Goal: Task Accomplishment & Management: Use online tool/utility

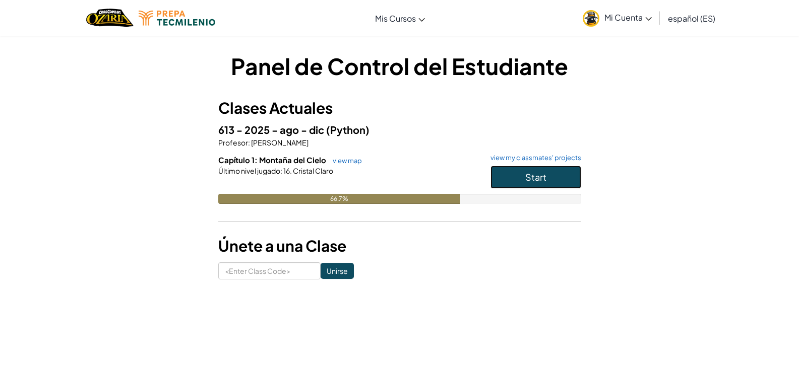
click at [505, 176] on button "Start" at bounding box center [535, 177] width 91 height 23
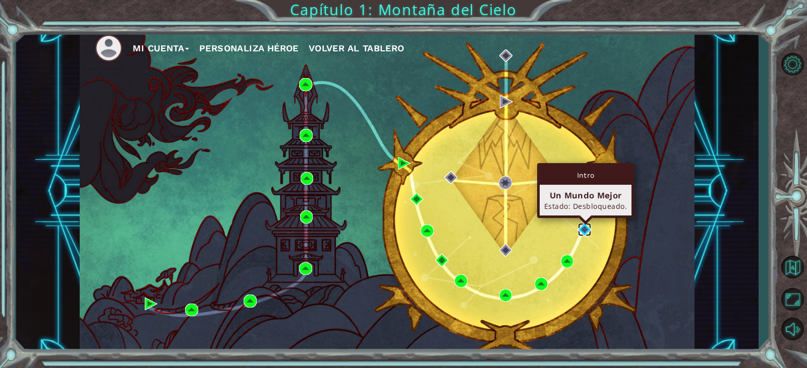
click at [586, 230] on img at bounding box center [584, 229] width 13 height 13
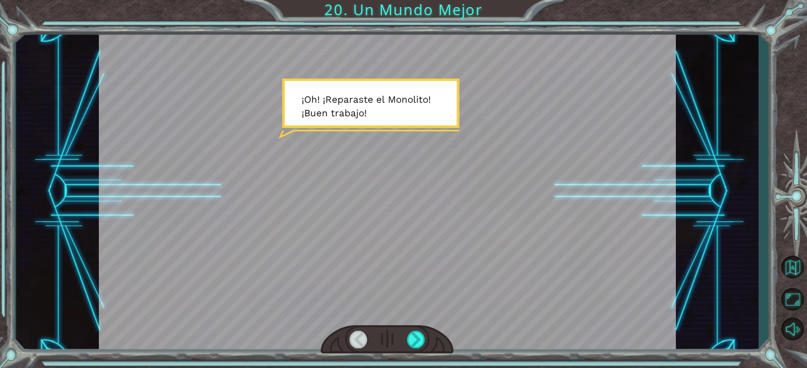
click at [447, 130] on div at bounding box center [387, 191] width 577 height 324
click at [411, 347] on div at bounding box center [416, 340] width 18 height 18
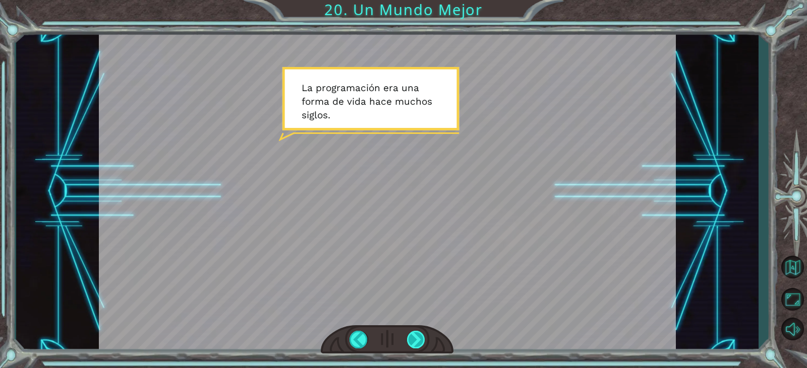
click at [415, 343] on div at bounding box center [416, 340] width 18 height 18
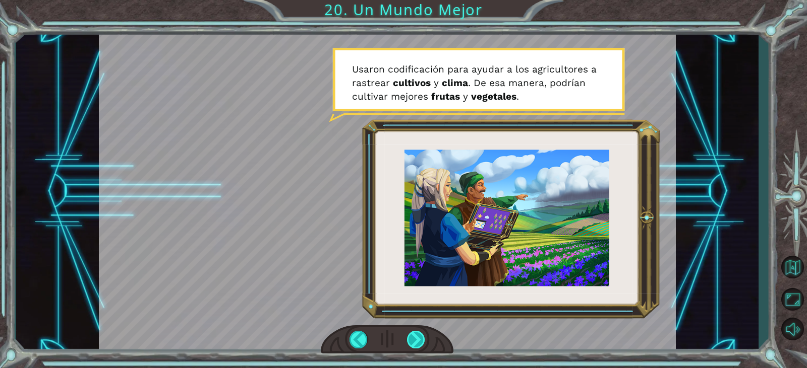
click at [412, 344] on div at bounding box center [416, 340] width 18 height 18
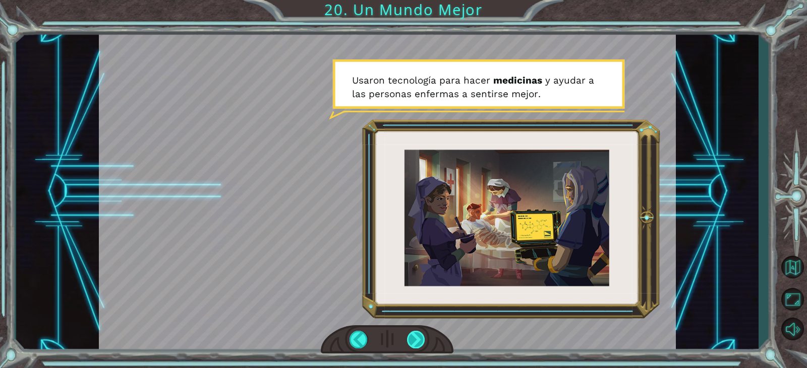
click at [412, 344] on div at bounding box center [416, 340] width 18 height 18
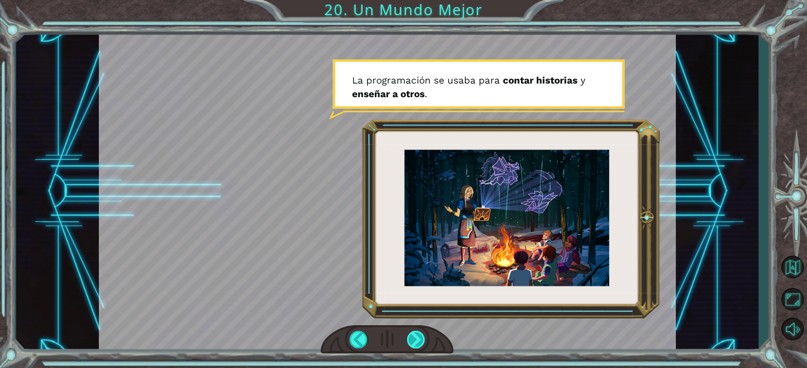
click at [412, 344] on div at bounding box center [416, 340] width 18 height 18
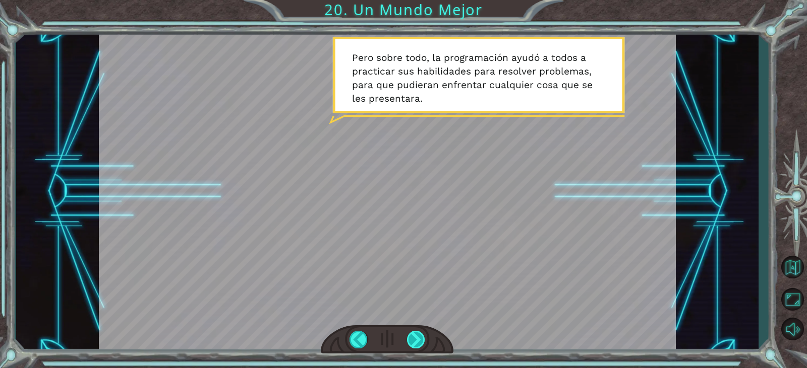
click at [412, 344] on div at bounding box center [416, 340] width 18 height 18
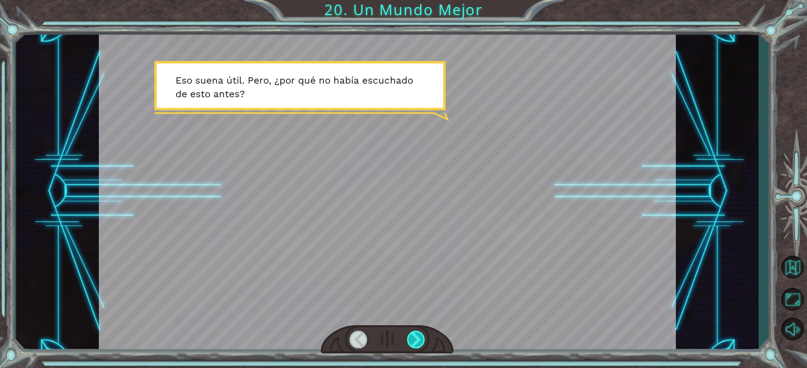
click at [412, 344] on div at bounding box center [416, 340] width 18 height 18
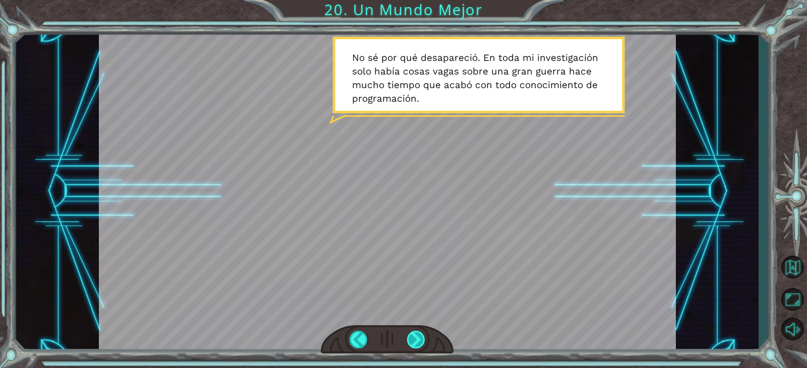
click at [412, 344] on div at bounding box center [416, 340] width 18 height 18
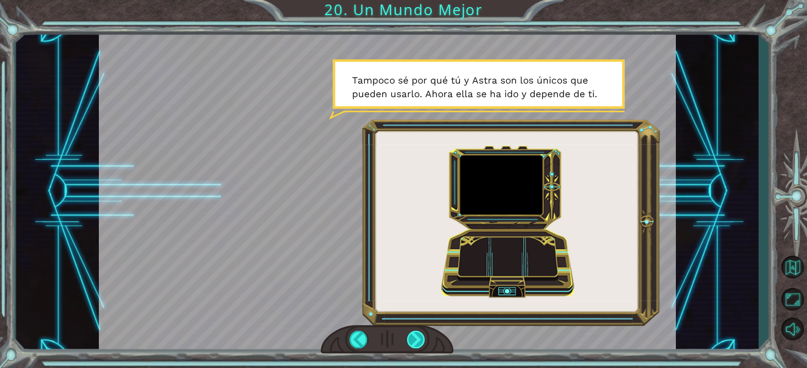
click at [412, 344] on div at bounding box center [416, 340] width 18 height 18
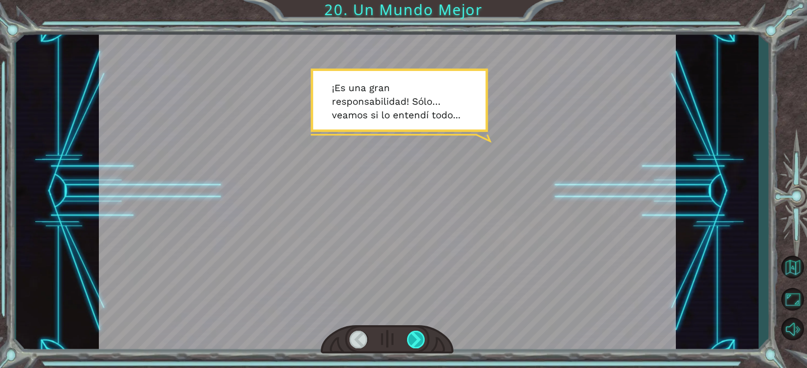
click at [412, 344] on div at bounding box center [416, 340] width 18 height 18
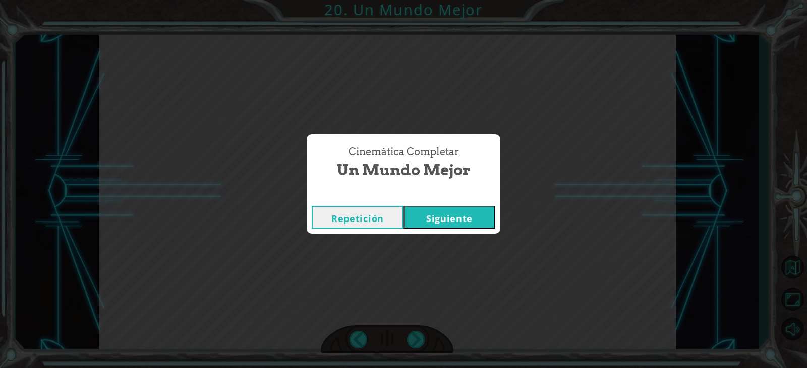
click at [472, 210] on button "Siguiente" at bounding box center [449, 217] width 92 height 23
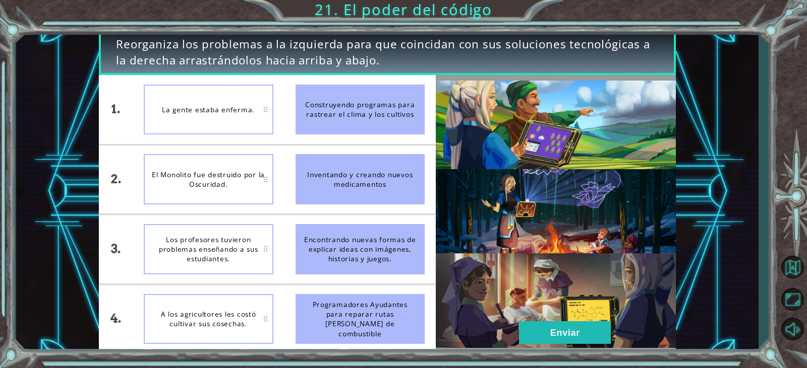
drag, startPoint x: 380, startPoint y: 192, endPoint x: 277, endPoint y: 137, distance: 116.6
click at [277, 138] on div "1. 2. 3. 4. La gente estaba enferma. El Monolito fue destruido por la Oscuridad…" at bounding box center [267, 214] width 337 height 279
click at [300, 176] on div "Inventando y creando nuevos medicamentos" at bounding box center [360, 179] width 130 height 50
drag, startPoint x: 416, startPoint y: 193, endPoint x: 391, endPoint y: 199, distance: 25.8
click at [391, 199] on div "Inventando y creando nuevos medicamentos" at bounding box center [360, 179] width 130 height 50
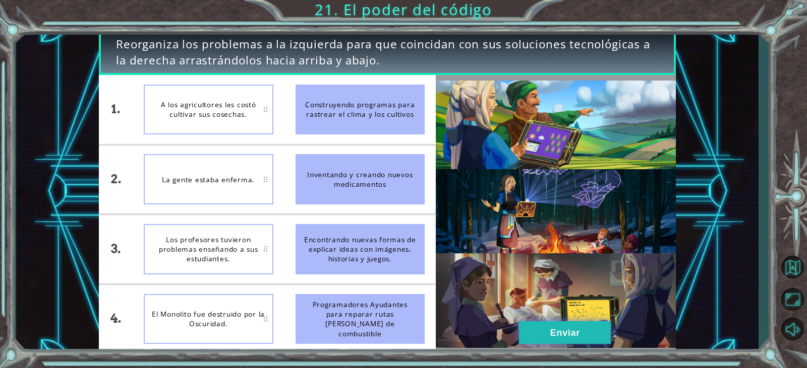
click at [581, 332] on button "Enviar" at bounding box center [565, 333] width 92 height 23
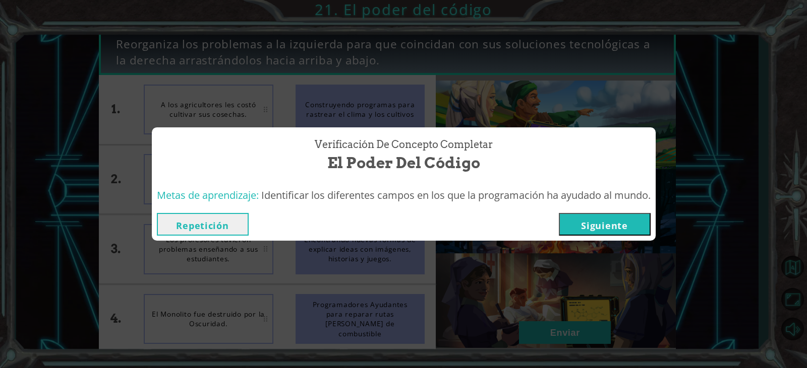
click at [579, 225] on button "Siguiente" at bounding box center [605, 224] width 92 height 23
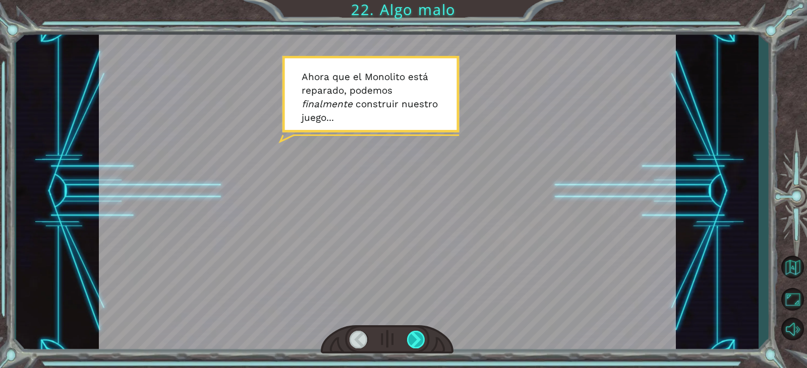
click at [417, 340] on div at bounding box center [416, 340] width 18 height 18
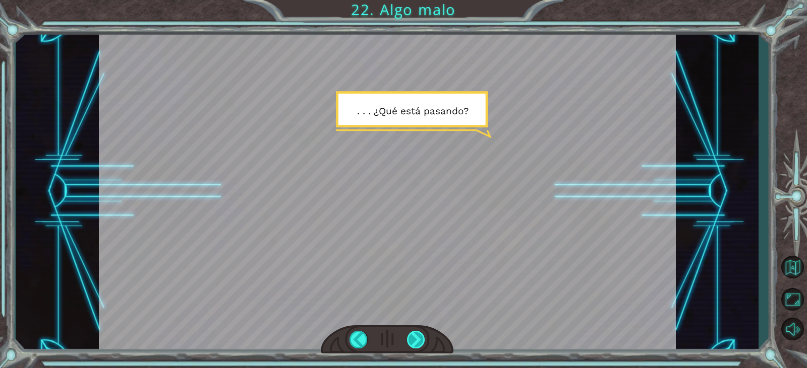
click at [417, 340] on div at bounding box center [416, 340] width 18 height 18
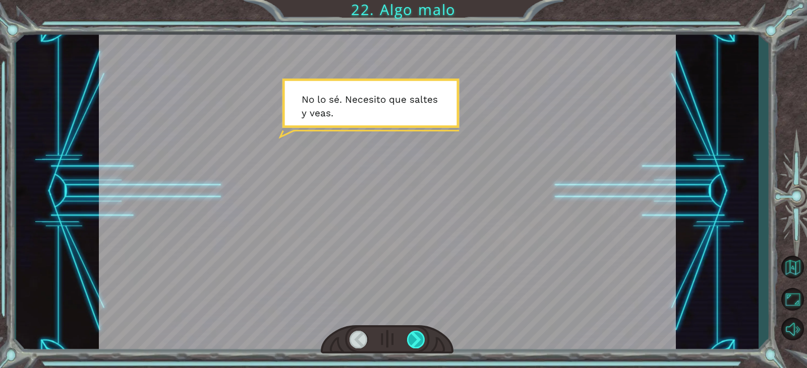
click at [417, 340] on div at bounding box center [416, 340] width 18 height 18
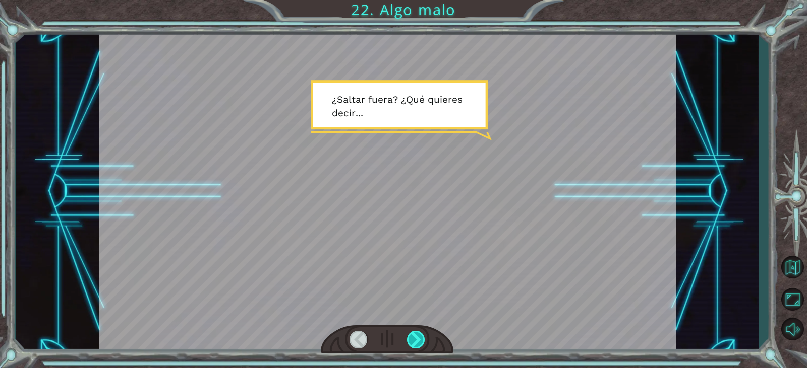
click at [417, 340] on div at bounding box center [416, 340] width 18 height 18
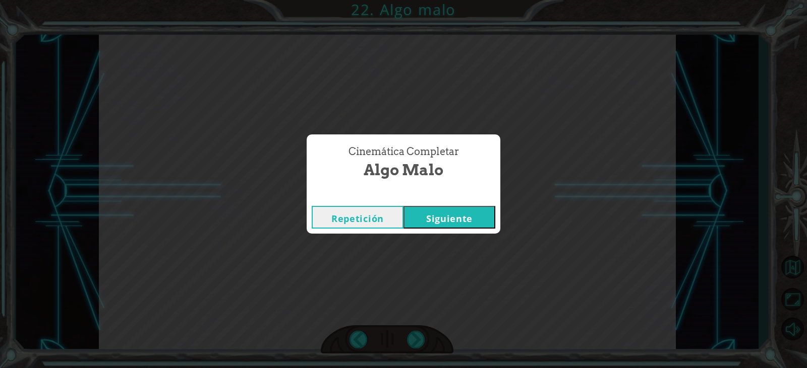
click at [420, 221] on button "Siguiente" at bounding box center [449, 217] width 92 height 23
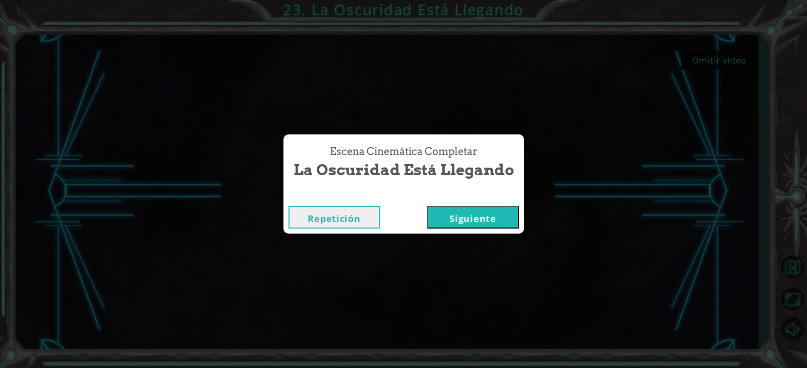
click at [491, 214] on button "Siguiente" at bounding box center [473, 217] width 92 height 23
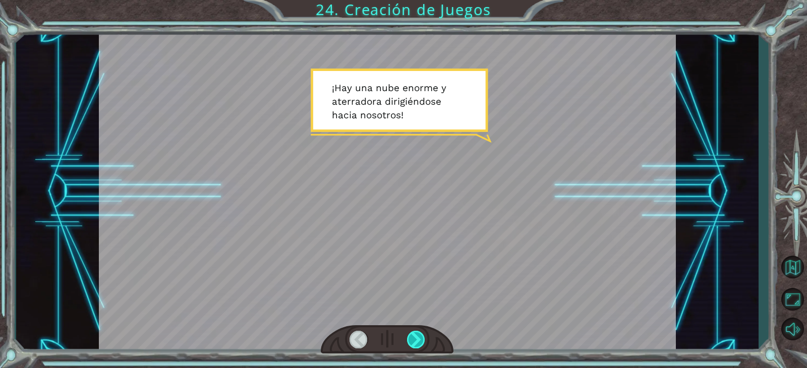
click at [418, 344] on div at bounding box center [416, 340] width 18 height 18
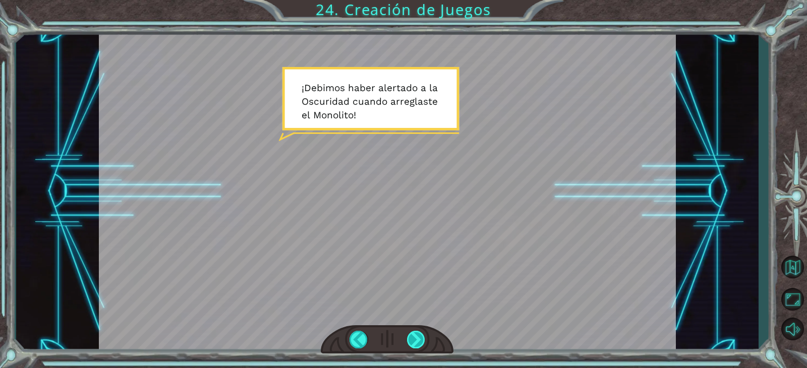
click at [418, 344] on div at bounding box center [416, 340] width 18 height 18
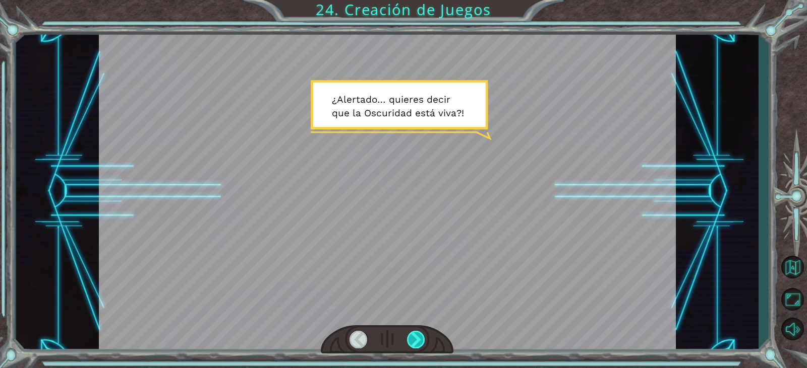
click at [418, 344] on div at bounding box center [416, 340] width 18 height 18
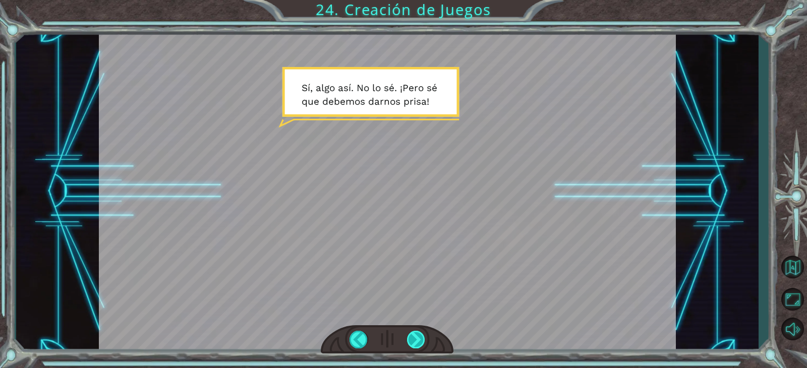
click at [418, 344] on div at bounding box center [416, 340] width 18 height 18
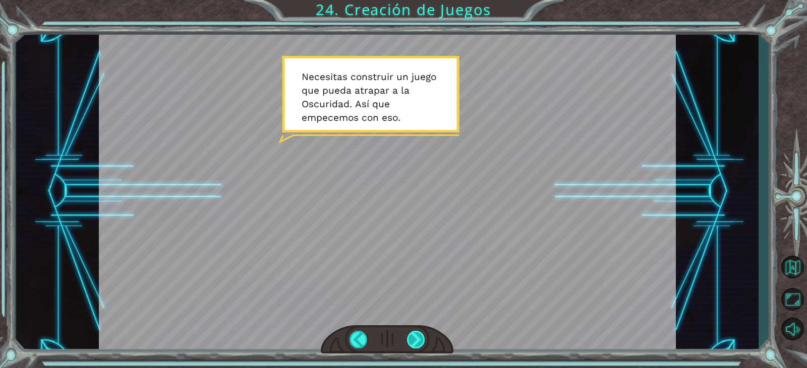
click at [419, 343] on div at bounding box center [416, 340] width 18 height 18
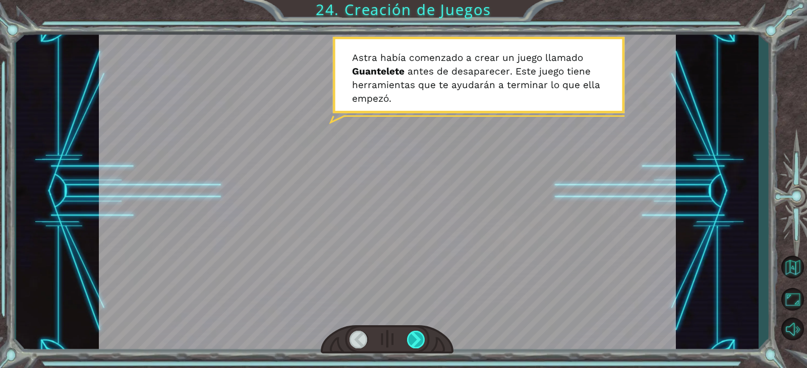
click at [419, 343] on div at bounding box center [416, 340] width 18 height 18
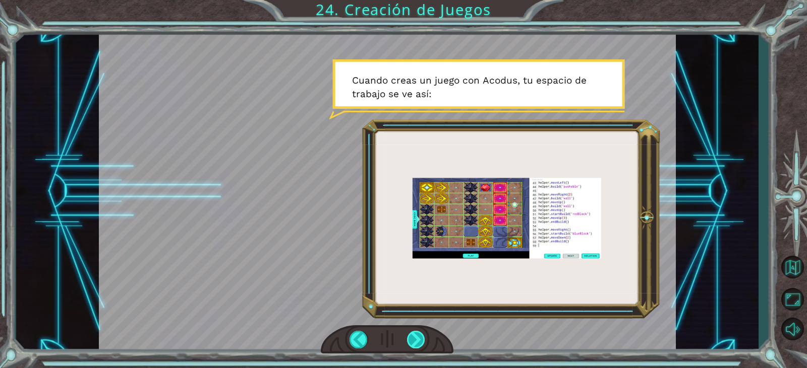
click at [419, 343] on div at bounding box center [416, 340] width 18 height 18
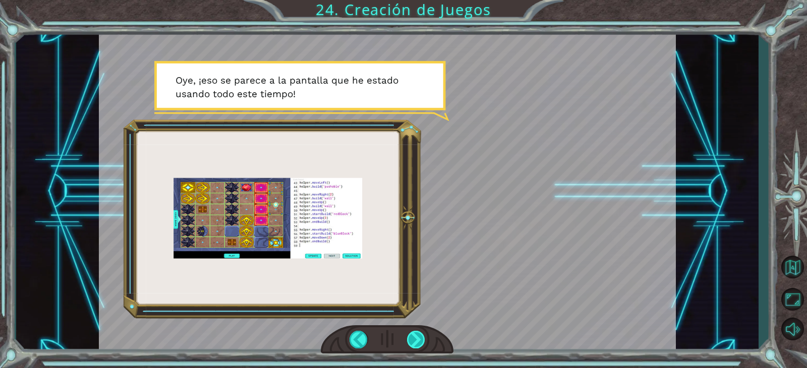
click at [419, 343] on div at bounding box center [416, 340] width 18 height 18
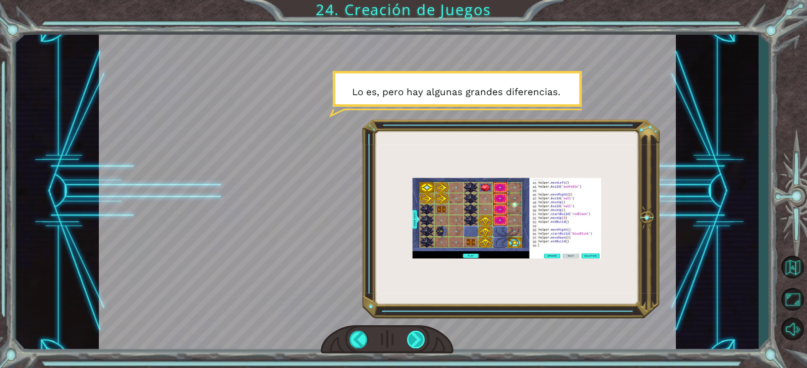
click at [419, 343] on div at bounding box center [416, 340] width 18 height 18
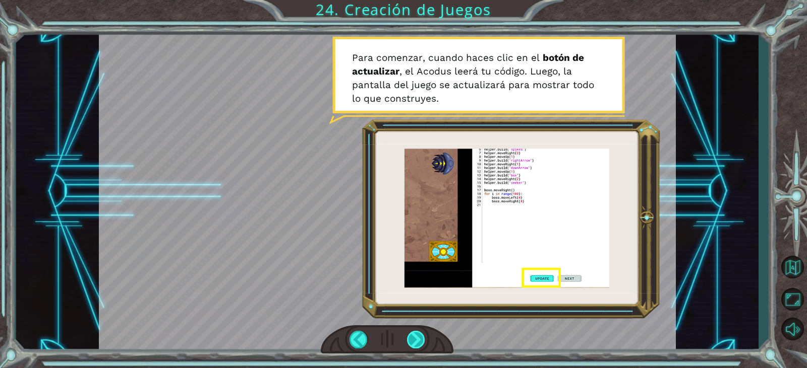
click at [419, 343] on div at bounding box center [416, 340] width 18 height 18
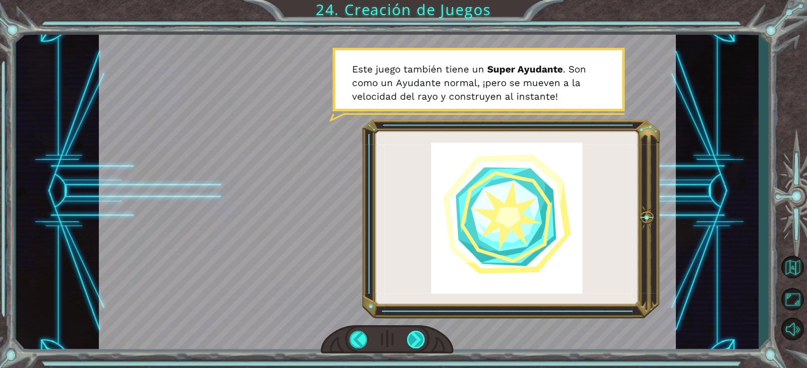
click at [419, 343] on div at bounding box center [416, 340] width 18 height 18
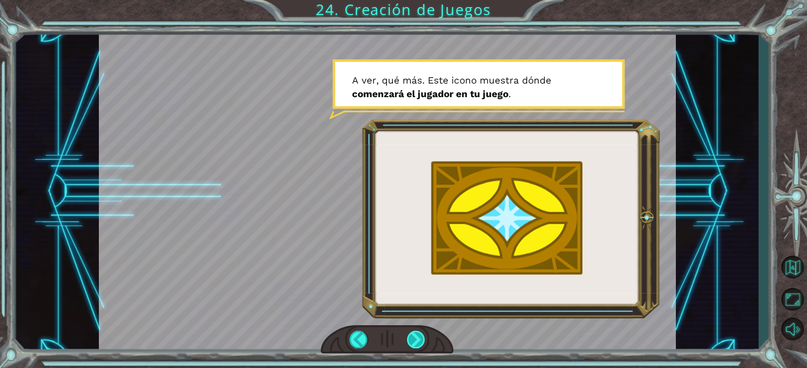
click at [419, 343] on div at bounding box center [416, 340] width 18 height 18
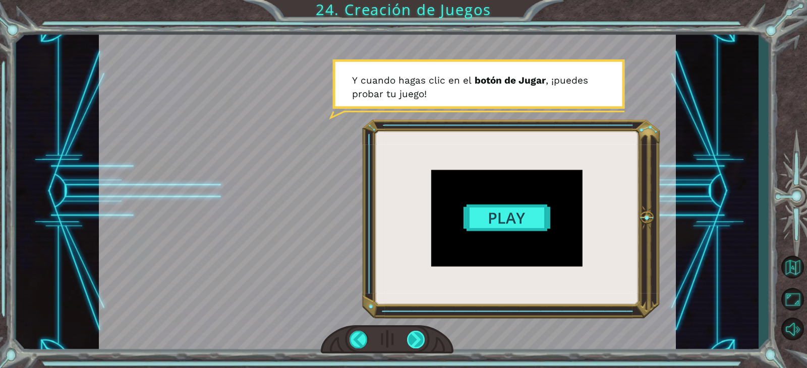
click at [409, 339] on div at bounding box center [416, 340] width 18 height 18
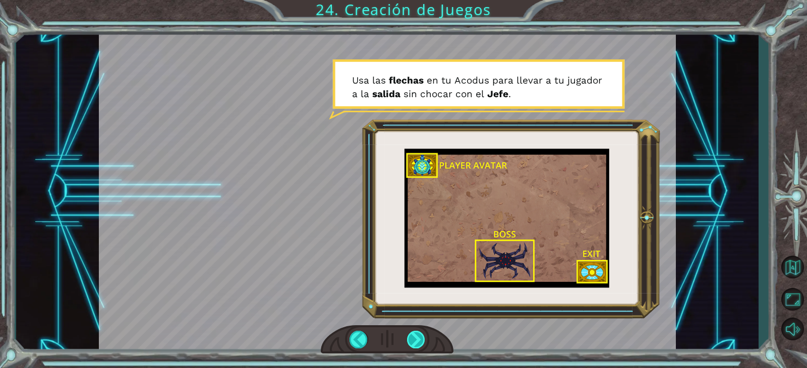
click at [409, 339] on div at bounding box center [416, 340] width 18 height 18
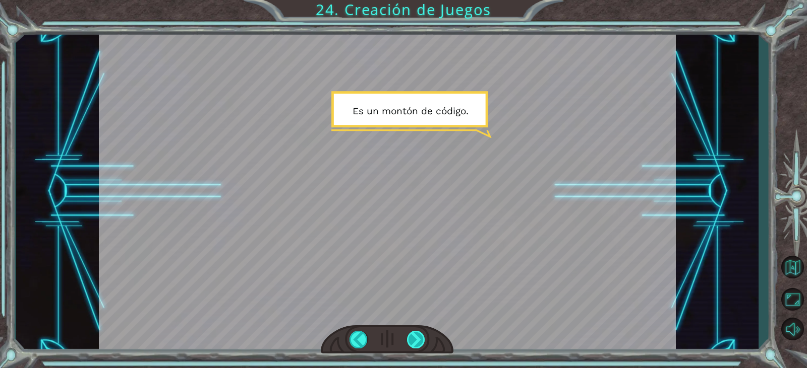
click at [409, 339] on div at bounding box center [416, 340] width 18 height 18
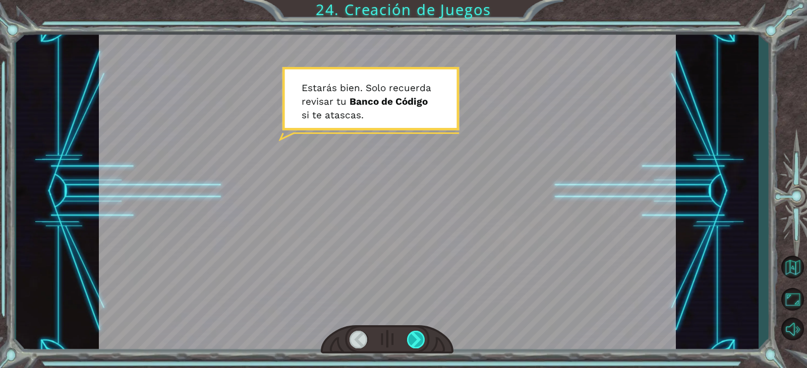
click at [414, 341] on div at bounding box center [416, 340] width 18 height 18
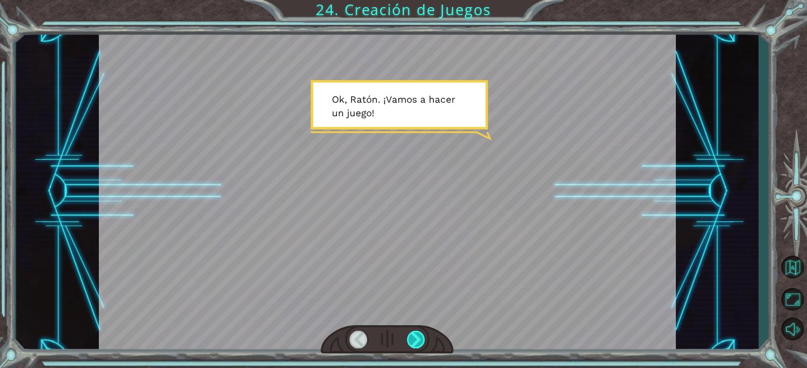
click at [414, 341] on div at bounding box center [416, 340] width 18 height 18
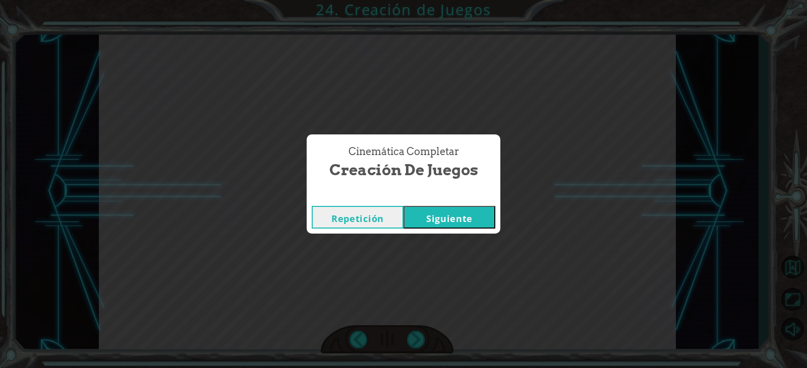
click at [424, 223] on button "Siguiente" at bounding box center [449, 217] width 92 height 23
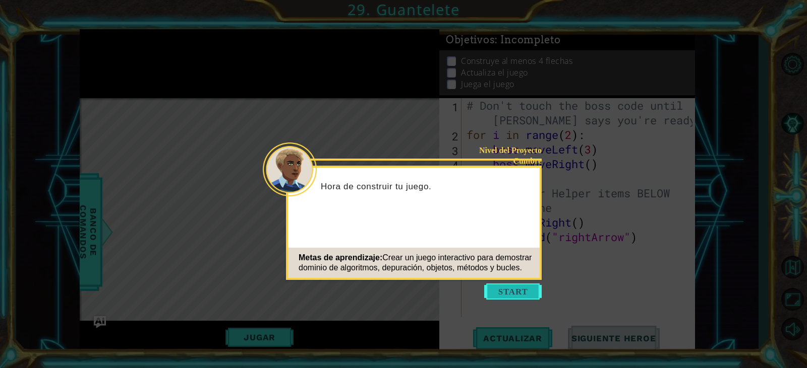
click at [529, 288] on button "Start" at bounding box center [512, 292] width 57 height 16
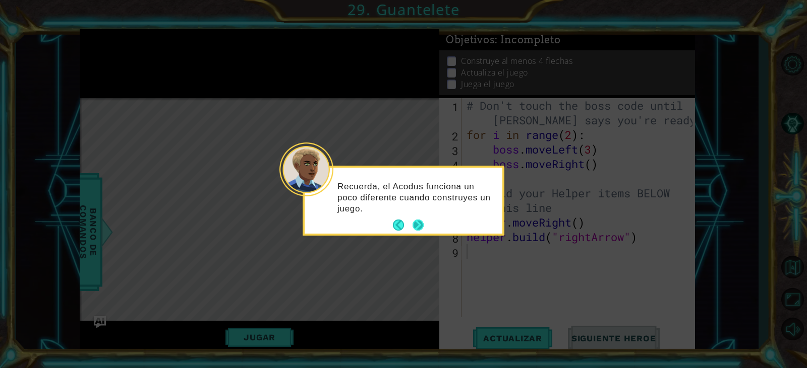
click at [414, 225] on button "Next" at bounding box center [417, 225] width 11 height 11
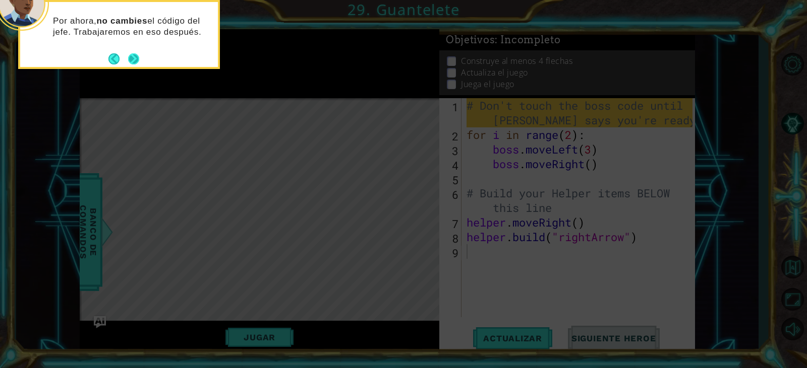
click at [132, 56] on button "Next" at bounding box center [133, 58] width 11 height 11
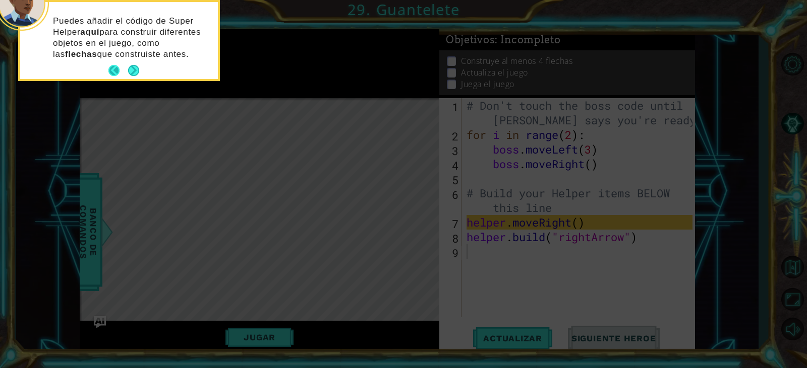
click at [125, 71] on button "Back" at bounding box center [118, 70] width 20 height 11
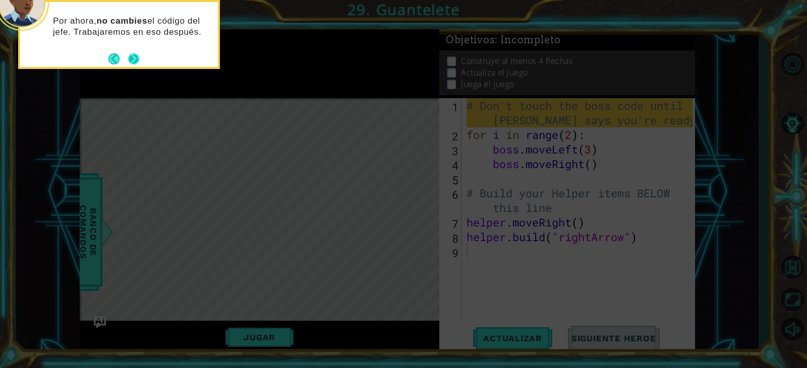
click at [127, 58] on button "Back" at bounding box center [118, 58] width 20 height 11
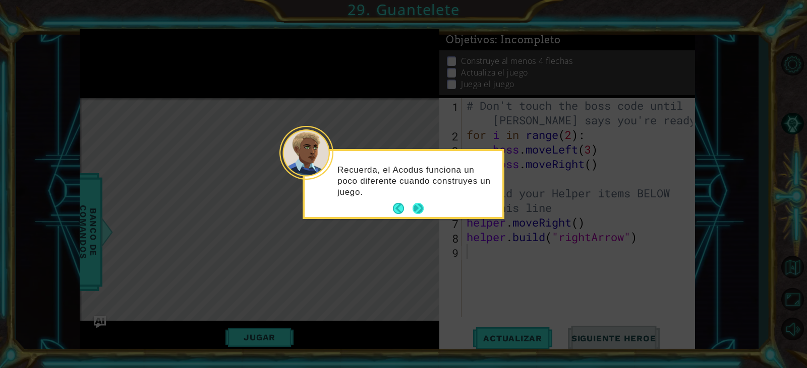
click at [414, 204] on button "Next" at bounding box center [417, 209] width 13 height 13
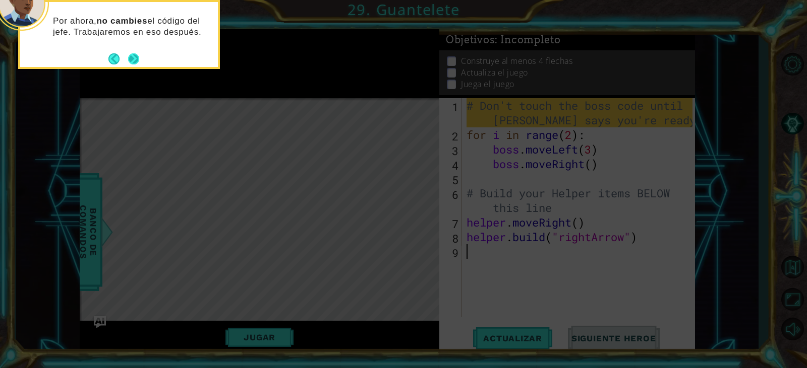
click at [136, 57] on button "Next" at bounding box center [133, 58] width 11 height 11
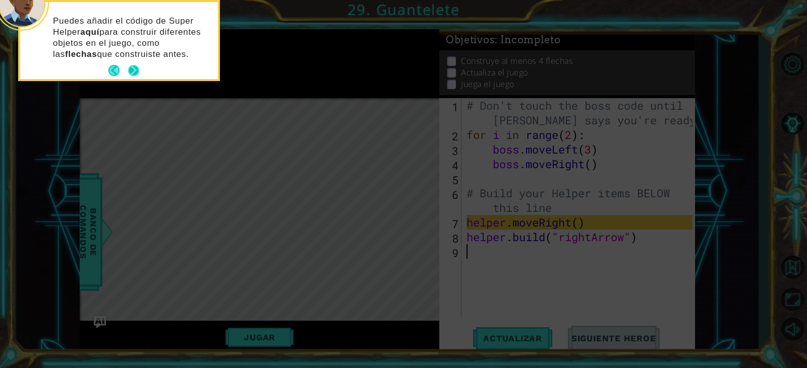
click at [128, 67] on button "Next" at bounding box center [134, 71] width 18 height 18
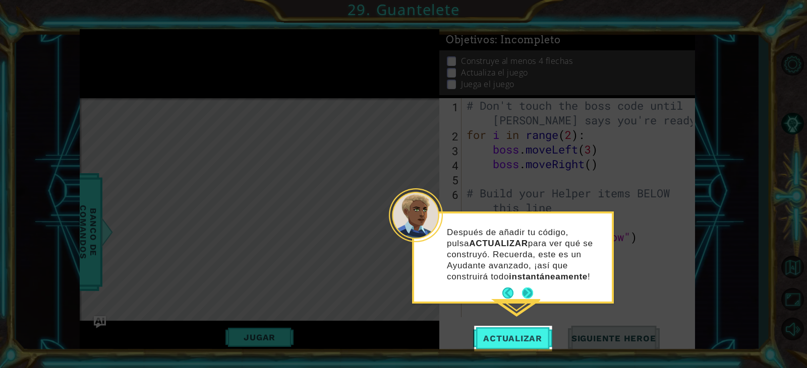
click at [527, 293] on button "Next" at bounding box center [527, 293] width 11 height 11
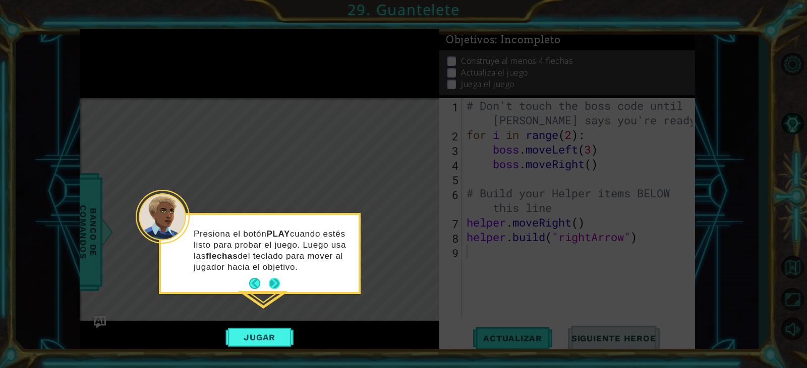
click at [273, 283] on button "Next" at bounding box center [274, 283] width 15 height 15
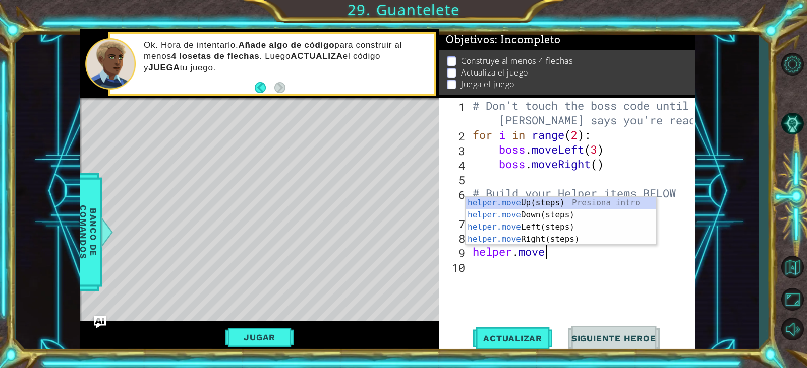
scroll to position [0, 3]
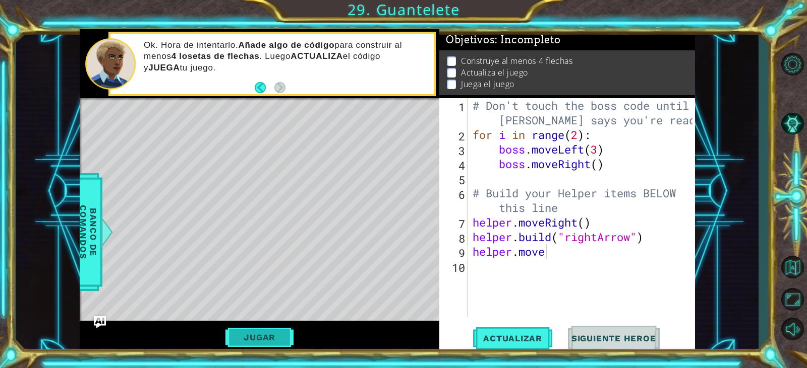
click at [284, 342] on button "Jugar" at bounding box center [259, 337] width 68 height 19
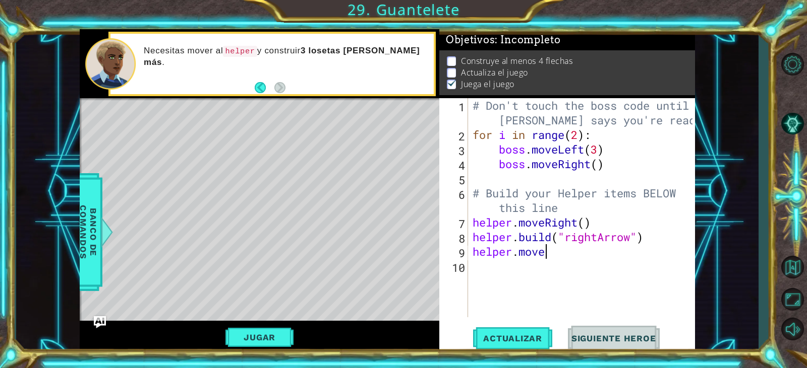
click at [558, 257] on div "# Don't touch the boss code until [PERSON_NAME] says you're ready! for i in ran…" at bounding box center [583, 229] width 226 height 263
click at [587, 218] on div "# Don't touch the boss code until [PERSON_NAME] says you're ready! for i in ran…" at bounding box center [583, 229] width 226 height 263
type textarea "helper.moveRight()"
click at [543, 227] on div "# Don't touch the boss code until [PERSON_NAME] says you're ready! for i in ran…" at bounding box center [583, 229] width 226 height 263
click at [92, 220] on span "Banco de comandos" at bounding box center [88, 232] width 26 height 104
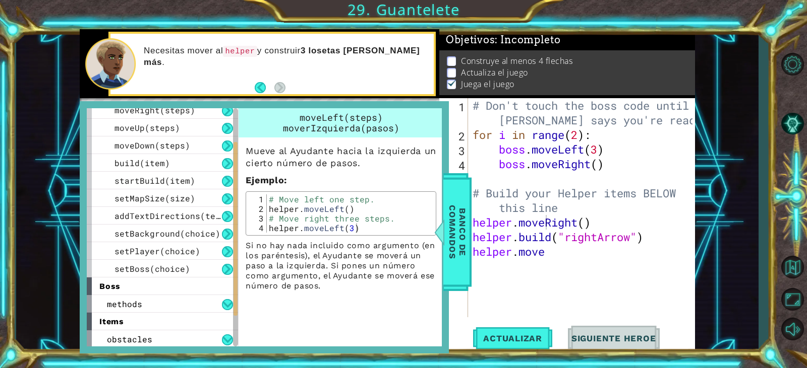
scroll to position [0, 0]
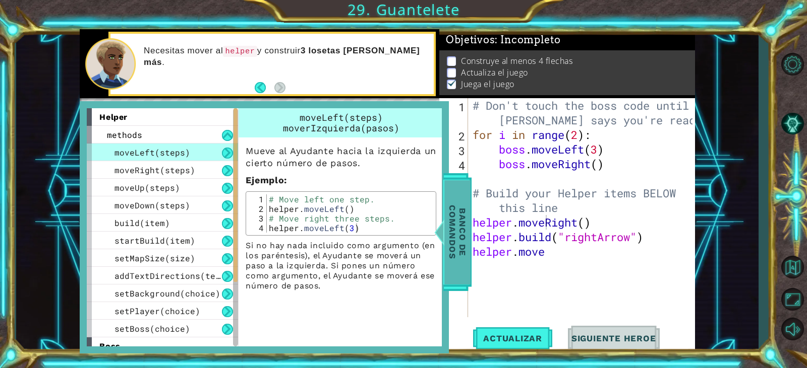
click at [451, 212] on span "Banco de comandos" at bounding box center [457, 232] width 26 height 104
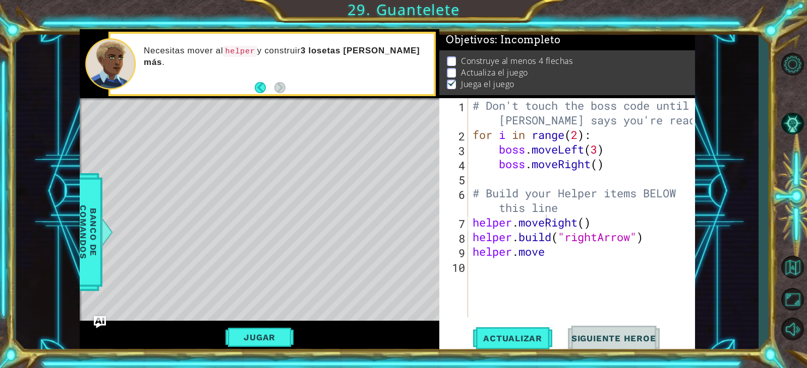
click at [473, 226] on div "# Don't touch the boss code until [PERSON_NAME] says you're ready! for i in ran…" at bounding box center [583, 229] width 226 height 263
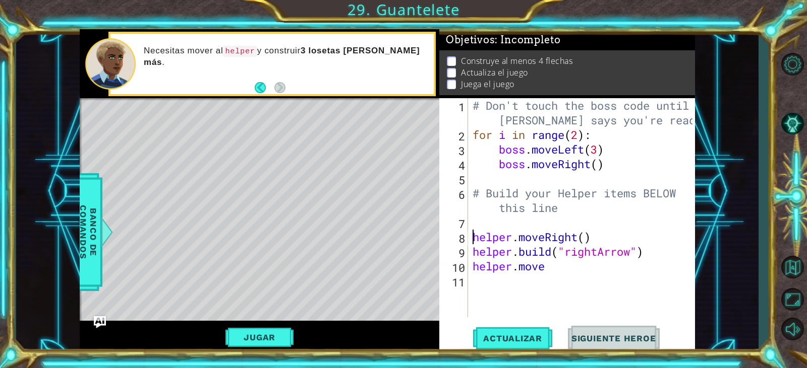
click at [494, 232] on div "# Don't touch the boss code until [PERSON_NAME] says you're ready! for i in ran…" at bounding box center [583, 229] width 226 height 263
click at [507, 223] on div "# Don't touch the boss code until [PERSON_NAME] says you're ready! for i in ran…" at bounding box center [583, 229] width 226 height 263
type textarea "for i in a range(4)"
click at [585, 282] on div "# Don't touch the boss code until [PERSON_NAME] says you're ready! for i in ran…" at bounding box center [583, 229] width 226 height 263
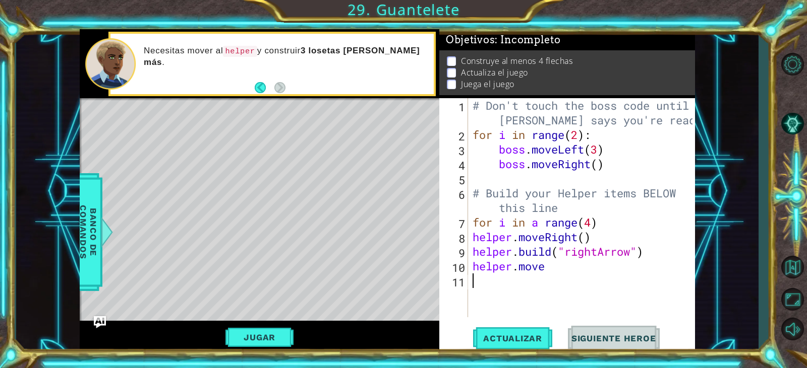
scroll to position [0, 0]
click at [577, 270] on div "# Don't touch the boss code until [PERSON_NAME] says you're ready! for i in ran…" at bounding box center [583, 229] width 226 height 263
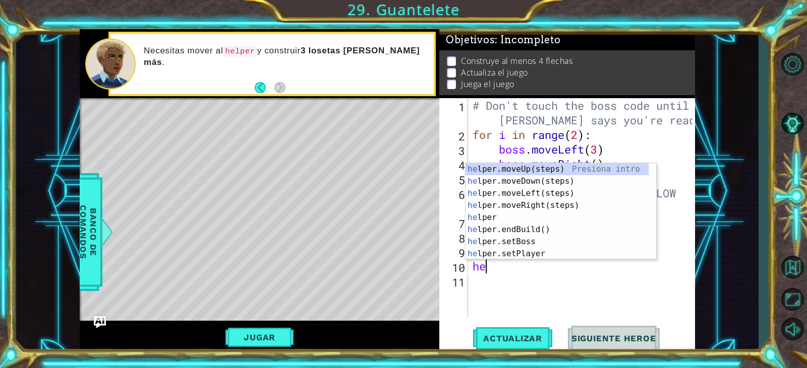
type textarea "h"
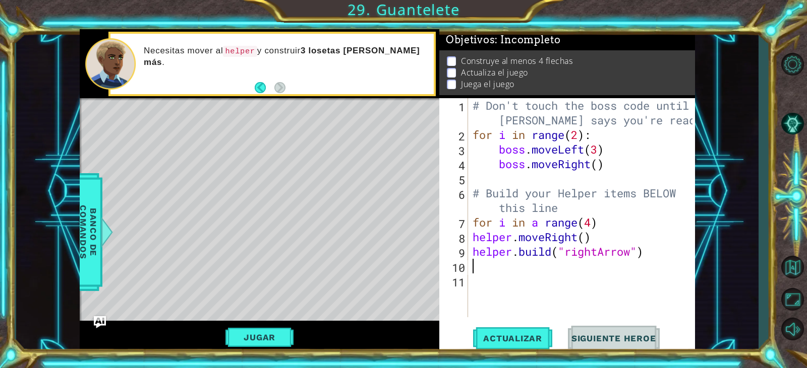
click at [577, 270] on div "# Don't touch the boss code until [PERSON_NAME] says you're ready! for i in ran…" at bounding box center [583, 229] width 226 height 263
click at [605, 229] on div "# Don't touch the boss code until [PERSON_NAME] says you're ready! for i in ran…" at bounding box center [583, 229] width 226 height 263
click at [531, 336] on span "Actualizar" at bounding box center [512, 339] width 79 height 10
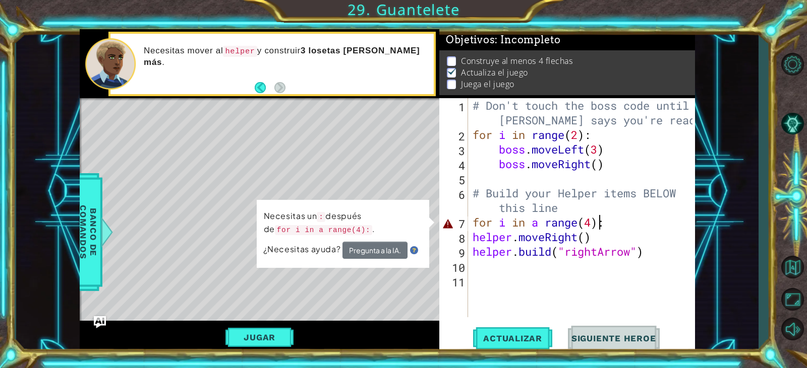
click at [599, 227] on div "# Don't touch the boss code until [PERSON_NAME] says you're ready! for i in ran…" at bounding box center [583, 229] width 226 height 263
click at [601, 226] on div "# Don't touch the boss code until [PERSON_NAME] says you're ready! for i in ran…" at bounding box center [583, 229] width 226 height 263
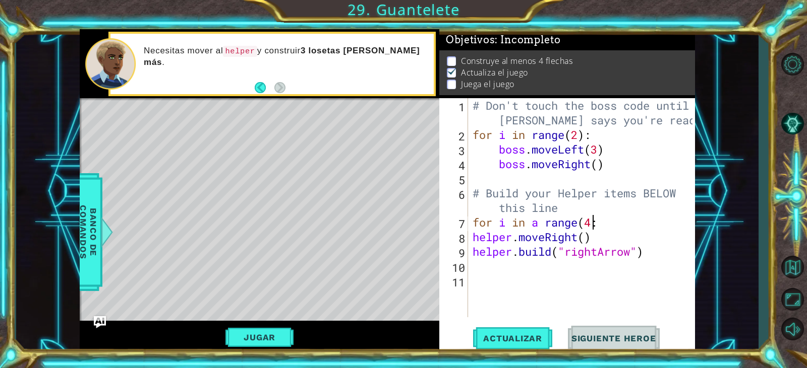
click at [598, 229] on div "# Don't touch the boss code until [PERSON_NAME] says you're ready! for i in ran…" at bounding box center [583, 229] width 226 height 263
click at [533, 337] on span "Actualizar" at bounding box center [512, 339] width 79 height 10
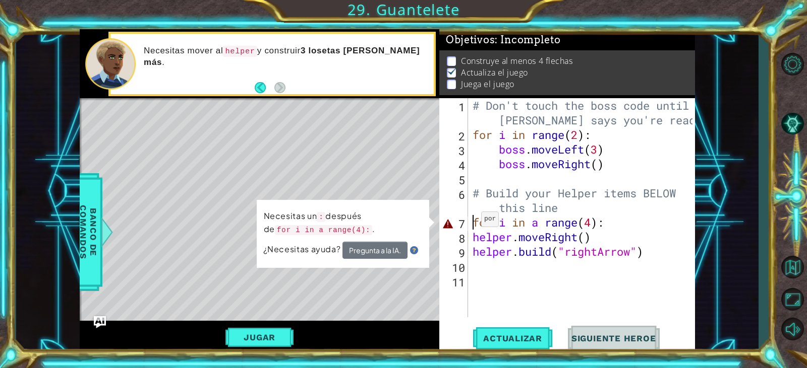
click at [472, 222] on div "# Don't touch the boss code until [PERSON_NAME] says you're ready! for i in ran…" at bounding box center [583, 229] width 226 height 263
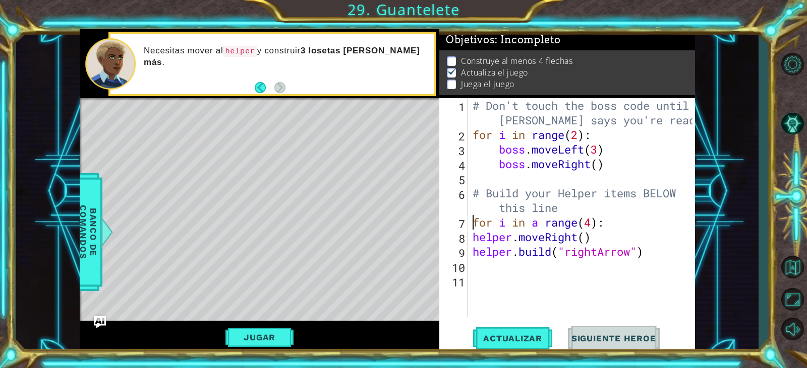
click at [544, 219] on div "# Don't touch the boss code until [PERSON_NAME] says you're ready! for i in ran…" at bounding box center [583, 229] width 226 height 263
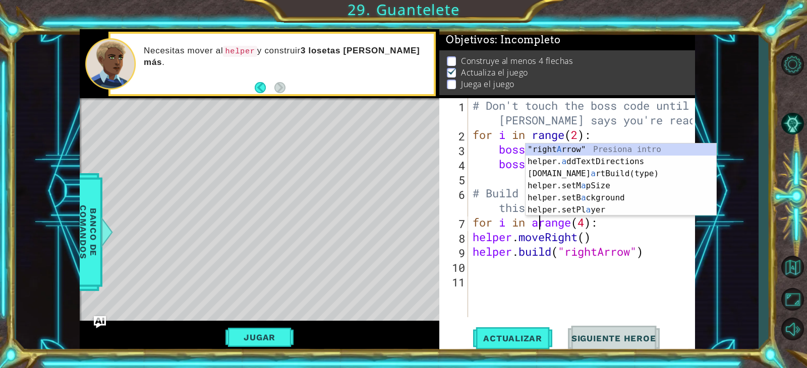
scroll to position [0, 5]
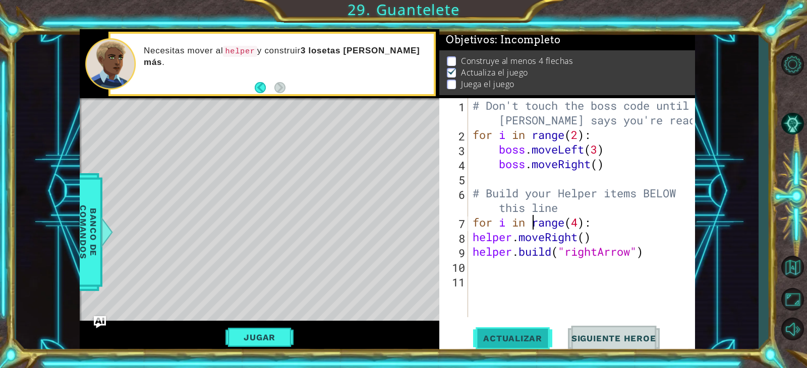
click at [535, 336] on span "Actualizar" at bounding box center [512, 339] width 79 height 10
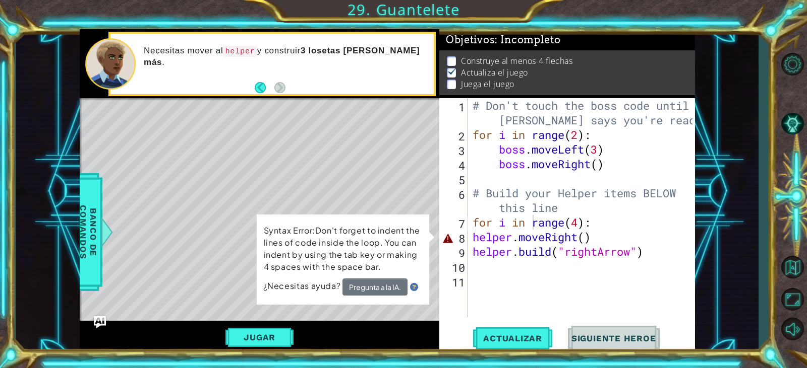
click at [470, 241] on div "for i in range(4): 1 2 3 4 5 6 7 8 9 10 11 # Don't touch the boss code until [P…" at bounding box center [565, 207] width 253 height 219
click at [475, 240] on div "# Don't touch the boss code until [PERSON_NAME] says you're ready! for i in ran…" at bounding box center [583, 229] width 226 height 263
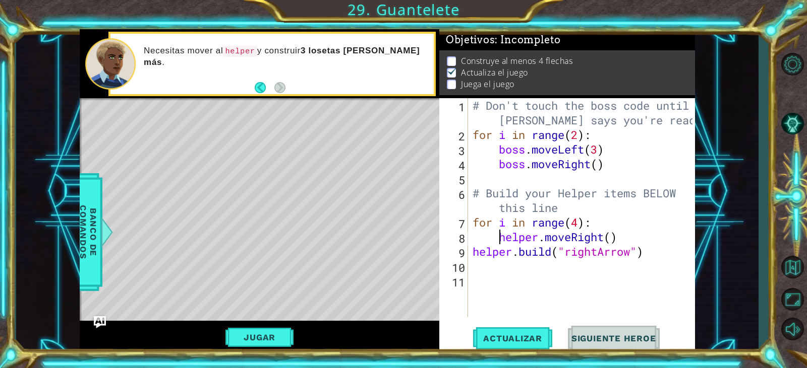
click at [469, 257] on div "helper.moveRight() 1 2 3 4 5 6 7 8 9 10 11 # Don't touch the boss code until [P…" at bounding box center [565, 207] width 253 height 219
click at [472, 251] on div "# Don't touch the boss code until [PERSON_NAME] says you're ready! for i in ran…" at bounding box center [583, 229] width 226 height 263
type textarea "[DOMAIN_NAME]("rightArrow")"
click at [517, 336] on span "Actualizar" at bounding box center [512, 339] width 79 height 10
click at [263, 332] on button "Jugar" at bounding box center [259, 337] width 68 height 19
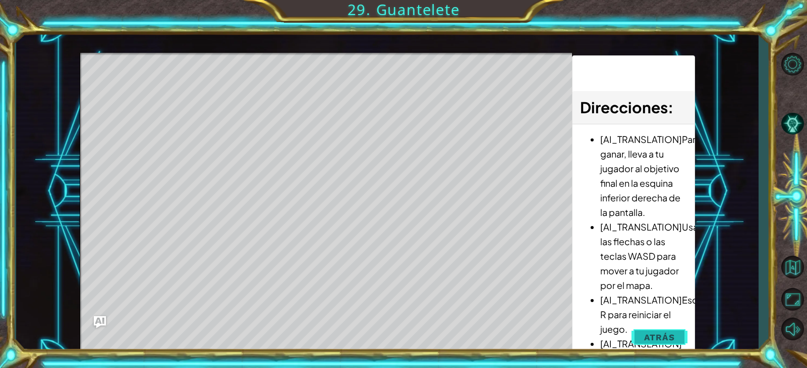
click at [650, 338] on span "Atrás" at bounding box center [659, 338] width 31 height 10
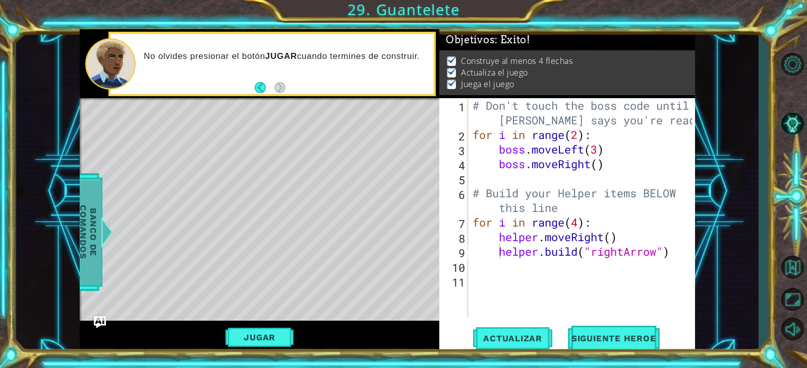
click at [95, 211] on span "Banco de comandos" at bounding box center [88, 232] width 26 height 104
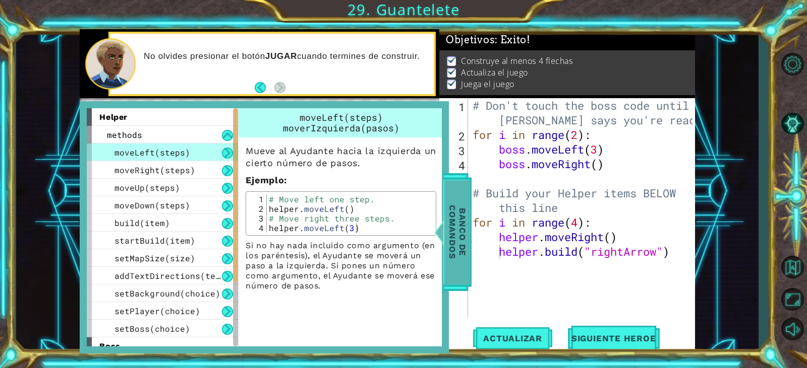
click at [463, 223] on span "Banco de comandos" at bounding box center [457, 232] width 26 height 104
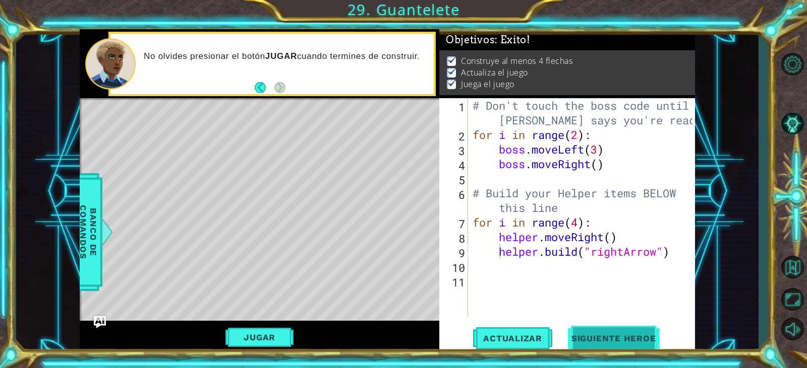
click at [596, 338] on span "Siguiente Heroe" at bounding box center [613, 339] width 105 height 10
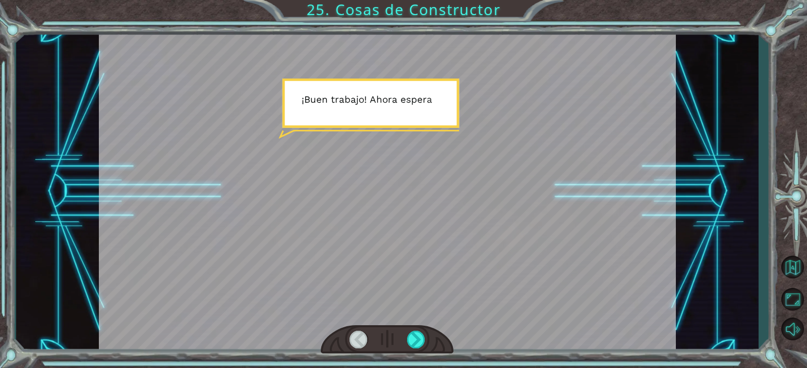
click at [415, 336] on div at bounding box center [416, 340] width 18 height 18
click at [411, 340] on div at bounding box center [416, 340] width 18 height 18
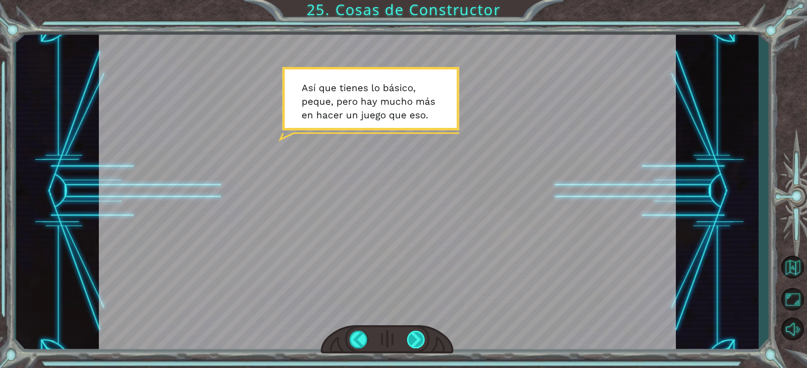
click at [416, 338] on div at bounding box center [416, 340] width 18 height 18
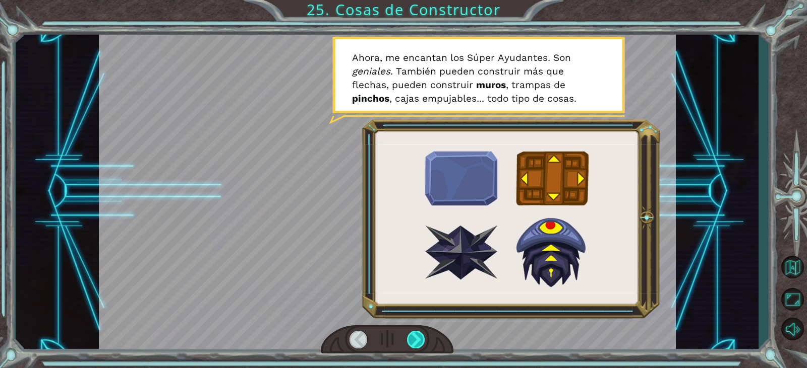
click at [412, 339] on div at bounding box center [416, 340] width 18 height 18
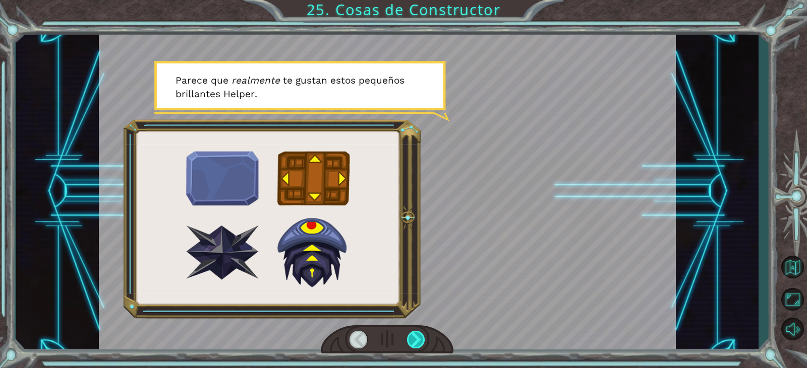
click at [414, 342] on div at bounding box center [416, 340] width 18 height 18
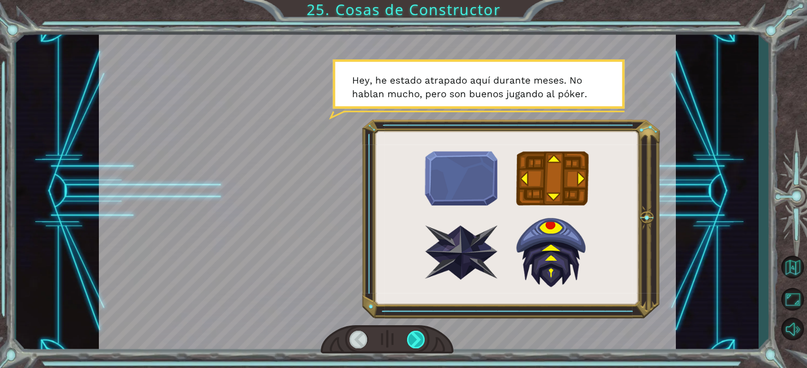
click at [414, 342] on div at bounding box center [416, 340] width 18 height 18
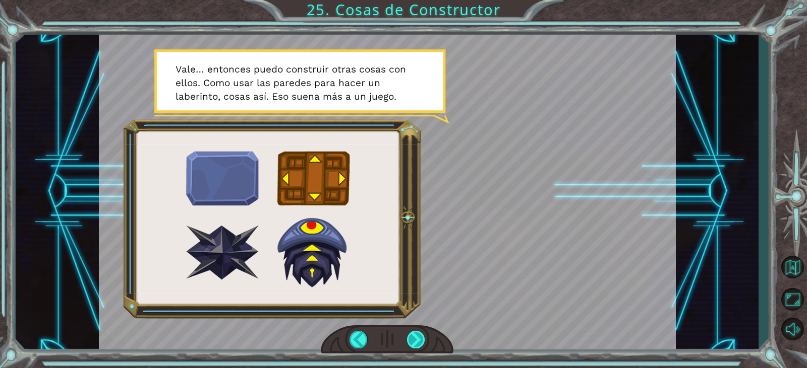
click at [415, 345] on div at bounding box center [416, 340] width 18 height 18
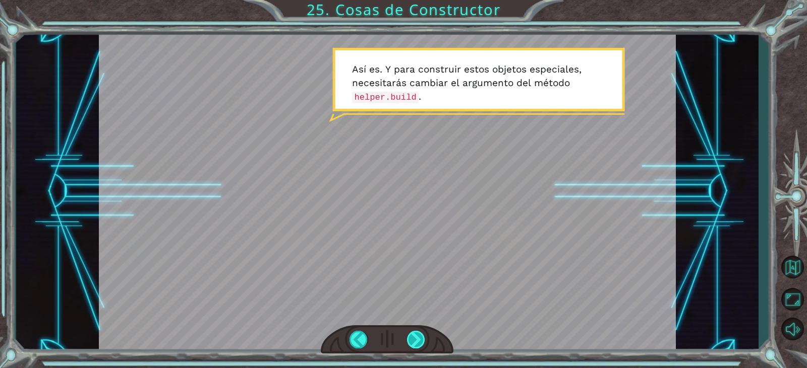
click at [415, 335] on div at bounding box center [416, 340] width 18 height 18
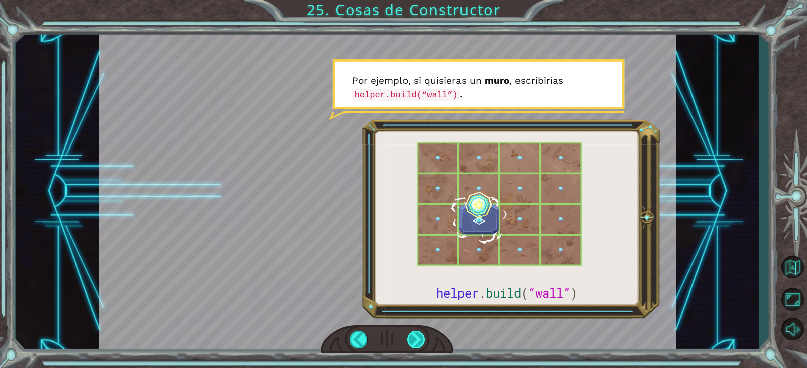
click at [414, 336] on div at bounding box center [416, 340] width 18 height 18
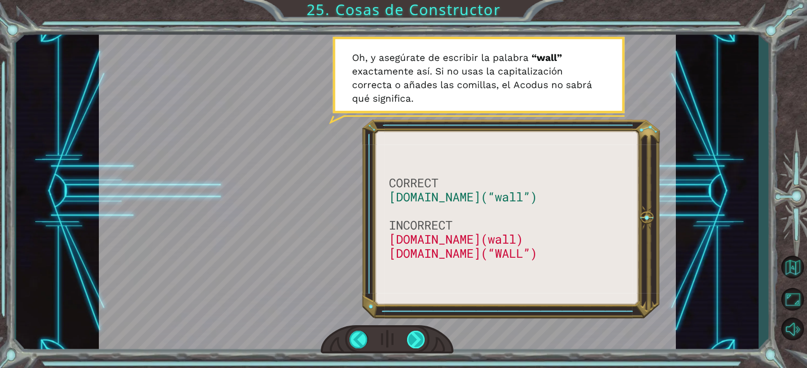
click at [410, 341] on div at bounding box center [416, 340] width 18 height 18
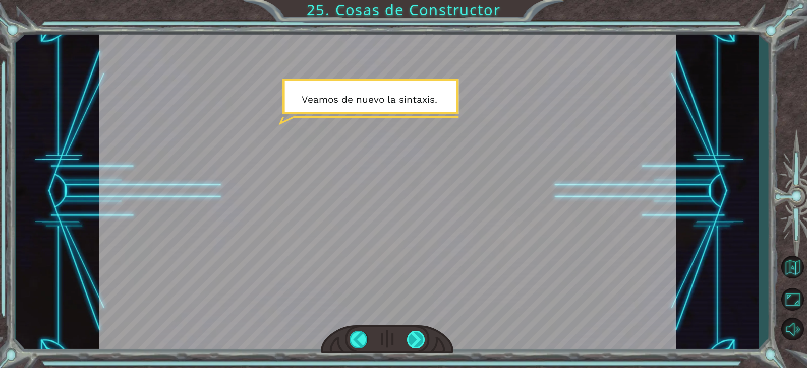
click at [415, 339] on div at bounding box center [416, 340] width 18 height 18
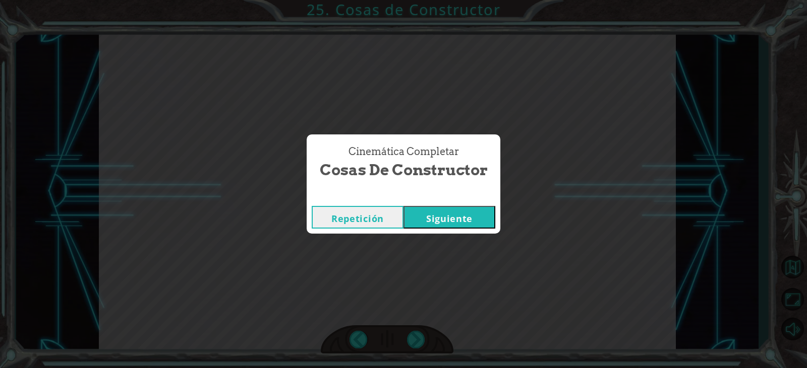
click at [440, 227] on button "Siguiente" at bounding box center [449, 217] width 92 height 23
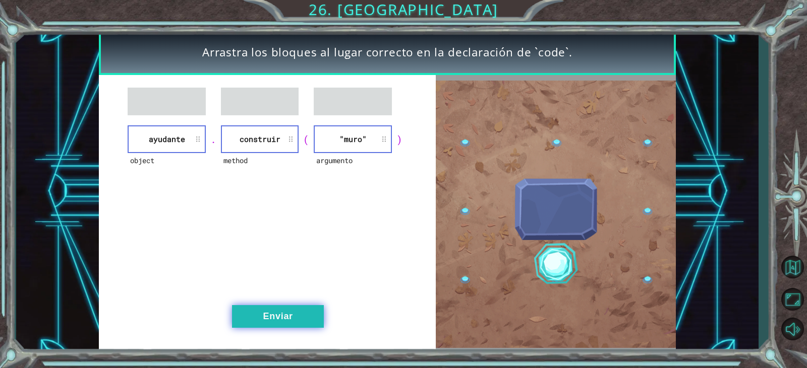
click at [300, 315] on button "Enviar" at bounding box center [278, 316] width 92 height 23
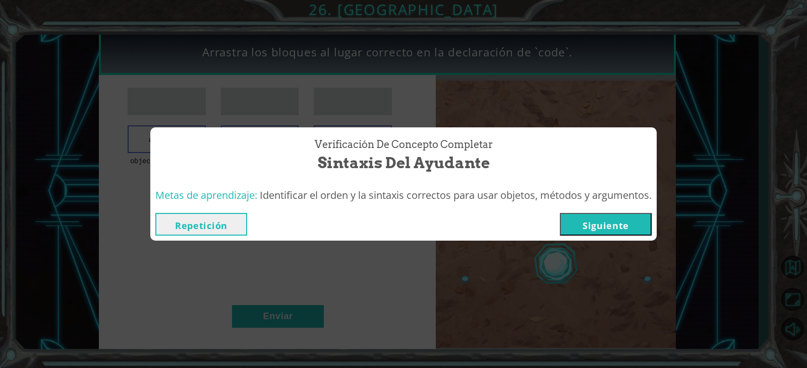
click at [594, 220] on button "Siguiente" at bounding box center [606, 224] width 92 height 23
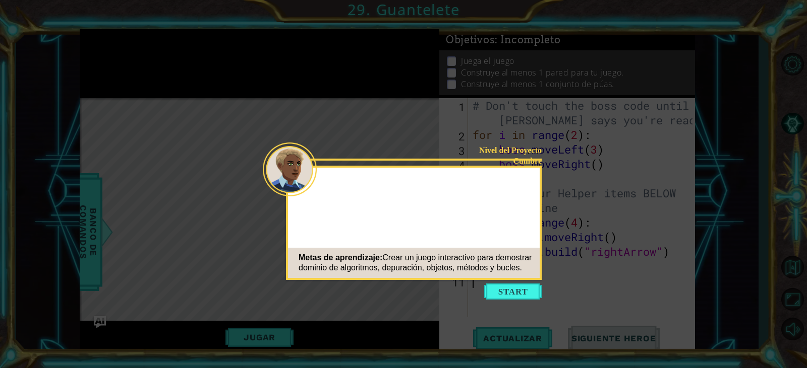
click at [510, 289] on button "Start" at bounding box center [512, 292] width 57 height 16
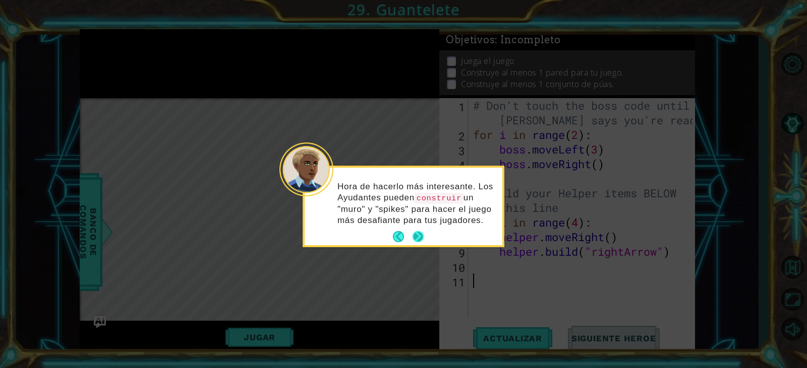
click at [416, 236] on button "Next" at bounding box center [418, 237] width 17 height 17
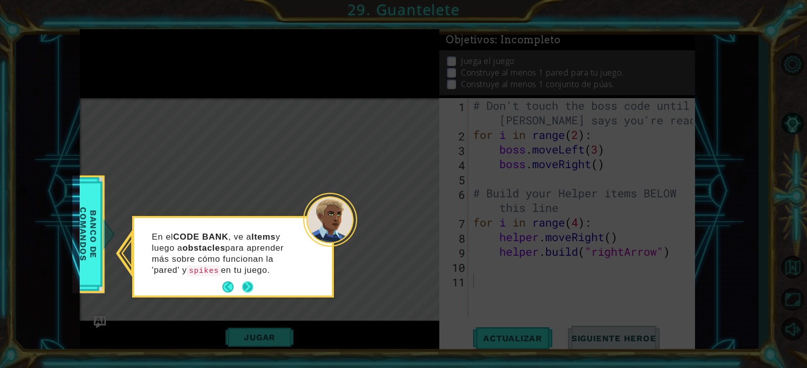
click at [244, 284] on button "Next" at bounding box center [247, 287] width 16 height 16
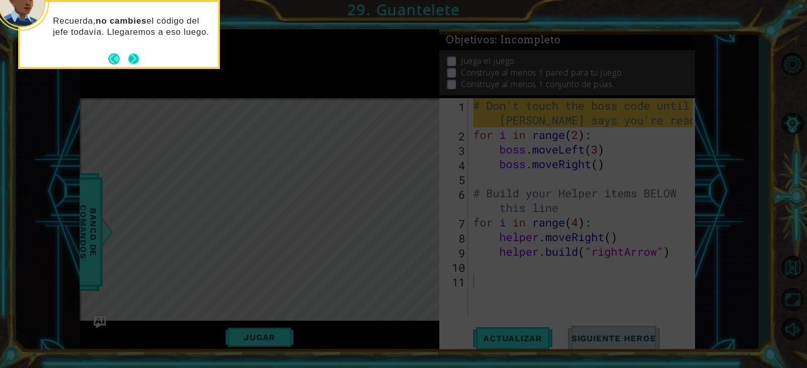
click at [134, 59] on button "Next" at bounding box center [133, 58] width 15 height 15
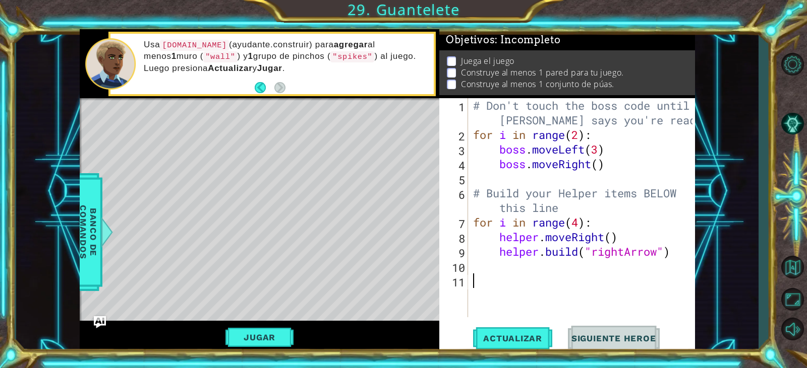
click at [479, 275] on div "# Don't touch the boss code until [PERSON_NAME] says you're ready! for i in ran…" at bounding box center [584, 229] width 226 height 263
click at [484, 269] on div "# Don't touch the boss code until [PERSON_NAME] says you're ready! for i in ran…" at bounding box center [584, 229] width 226 height 263
type textarea "[DOMAIN_NAME]("rightArrow")"
click at [508, 274] on div "# Don't touch the boss code until [PERSON_NAME] says you're ready! for i in ran…" at bounding box center [584, 229] width 226 height 263
click at [502, 265] on div "# Don't touch the boss code until [PERSON_NAME] says you're ready! for i in ran…" at bounding box center [584, 229] width 226 height 263
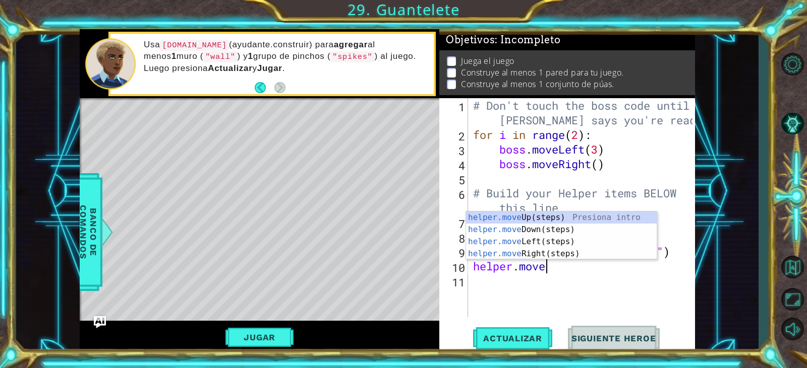
scroll to position [0, 3]
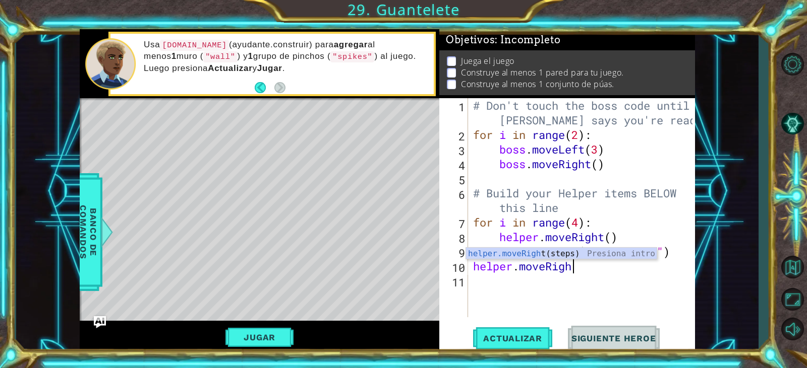
type textarea "helper.moveRight"
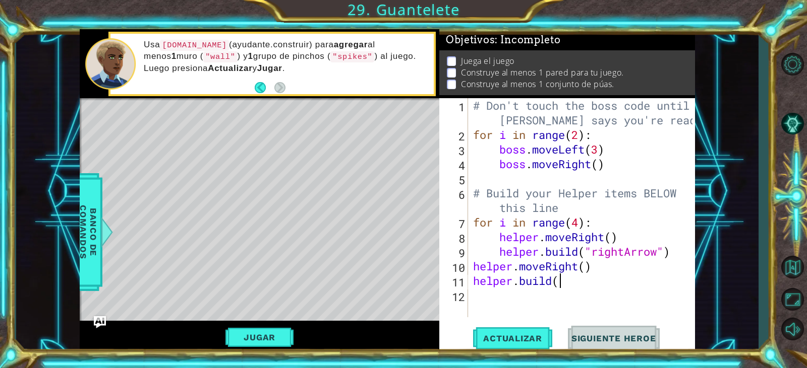
scroll to position [0, 4]
click at [93, 213] on span "Banco de comandos" at bounding box center [88, 232] width 26 height 104
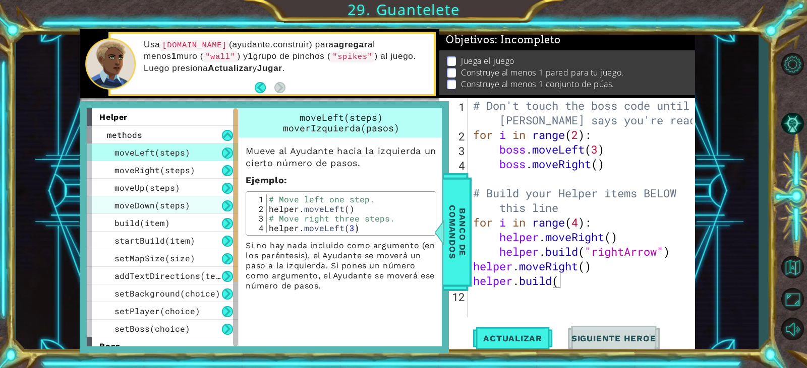
click at [170, 213] on div "moveDown(steps)" at bounding box center [162, 206] width 151 height 18
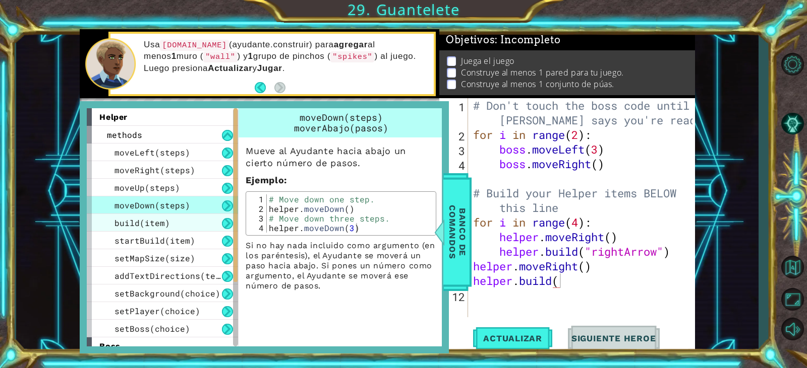
click at [170, 224] on div "build(item)" at bounding box center [162, 223] width 151 height 18
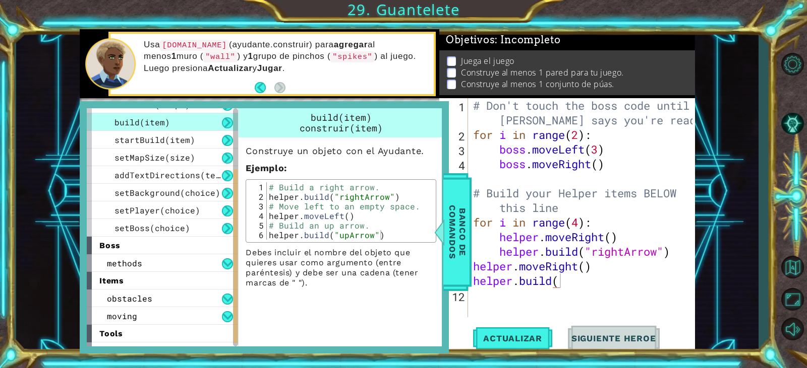
scroll to position [114, 0]
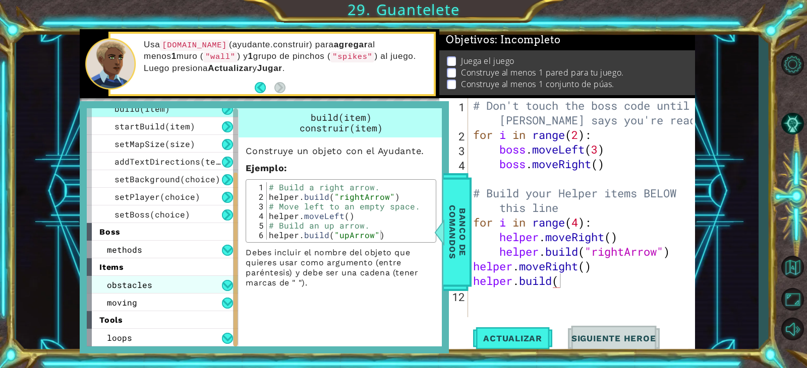
click at [187, 284] on div "obstacles" at bounding box center [162, 285] width 151 height 18
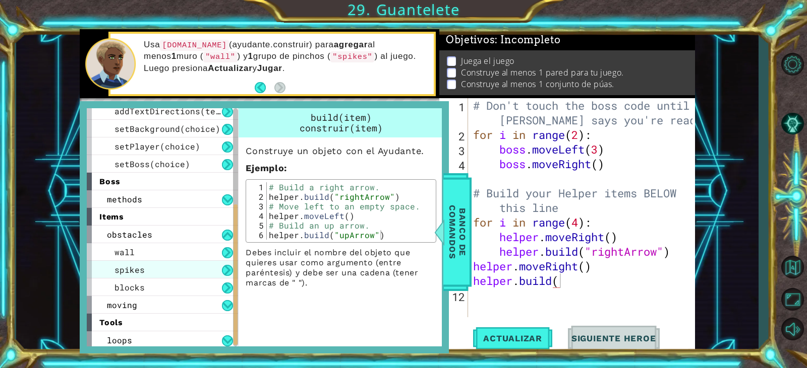
click at [175, 269] on div "spikes" at bounding box center [162, 270] width 151 height 18
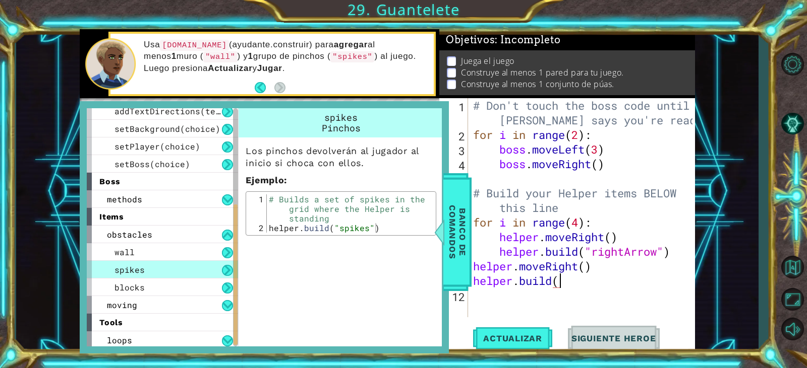
click at [452, 128] on div "1" at bounding box center [454, 114] width 27 height 29
click at [560, 279] on div "# Don't touch the boss code until [PERSON_NAME] says you're ready! for i in ran…" at bounding box center [584, 229] width 226 height 263
click at [610, 288] on div "# Don't touch the boss code until [PERSON_NAME] says you're ready! for i in ran…" at bounding box center [584, 229] width 226 height 263
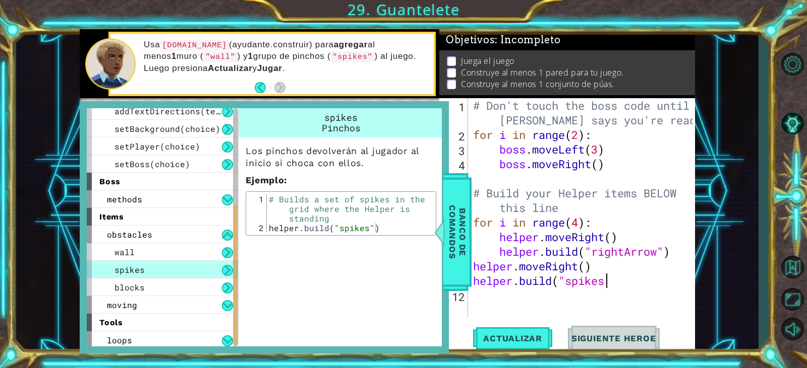
scroll to position [0, 6]
click at [536, 338] on span "Actualizar" at bounding box center [512, 339] width 79 height 10
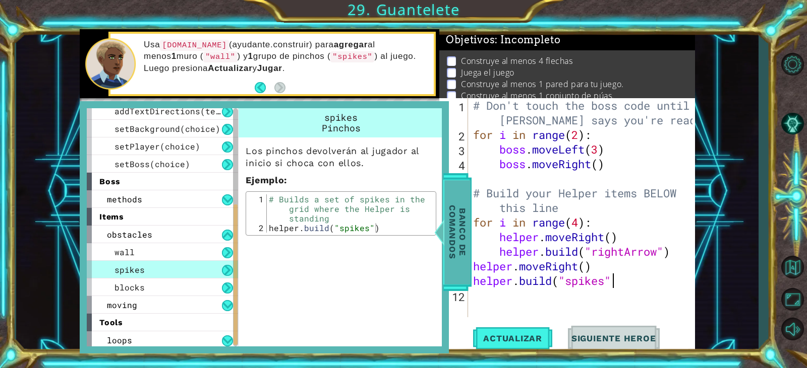
click at [451, 251] on span "Banco de comandos" at bounding box center [457, 232] width 26 height 104
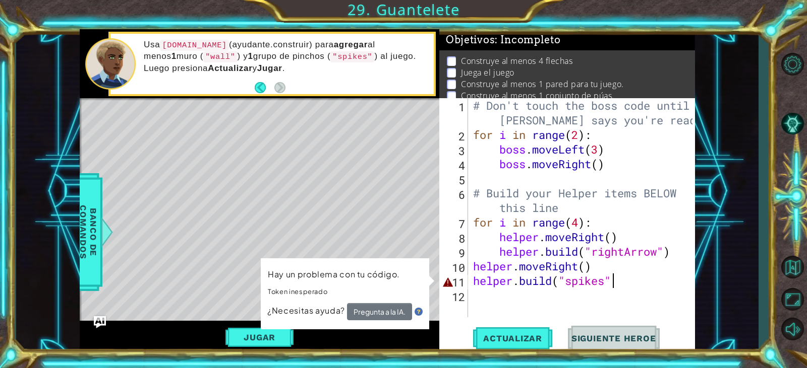
click at [616, 281] on div "# Don't touch the boss code until [PERSON_NAME] says you're ready! for i in ran…" at bounding box center [584, 229] width 226 height 263
type textarea "[DOMAIN_NAME]("spikes")"
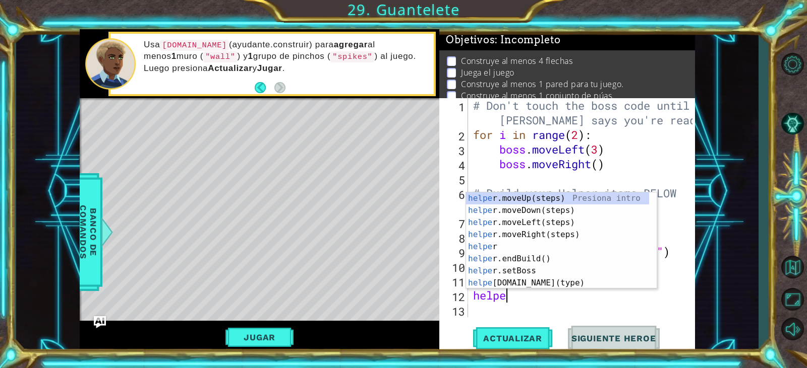
scroll to position [0, 2]
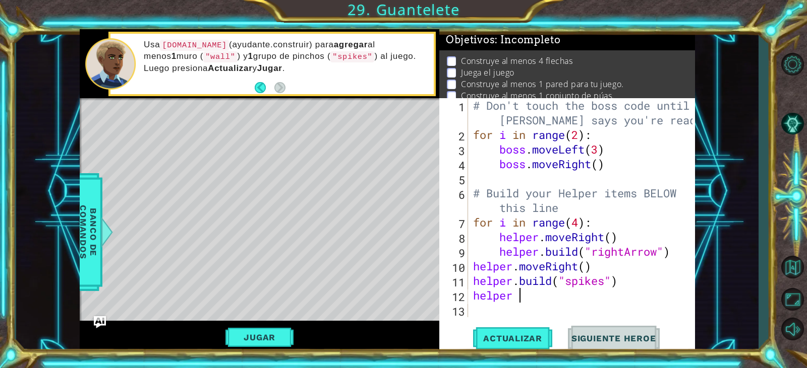
click at [275, 334] on button "Jugar" at bounding box center [259, 337] width 68 height 19
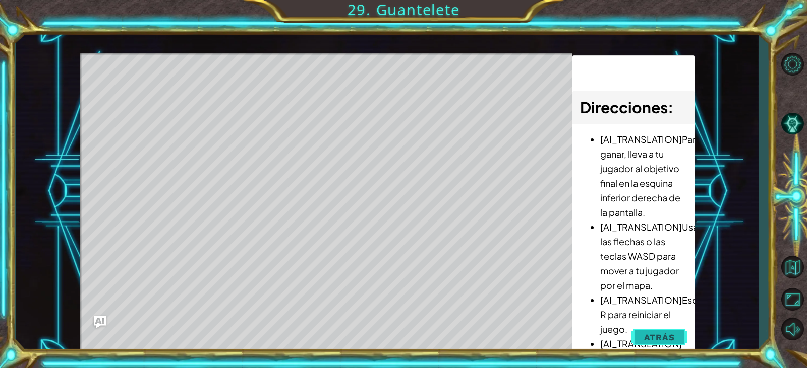
click at [655, 339] on span "Atrás" at bounding box center [659, 338] width 31 height 10
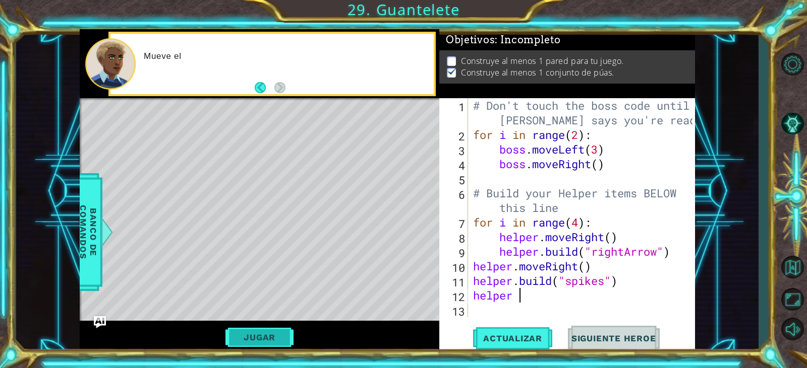
click at [272, 342] on button "Jugar" at bounding box center [259, 337] width 68 height 19
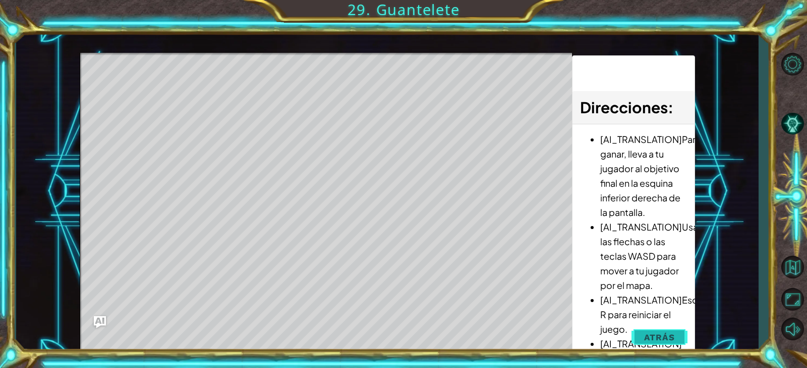
click at [654, 335] on span "Atrás" at bounding box center [659, 338] width 31 height 10
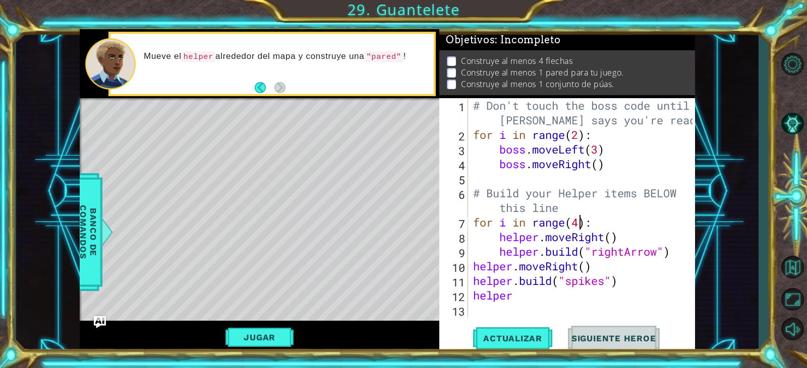
click at [579, 227] on div "# Don't touch the boss code until [PERSON_NAME] says you're ready! for i in ran…" at bounding box center [584, 229] width 226 height 263
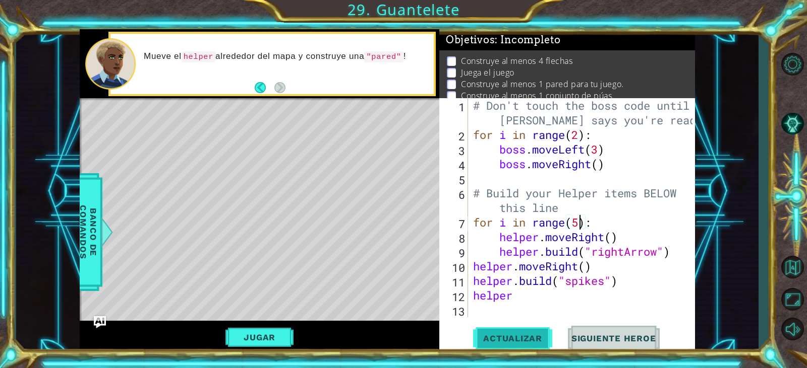
click at [516, 343] on span "Actualizar" at bounding box center [512, 339] width 79 height 10
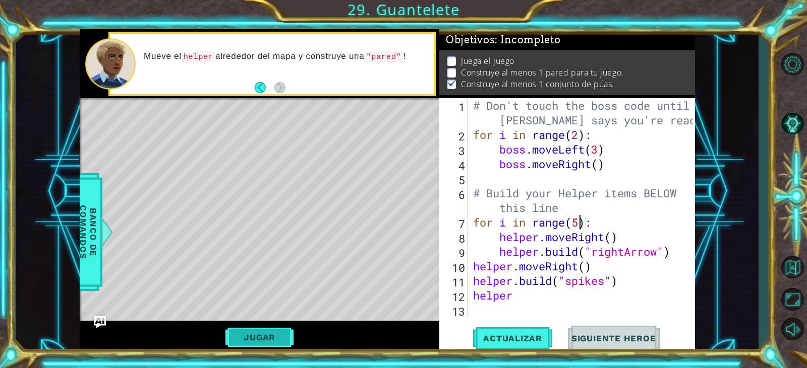
click at [255, 335] on button "Jugar" at bounding box center [259, 337] width 68 height 19
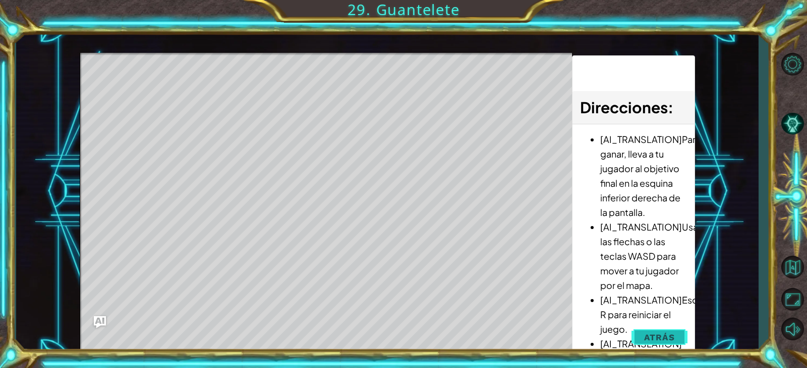
click at [676, 341] on button "Atrás" at bounding box center [659, 338] width 56 height 20
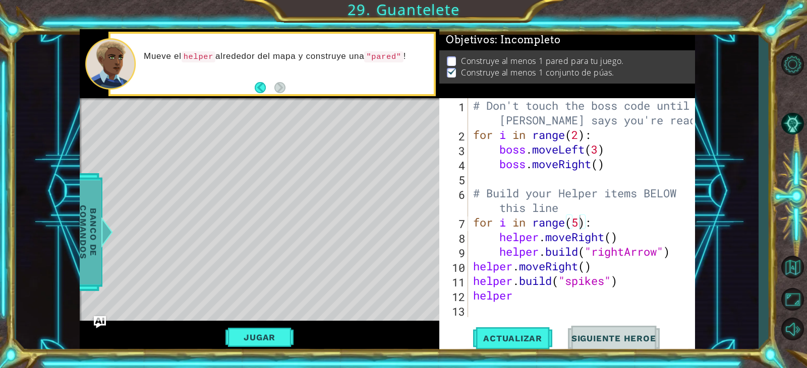
click at [90, 265] on span "Banco de comandos" at bounding box center [88, 232] width 26 height 104
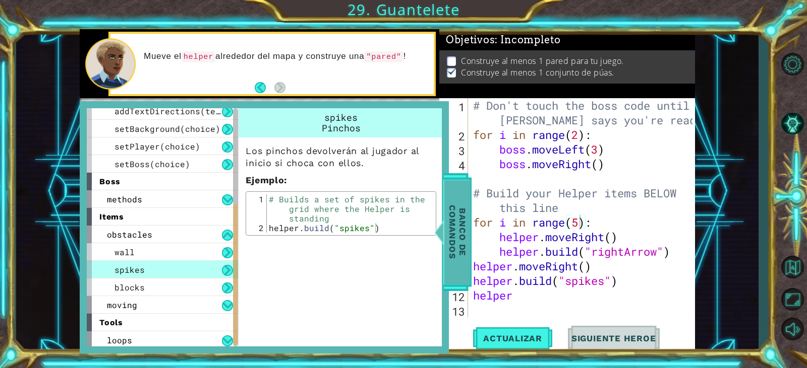
click at [457, 240] on span "Banco de comandos" at bounding box center [457, 232] width 26 height 104
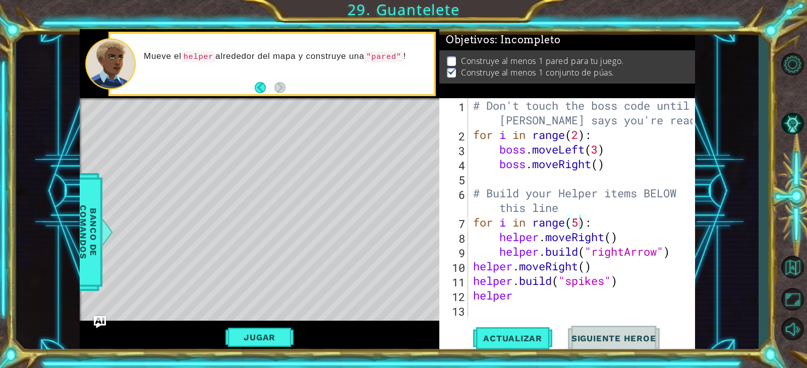
click at [565, 301] on div "# Don't touch the boss code until [PERSON_NAME] says you're ready! for i in ran…" at bounding box center [584, 229] width 226 height 263
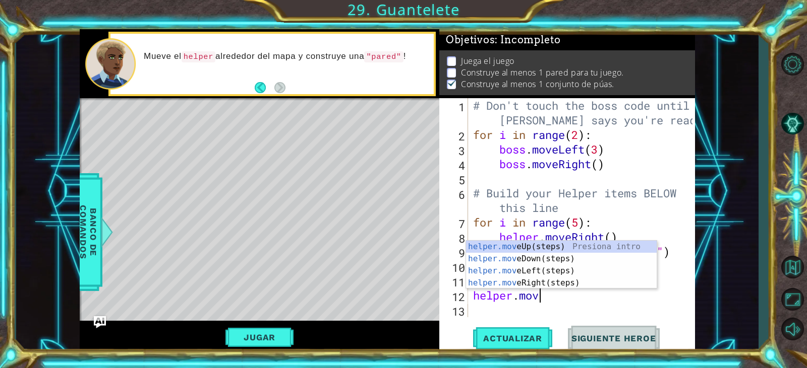
type textarea "helper.move"
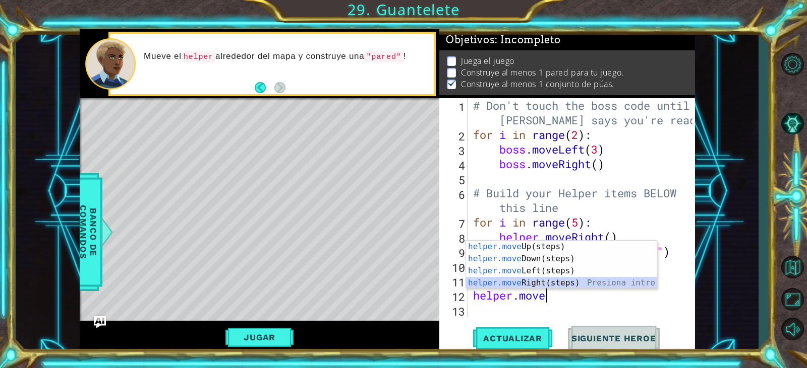
click at [533, 280] on div "helper.move Up(steps) Presiona intro helper.move Down(steps) Presiona intro hel…" at bounding box center [561, 277] width 191 height 73
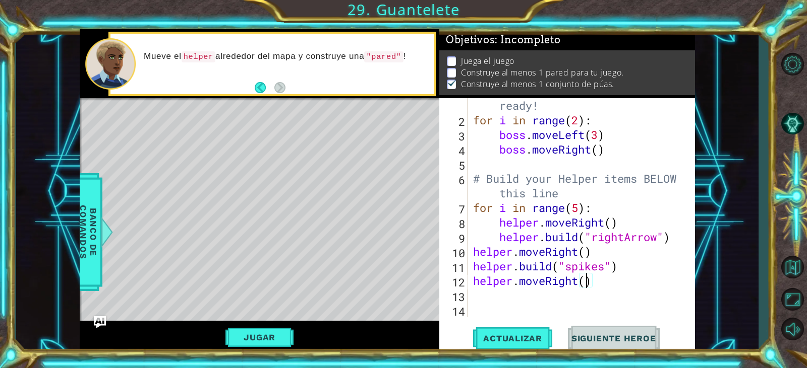
click at [588, 284] on div "# Don't touch the boss code until [PERSON_NAME] says you're ready! for i in ran…" at bounding box center [580, 208] width 218 height 278
type textarea "helper.moveRight(2)"
click at [480, 290] on div "# Don't touch the boss code until [PERSON_NAME] says you're ready! for i in ran…" at bounding box center [580, 208] width 218 height 278
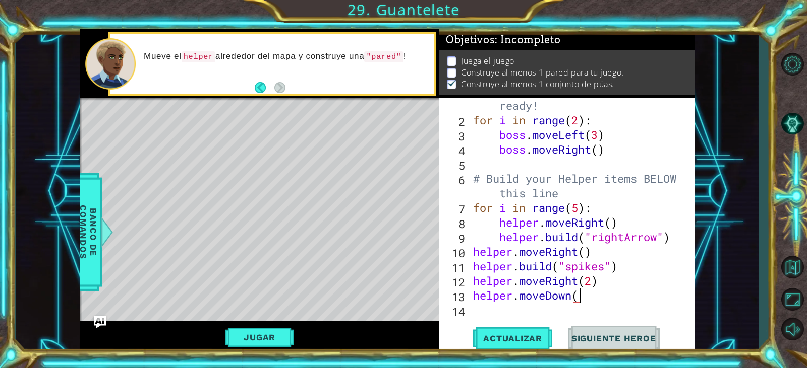
type textarea "helper.moveDown()"
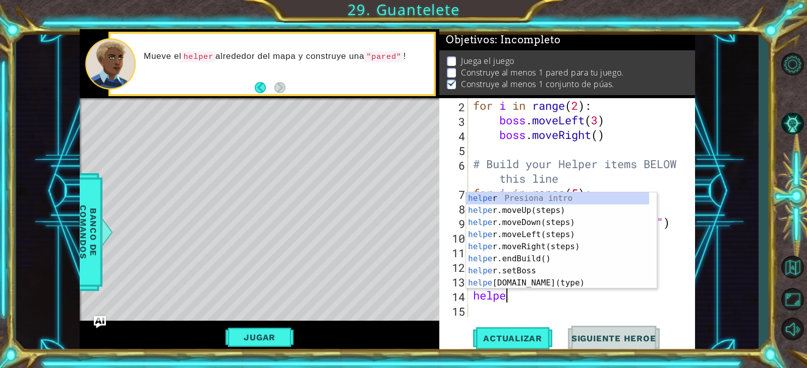
scroll to position [0, 2]
click at [518, 277] on div "helper Presiona intro helper .moveUp(steps) Presiona intro helper .moveDown(ste…" at bounding box center [557, 253] width 183 height 121
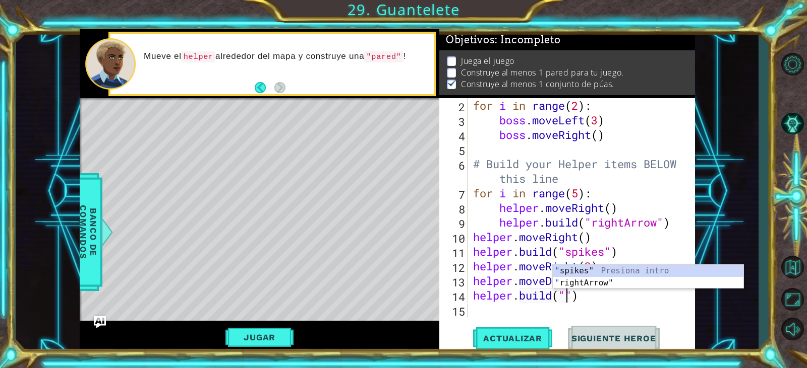
scroll to position [0, 0]
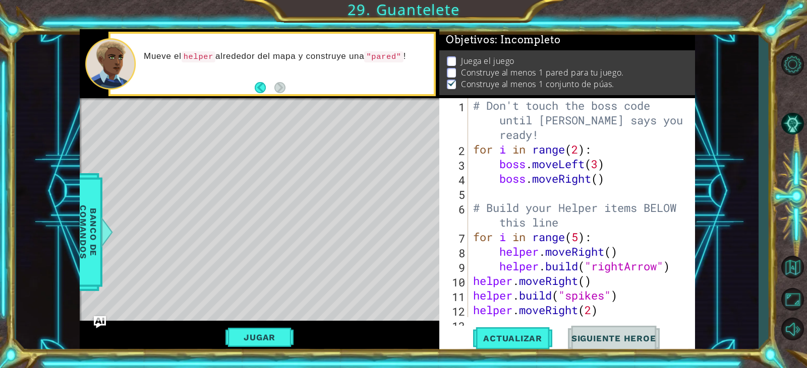
click at [78, 230] on div "1 ההההההההההההההההההההההההההההההההההההההההההההההההההההההההההההההההההההההההההההה…" at bounding box center [387, 191] width 742 height 324
click at [83, 231] on span "Banco de comandos" at bounding box center [88, 232] width 26 height 104
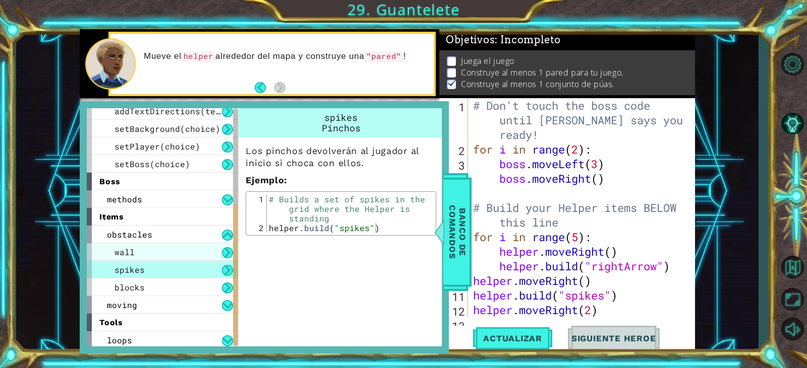
click at [203, 251] on div "wall" at bounding box center [162, 252] width 151 height 18
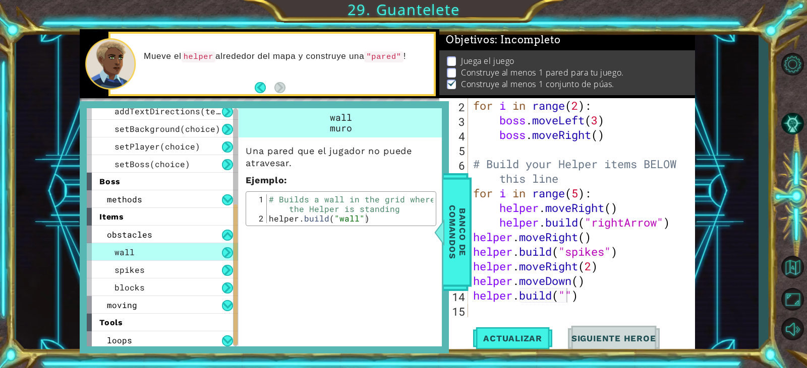
scroll to position [44, 0]
click at [571, 300] on div "for i in range ( 2 ) : boss . moveLeft ( 3 ) boss . moveRight ( ) # Build your …" at bounding box center [580, 222] width 218 height 249
click at [565, 298] on div "for i in range ( 2 ) : boss . moveLeft ( 3 ) boss . moveRight ( ) # Build your …" at bounding box center [580, 222] width 218 height 249
click at [531, 336] on span "Actualizar" at bounding box center [512, 339] width 79 height 10
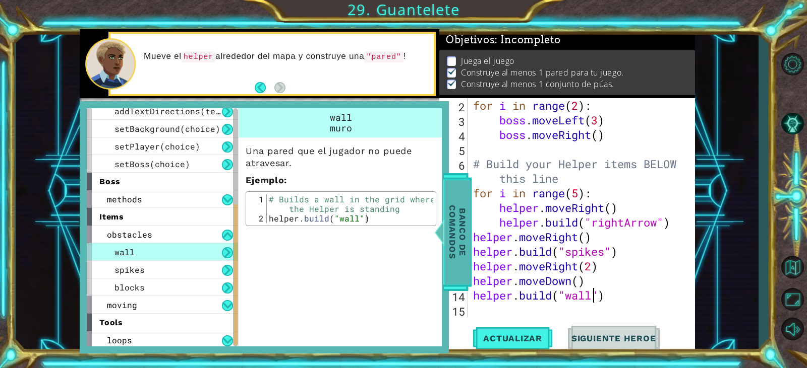
scroll to position [5, 0]
click at [460, 225] on span "Banco de comandos" at bounding box center [457, 232] width 26 height 104
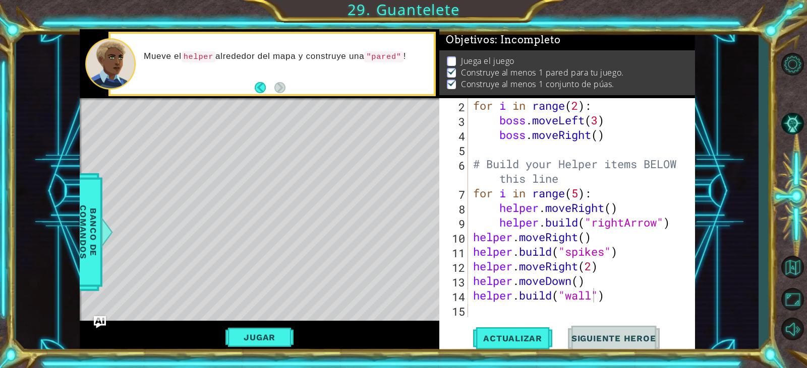
scroll to position [0, 5]
click at [628, 244] on div "for i in range ( 2 ) : boss . moveLeft ( 3 ) boss . moveRight ( ) # Build your …" at bounding box center [580, 222] width 218 height 249
click at [576, 269] on div "for i in range ( 2 ) : boss . moveLeft ( 3 ) boss . moveRight ( ) # Build your …" at bounding box center [580, 222] width 218 height 249
click at [527, 339] on span "Actualizar" at bounding box center [512, 339] width 79 height 10
click at [618, 299] on div "for i in range ( 2 ) : boss . moveLeft ( 3 ) boss . moveRight ( ) # Build your …" at bounding box center [580, 222] width 218 height 249
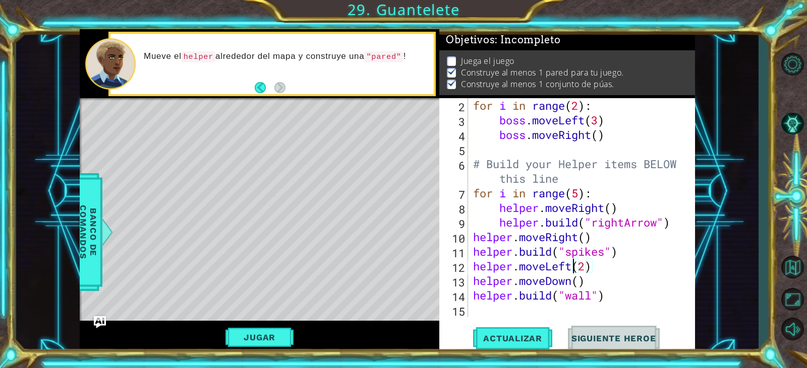
type textarea "[DOMAIN_NAME]("wall")"
click at [608, 311] on div "for i in range ( 2 ) : boss . moveLeft ( 3 ) boss . moveRight ( ) # Build your …" at bounding box center [580, 222] width 218 height 249
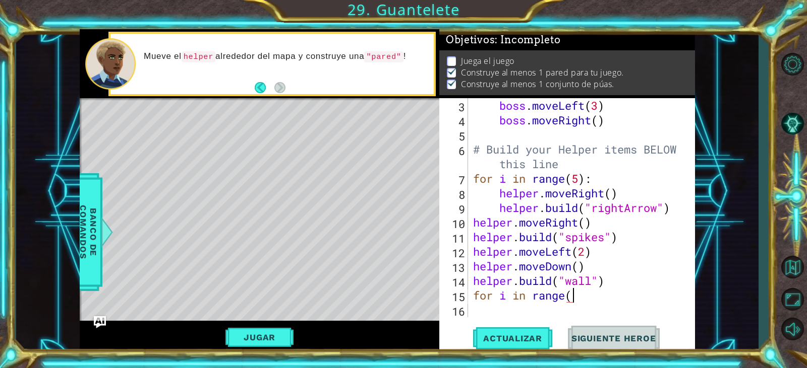
scroll to position [0, 5]
type textarea "for i in range(3):"
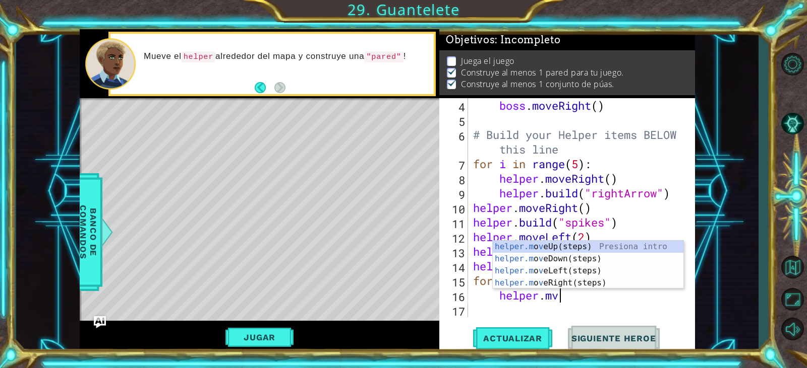
scroll to position [0, 4]
type textarea "helper.move"
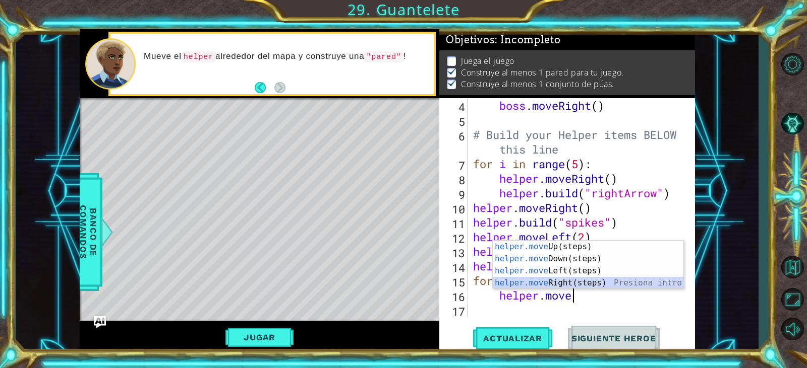
click at [563, 280] on div "helper.move Up(steps) Presiona intro helper.move Down(steps) Presiona intro hel…" at bounding box center [587, 277] width 191 height 73
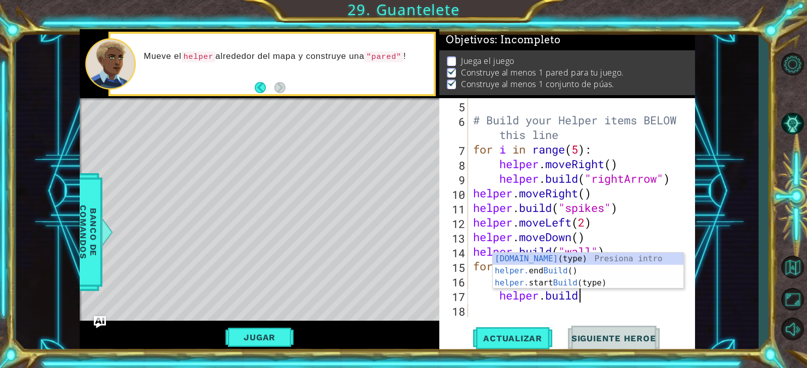
scroll to position [0, 5]
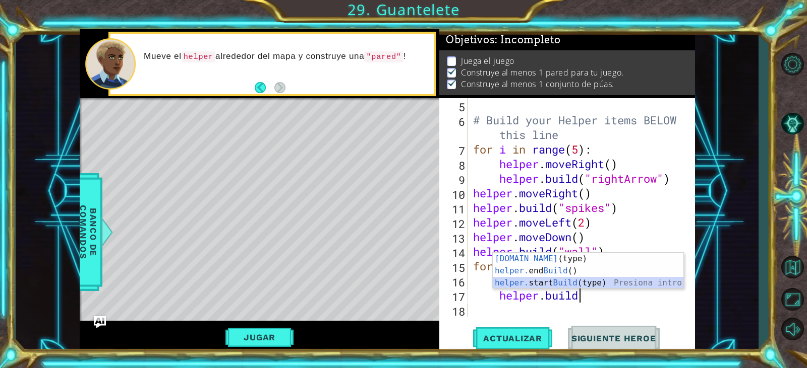
click at [583, 283] on div "[DOMAIN_NAME] (type) Presiona intro helper. end Build () Presiona intro helper.…" at bounding box center [587, 283] width 191 height 60
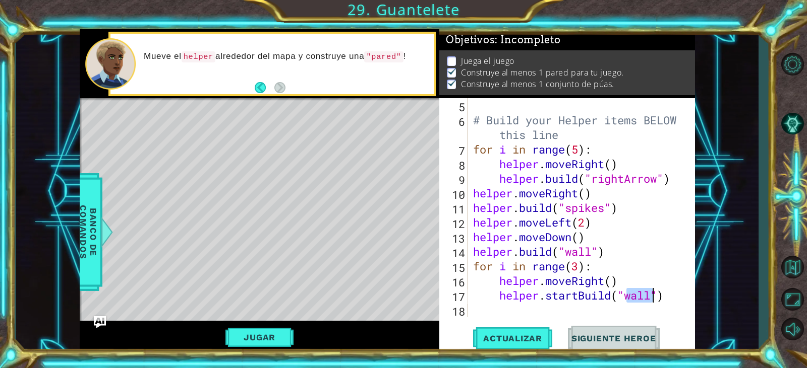
click at [575, 300] on div "# Build your Helper items BELOW this line for i in range ( 5 ) : helper . moveR…" at bounding box center [580, 222] width 218 height 249
click at [579, 296] on div "# Build your Helper items BELOW this line for i in range ( 5 ) : helper . moveR…" at bounding box center [580, 222] width 218 height 249
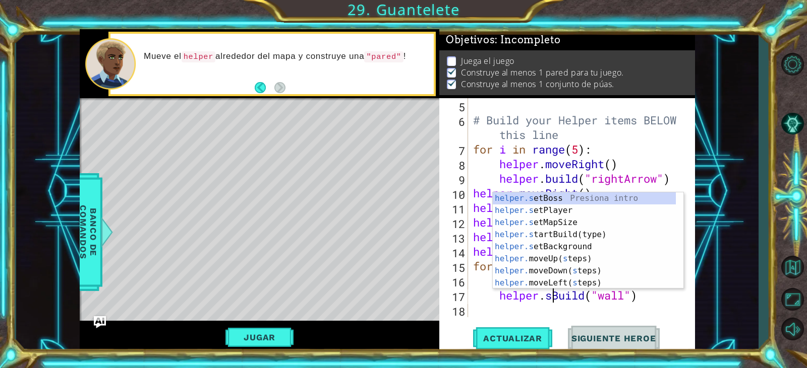
type textarea "[DOMAIN_NAME]("wall")"
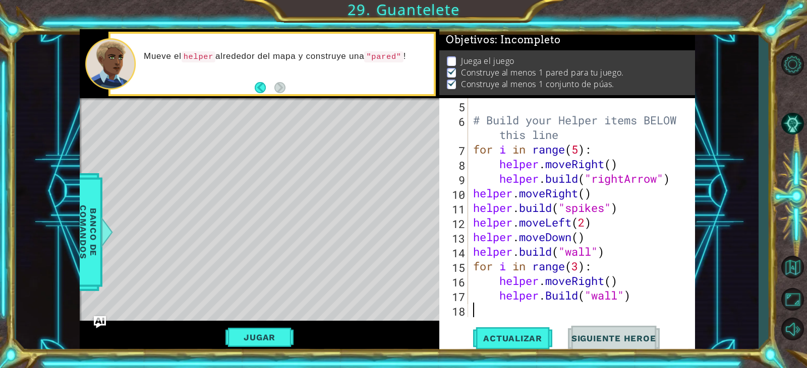
click at [565, 307] on div "# Build your Helper items BELOW this line for i in range ( 5 ) : helper . moveR…" at bounding box center [580, 222] width 218 height 249
click at [550, 302] on div "# Build your Helper items BELOW this line for i in range ( 5 ) : helper . moveR…" at bounding box center [580, 222] width 218 height 249
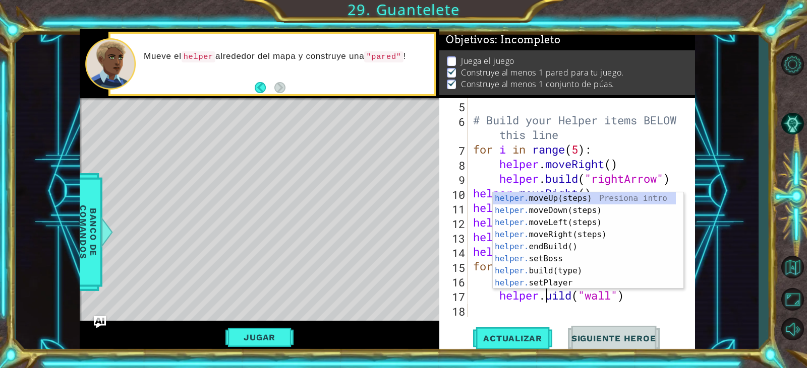
scroll to position [0, 4]
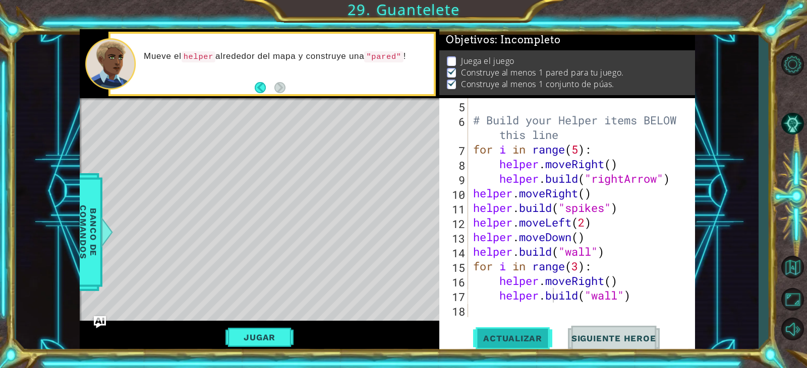
click at [529, 339] on span "Actualizar" at bounding box center [512, 339] width 79 height 10
click at [604, 285] on div "# Build your Helper items BELOW this line for i in range ( 5 ) : helper . moveR…" at bounding box center [580, 222] width 218 height 249
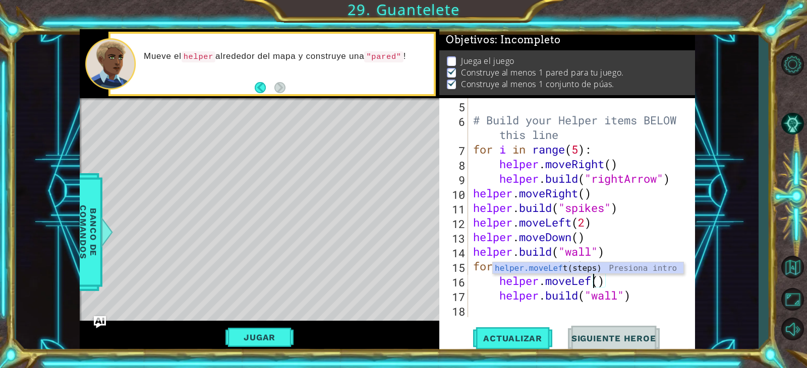
scroll to position [0, 6]
click at [511, 345] on button "Actualizar" at bounding box center [512, 339] width 79 height 26
click at [579, 266] on div "# Build your Helper items BELOW this line for i in range ( 5 ) : helper . moveR…" at bounding box center [580, 222] width 218 height 249
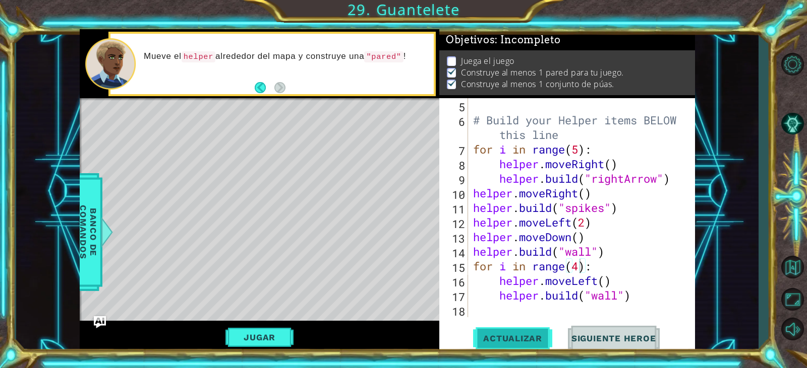
click at [515, 337] on span "Actualizar" at bounding box center [512, 339] width 79 height 10
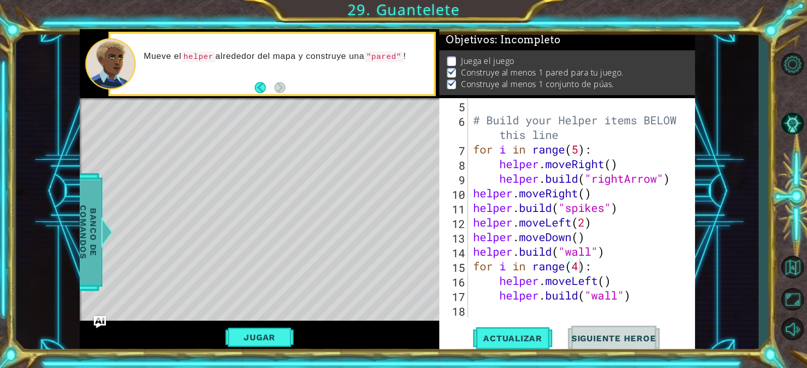
click at [89, 227] on span "Banco de comandos" at bounding box center [88, 232] width 26 height 104
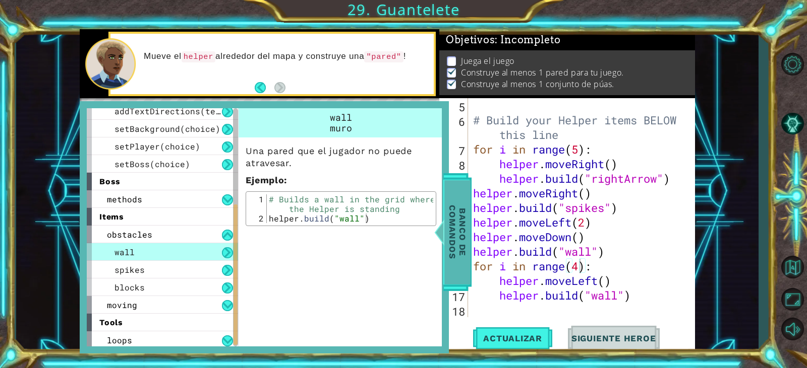
click at [461, 225] on span "Banco de comandos" at bounding box center [457, 232] width 26 height 104
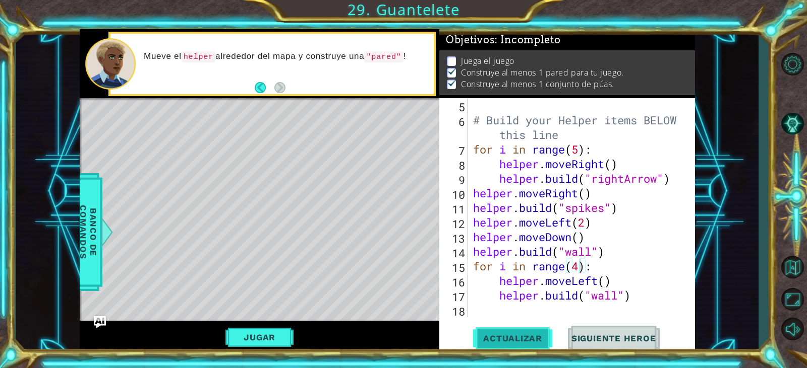
click at [527, 341] on span "Actualizar" at bounding box center [512, 339] width 79 height 10
click at [635, 282] on div "# Build your Helper items BELOW this line for i in range ( 5 ) : helper . moveR…" at bounding box center [580, 222] width 218 height 249
click at [651, 301] on div "# Build your Helper items BELOW this line for i in range ( 5 ) : helper . moveR…" at bounding box center [580, 222] width 218 height 249
type textarea "[DOMAIN_NAME]("wall")"
click at [562, 309] on div "# Build your Helper items BELOW this line for i in range ( 5 ) : helper . moveR…" at bounding box center [580, 222] width 218 height 249
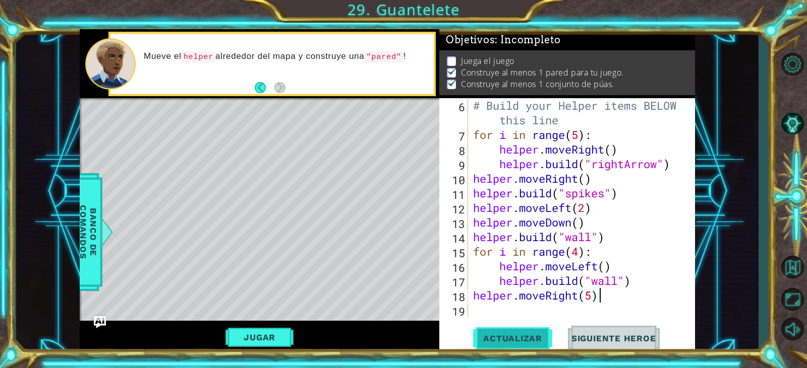
click at [520, 333] on button "Actualizar" at bounding box center [512, 339] width 79 height 26
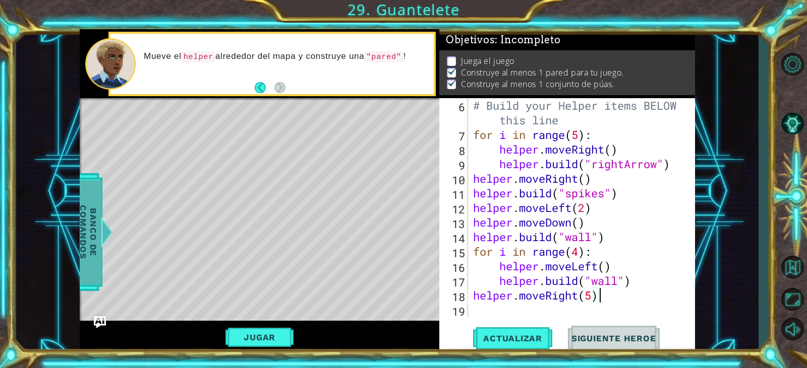
click at [84, 223] on span "Banco de comandos" at bounding box center [88, 232] width 26 height 104
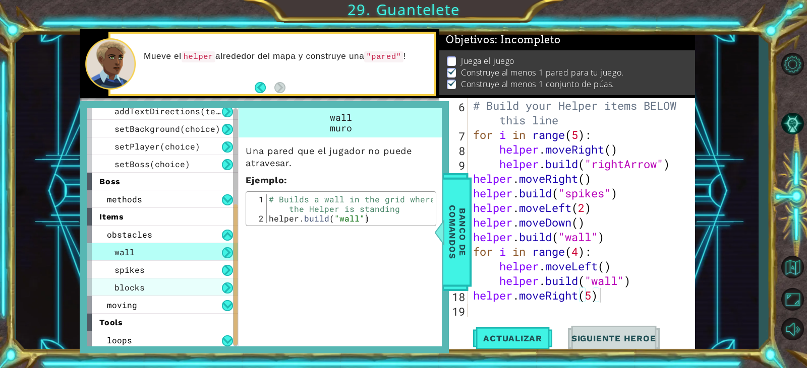
scroll to position [167, 0]
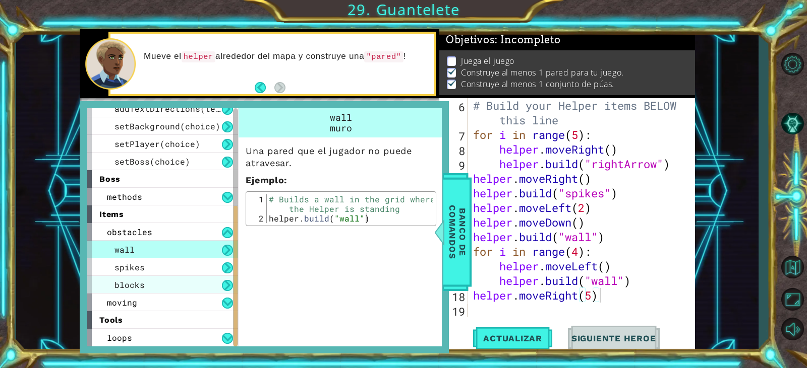
click at [180, 281] on div "blocks" at bounding box center [162, 285] width 151 height 18
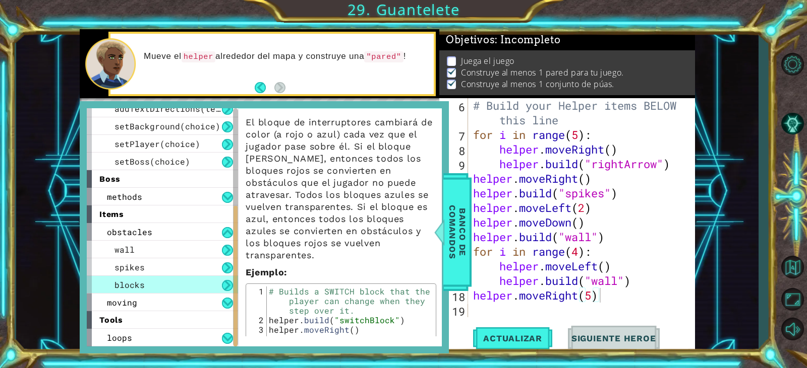
scroll to position [5, 0]
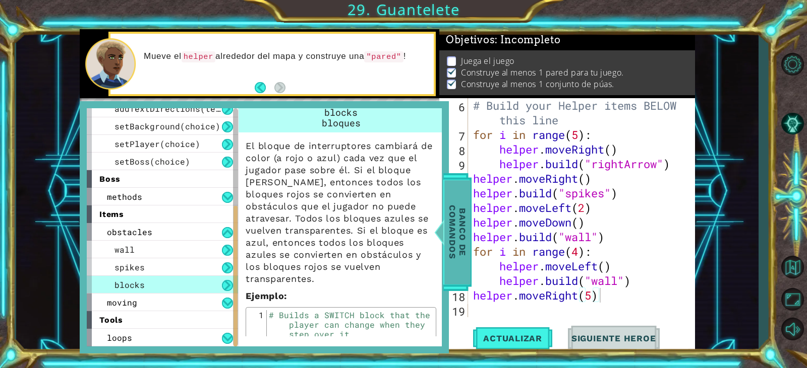
click at [459, 234] on span "Banco de comandos" at bounding box center [457, 232] width 26 height 104
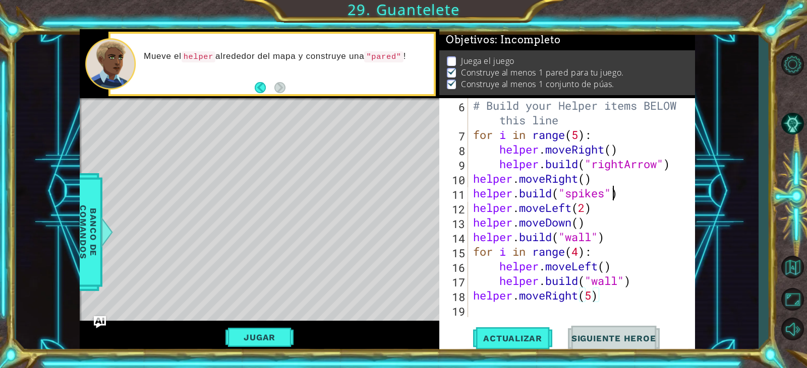
click at [610, 196] on div "# Build your Helper items BELOW this line for i in range ( 5 ) : helper . moveR…" at bounding box center [580, 229] width 218 height 263
type textarea "[DOMAIN_NAME]("spikes")"
drag, startPoint x: 617, startPoint y: 201, endPoint x: 467, endPoint y: 193, distance: 150.4
click at [467, 193] on div "[DOMAIN_NAME]("spikes") 6 7 8 9 10 11 12 13 14 15 16 17 18 19 # Build your Help…" at bounding box center [565, 207] width 253 height 219
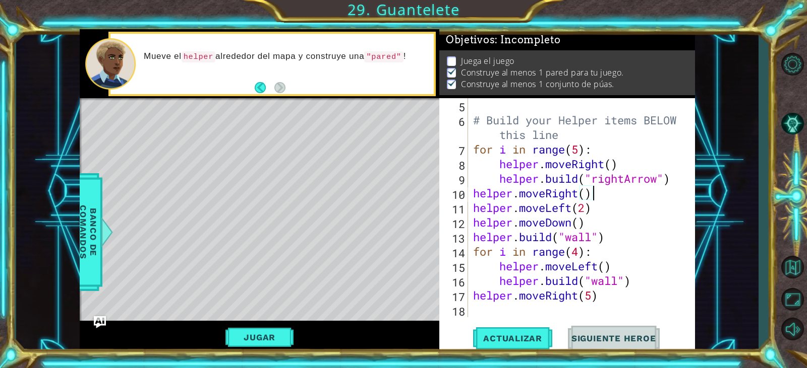
scroll to position [88, 0]
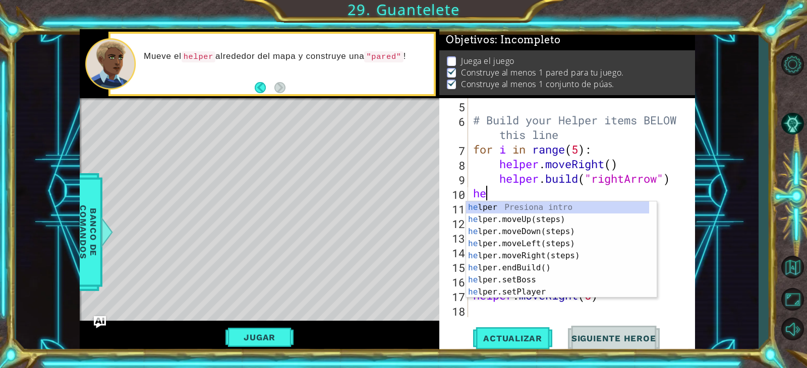
type textarea "h"
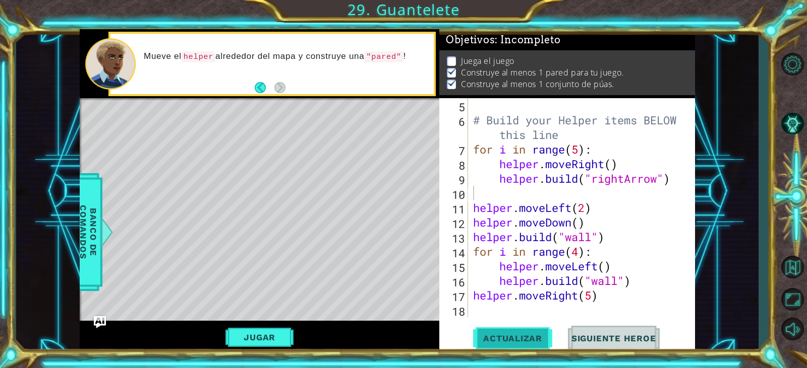
click at [502, 337] on span "Actualizar" at bounding box center [512, 339] width 79 height 10
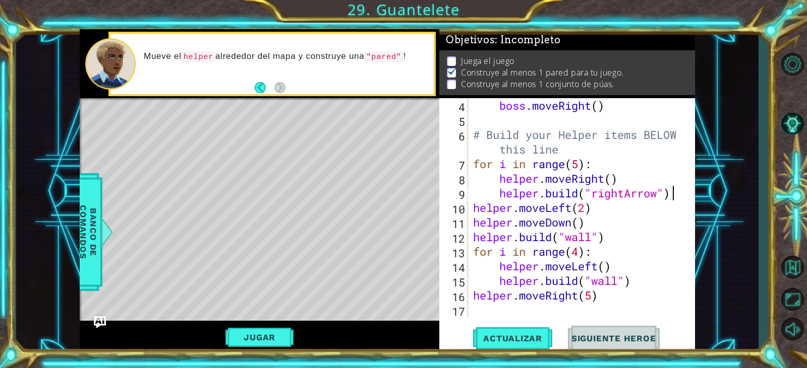
scroll to position [73, 0]
click at [617, 223] on div "boss . moveRight ( ) # Build your Helper items BELOW this line for i in range (…" at bounding box center [580, 222] width 218 height 249
click at [615, 300] on div "boss . moveRight ( ) # Build your Helper items BELOW this line for i in range (…" at bounding box center [580, 222] width 218 height 249
click at [674, 198] on div "boss . moveRight ( ) # Build your Helper items BELOW this line for i in range (…" at bounding box center [580, 222] width 218 height 249
type textarea "[DOMAIN_NAME]("rightArrow")"
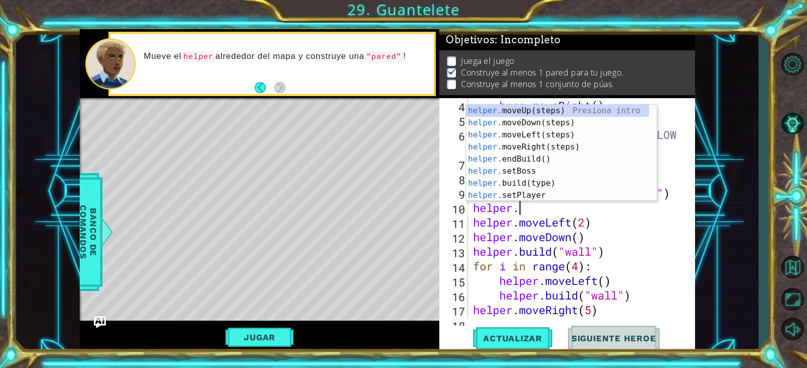
scroll to position [0, 2]
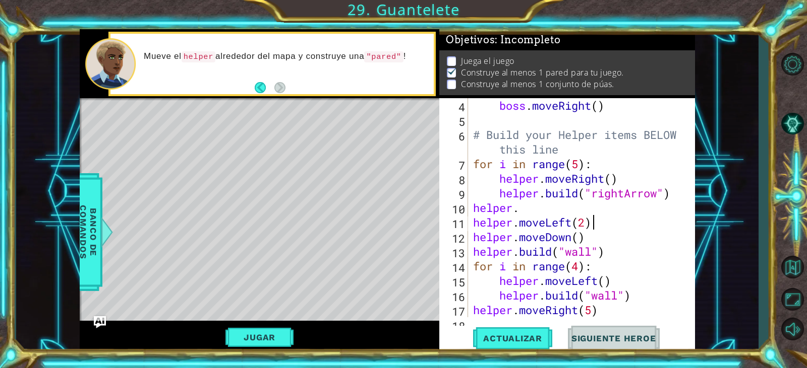
click at [649, 218] on div "boss . moveRight ( ) # Build your Helper items BELOW this line for i in range (…" at bounding box center [580, 222] width 218 height 249
click at [539, 207] on div "boss . moveRight ( ) # Build your Helper items BELOW this line for i in range (…" at bounding box center [580, 222] width 218 height 249
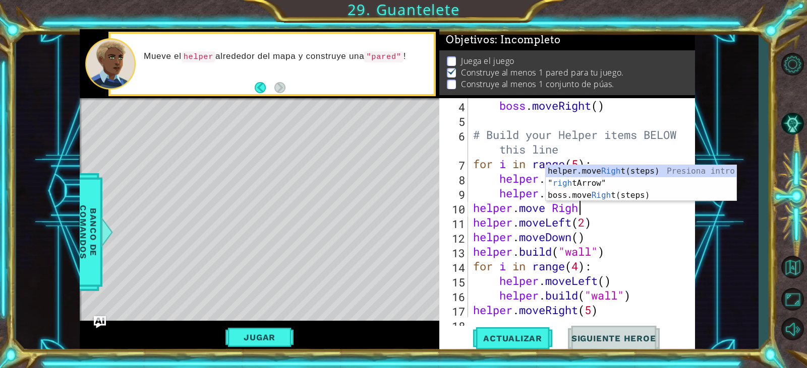
scroll to position [0, 5]
click at [550, 207] on div "boss . moveRight ( ) # Build your Helper items BELOW this line for i in range (…" at bounding box center [580, 222] width 218 height 249
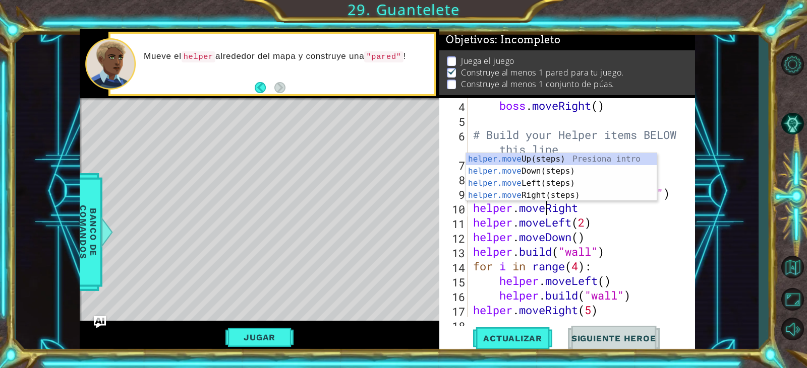
click at [590, 220] on div "boss . moveRight ( ) # Build your Helper items BELOW this line for i in range (…" at bounding box center [580, 222] width 218 height 249
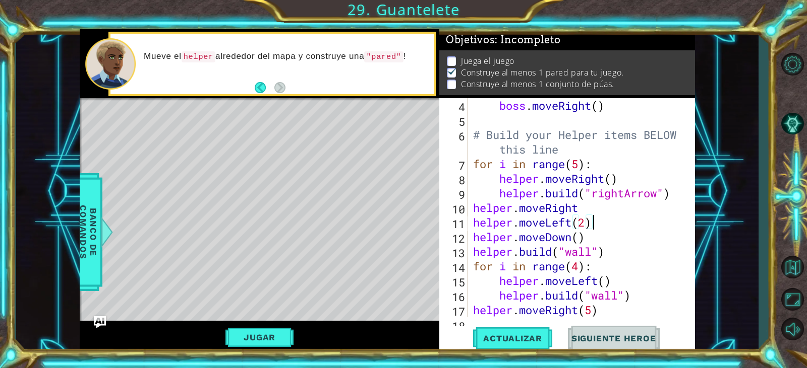
click at [589, 211] on div "boss . moveRight ( ) # Build your Helper items BELOW this line for i in range (…" at bounding box center [580, 222] width 218 height 249
type textarea "helper.moveRight()"
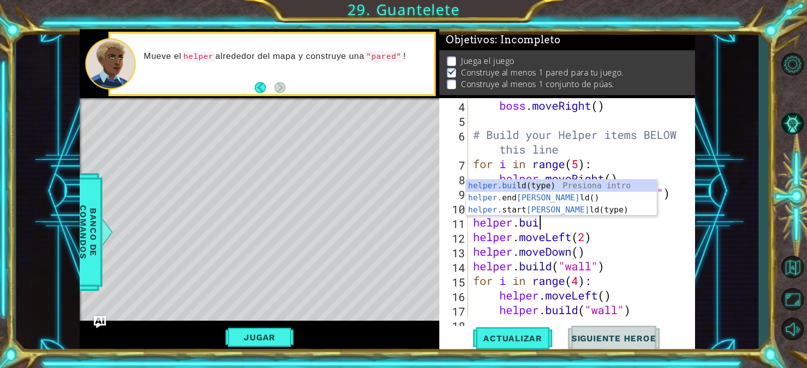
scroll to position [0, 3]
click at [548, 185] on div "[DOMAIN_NAME] (type) Presiona intro helper. end Build () Presiona intro helper.…" at bounding box center [561, 210] width 191 height 60
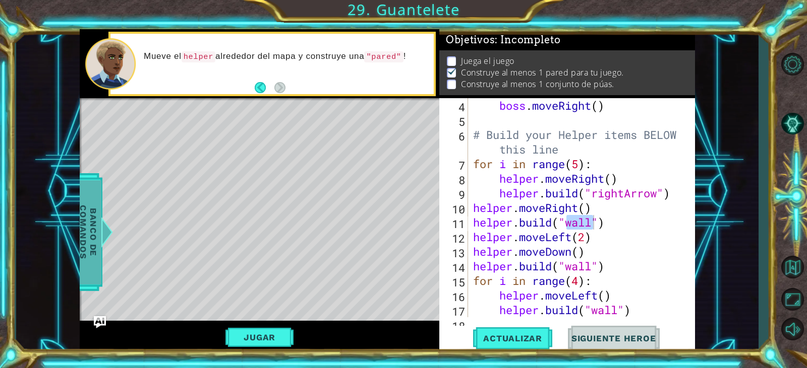
click at [88, 235] on span "Banco de comandos" at bounding box center [88, 232] width 26 height 104
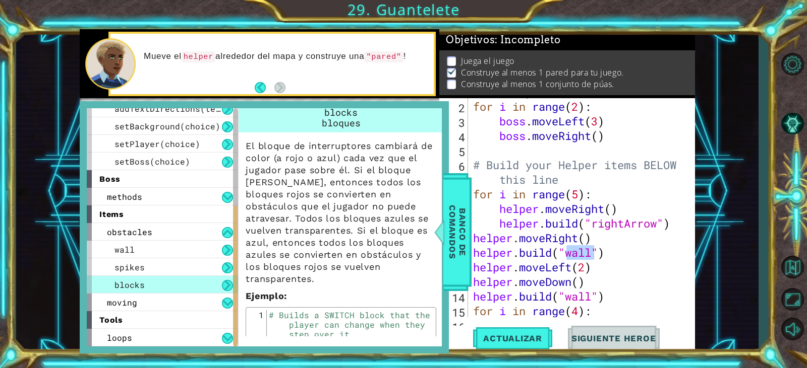
scroll to position [73, 0]
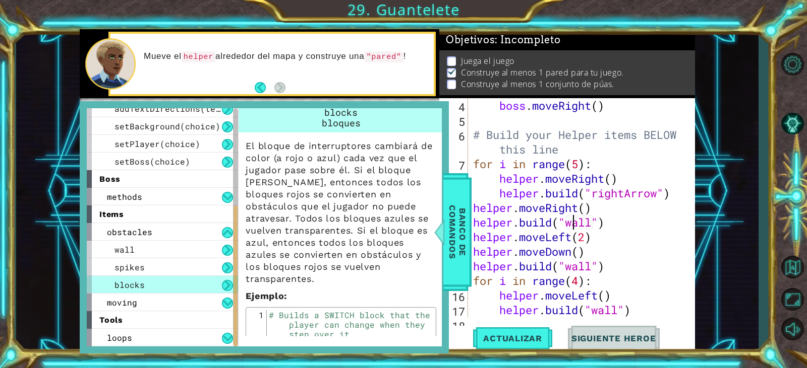
click at [592, 226] on div "boss . moveRight ( ) # Build your Helper items BELOW this line for i in range (…" at bounding box center [580, 222] width 218 height 249
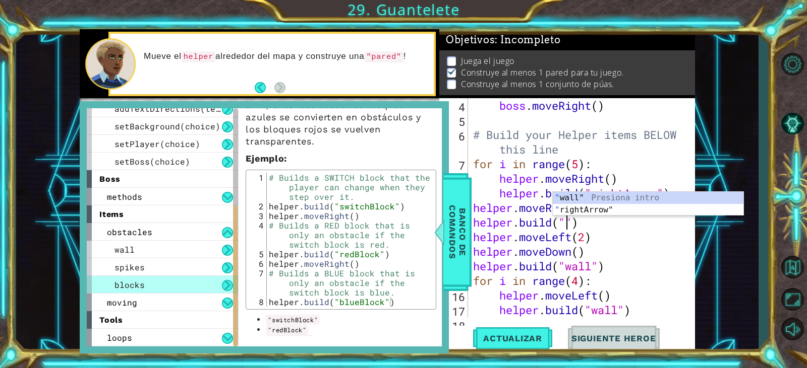
scroll to position [156, 0]
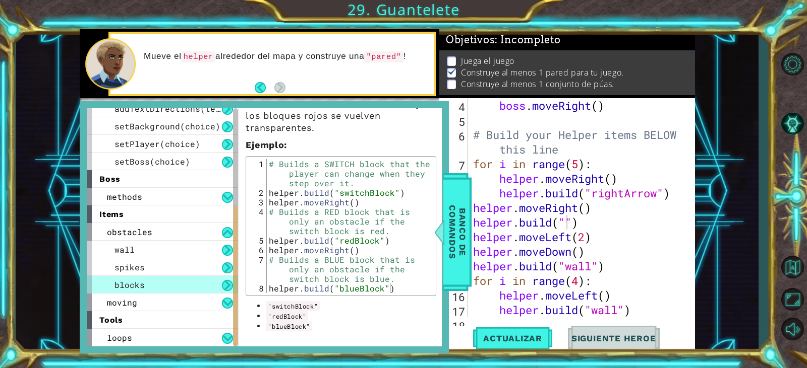
click at [276, 308] on code ""switchBlock"" at bounding box center [293, 306] width 54 height 10
click at [271, 305] on code ""switchBlock"" at bounding box center [293, 306] width 54 height 10
click at [568, 225] on div "boss . moveRight ( ) # Build your Helper items BELOW this line for i in range (…" at bounding box center [580, 222] width 218 height 249
click at [632, 252] on div "boss . moveRight ( ) # Build your Helper items BELOW this line for i in range (…" at bounding box center [580, 222] width 218 height 249
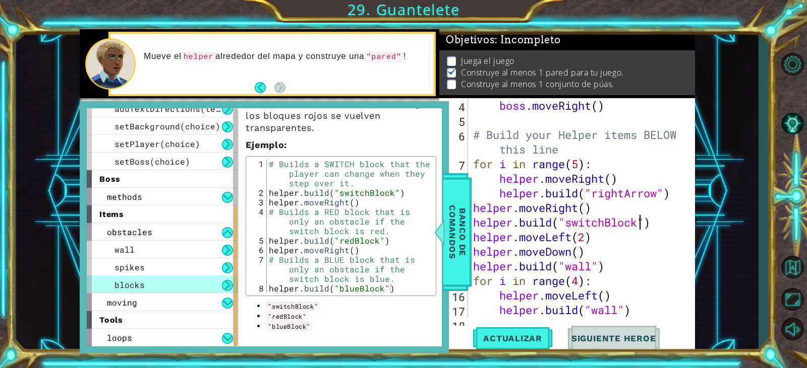
scroll to position [0, 5]
click at [457, 258] on span "Banco de comandos" at bounding box center [457, 232] width 26 height 104
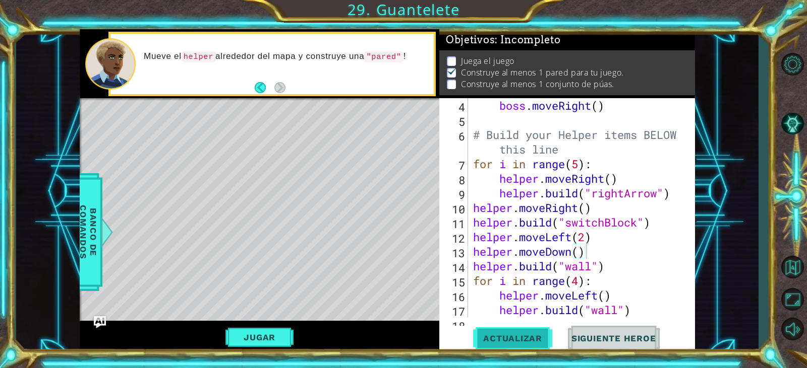
click at [498, 335] on span "Actualizar" at bounding box center [512, 339] width 79 height 10
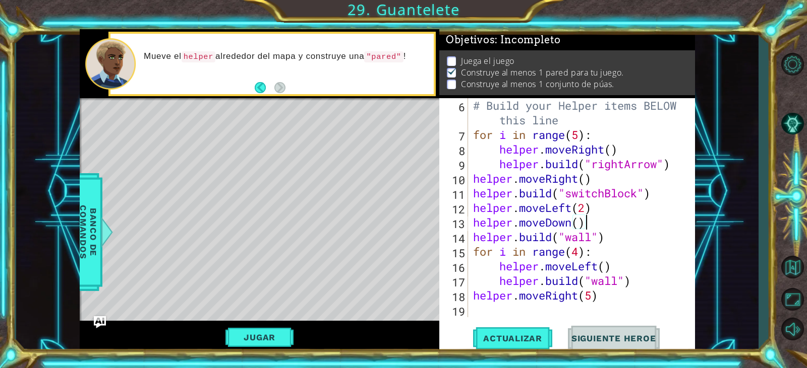
click at [580, 252] on div "# Build your Helper items BELOW this line for i in range ( 5 ) : helper . moveR…" at bounding box center [580, 229] width 218 height 263
click at [586, 211] on div "# Build your Helper items BELOW this line for i in range ( 5 ) : helper . moveR…" at bounding box center [580, 229] width 218 height 263
click at [507, 348] on button "Actualizar" at bounding box center [512, 339] width 79 height 26
click at [94, 233] on span "Banco de comandos" at bounding box center [88, 232] width 26 height 104
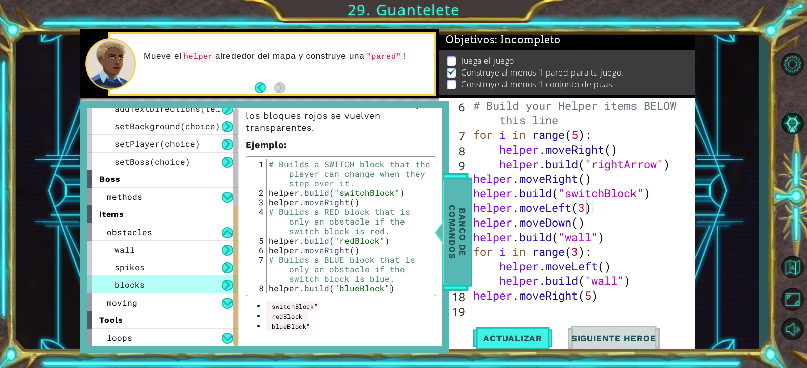
click at [454, 201] on span "Banco de comandos" at bounding box center [457, 232] width 26 height 104
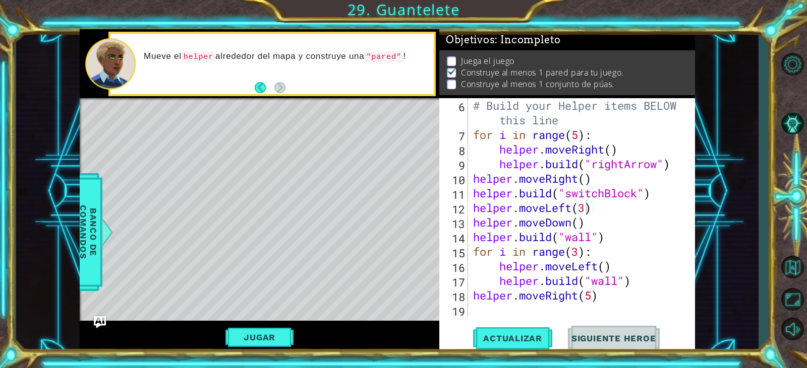
click at [584, 212] on div "# Build your Helper items BELOW this line for i in range ( 5 ) : helper . moveR…" at bounding box center [580, 229] width 218 height 263
click at [577, 258] on div "# Build your Helper items BELOW this line for i in range ( 5 ) : helper . moveR…" at bounding box center [580, 229] width 218 height 263
click at [585, 210] on div "# Build your Helper items BELOW this line for i in range ( 5 ) : helper . moveR…" at bounding box center [580, 229] width 218 height 263
type textarea "helper.moveLeft(2)"
click at [514, 335] on span "Actualizar" at bounding box center [512, 339] width 79 height 10
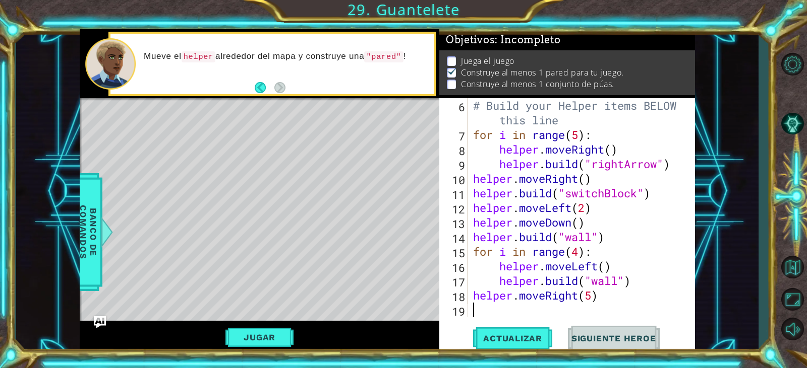
click at [576, 308] on div "# Build your Helper items BELOW this line for i in range ( 5 ) : helper . moveR…" at bounding box center [580, 229] width 218 height 263
click at [273, 336] on button "Jugar" at bounding box center [259, 337] width 68 height 19
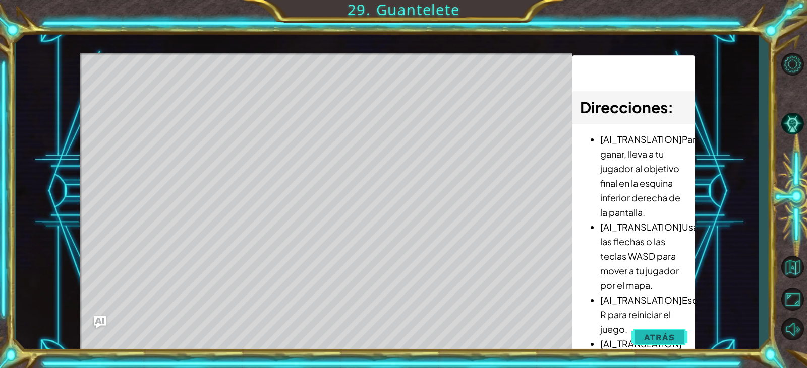
click at [659, 337] on span "Atrás" at bounding box center [659, 338] width 31 height 10
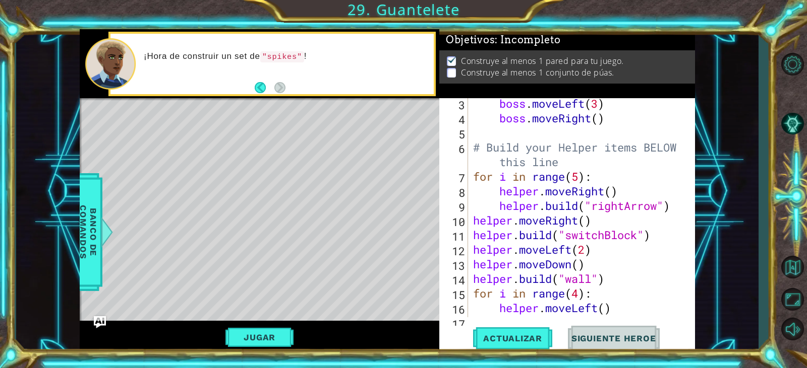
scroll to position [91, 0]
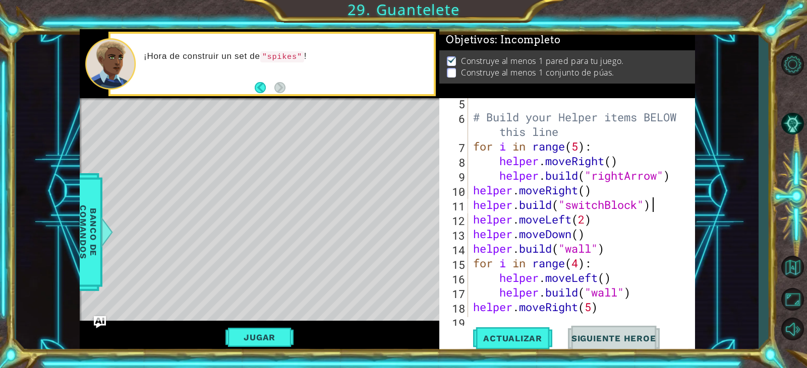
click at [653, 206] on div "# Build your Helper items BELOW this line for i in range ( 5 ) : helper . moveR…" at bounding box center [580, 219] width 218 height 249
click at [662, 204] on div "# Build your Helper items BELOW this line for i in range ( 5 ) : helper . moveR…" at bounding box center [580, 219] width 218 height 249
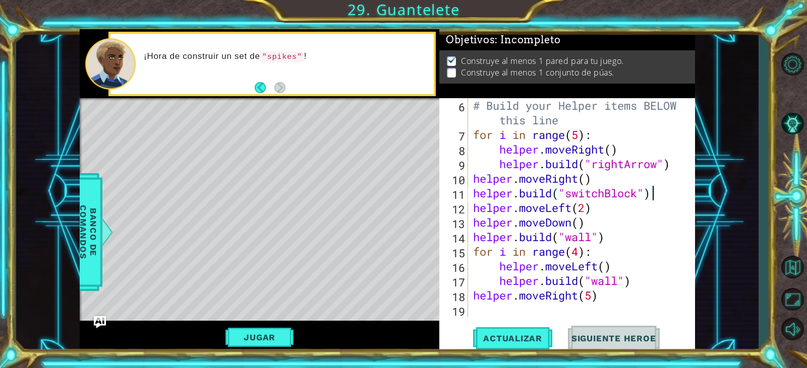
scroll to position [102, 0]
click at [605, 299] on div "# Build your Helper items BELOW this line for i in range ( 5 ) : helper . moveR…" at bounding box center [580, 229] width 218 height 263
type textarea "helper.moveRight(5)"
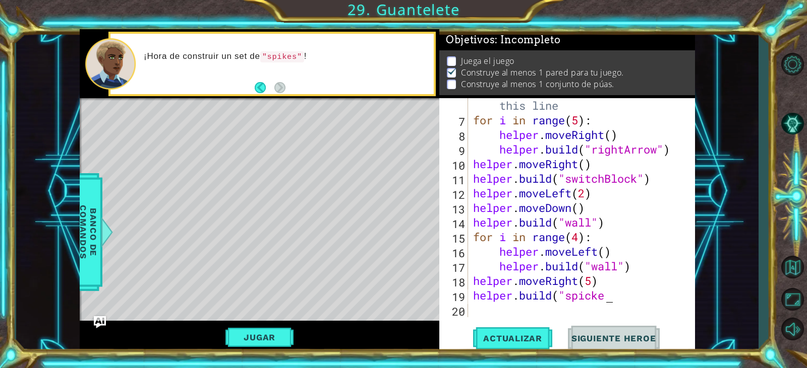
scroll to position [0, 5]
click at [623, 298] on div "# Build your Helper items BELOW this line for i in range ( 5 ) : helper . moveR…" at bounding box center [580, 215] width 218 height 263
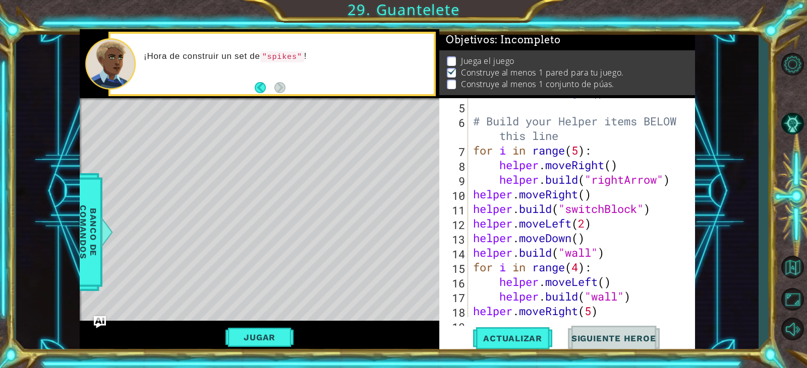
scroll to position [87, 0]
click at [518, 345] on button "Actualizar" at bounding box center [512, 339] width 79 height 26
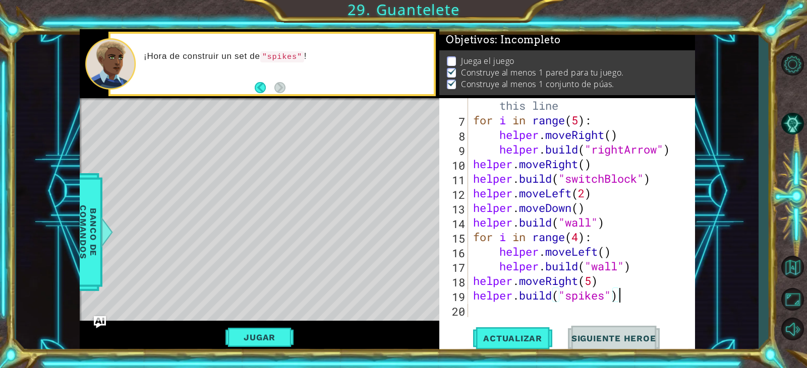
click at [603, 280] on div "# Build your Helper items BELOW this line for i in range ( 5 ) : helper . moveR…" at bounding box center [580, 215] width 218 height 263
click at [593, 282] on div "# Build your Helper items BELOW this line for i in range ( 5 ) : helper . moveR…" at bounding box center [580, 215] width 218 height 263
click at [502, 338] on span "Actualizar" at bounding box center [512, 339] width 79 height 10
click at [636, 303] on div "# Build your Helper items BELOW this line for i in range ( 5 ) : helper . moveR…" at bounding box center [580, 215] width 218 height 263
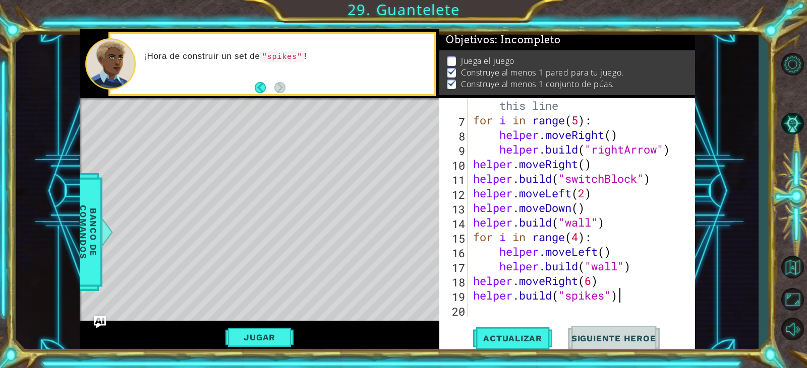
type textarea "[DOMAIN_NAME]("spikes")"
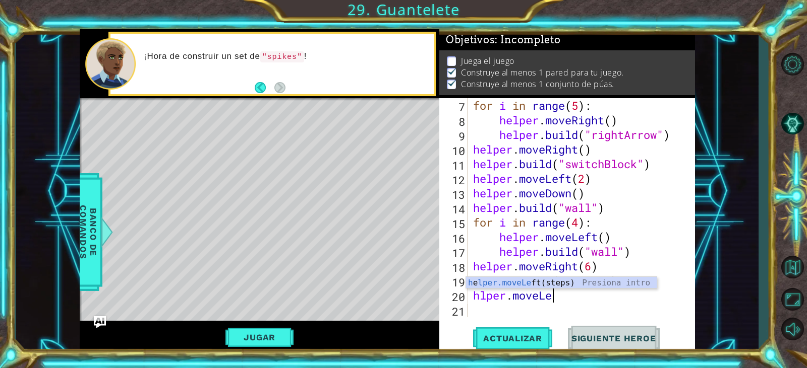
scroll to position [0, 4]
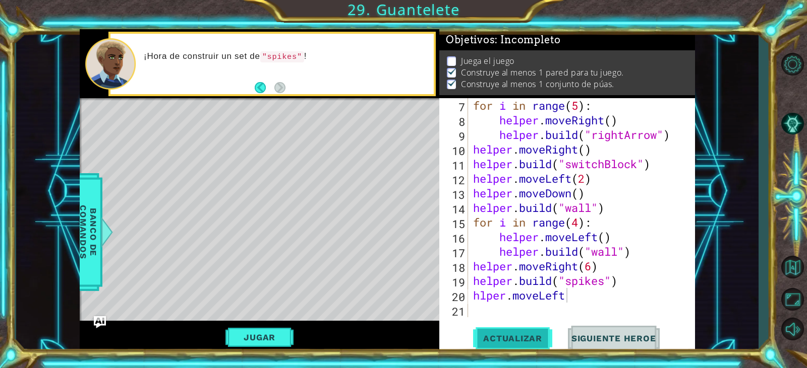
click at [546, 335] on span "Actualizar" at bounding box center [512, 339] width 79 height 10
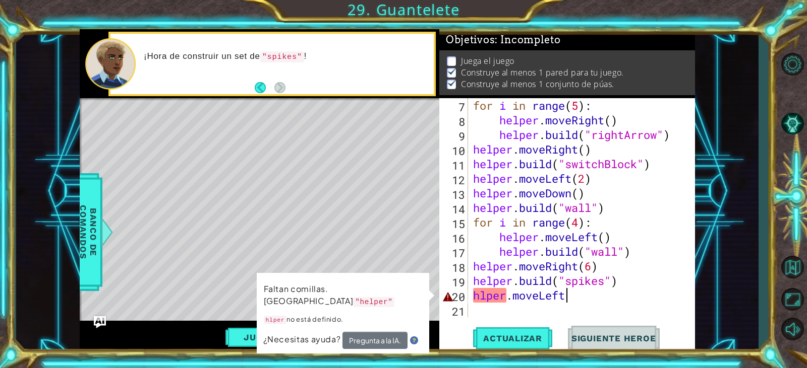
click at [479, 301] on div "for i in range ( 5 ) : helper . moveRight ( ) helper . build ( "rightArrow" ) h…" at bounding box center [580, 222] width 218 height 249
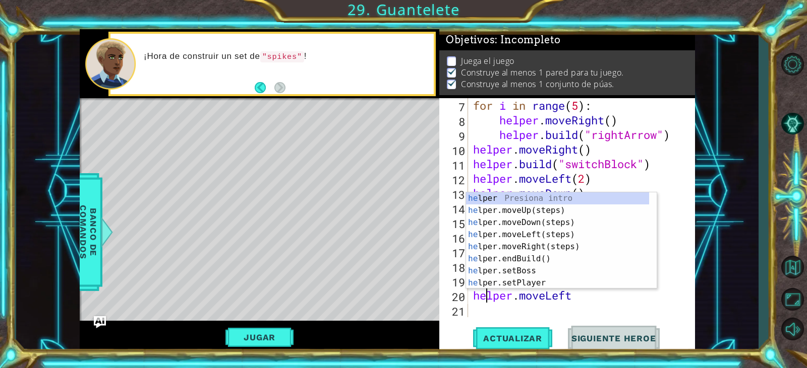
scroll to position [0, 1]
click at [505, 337] on span "Actualizar" at bounding box center [512, 339] width 79 height 10
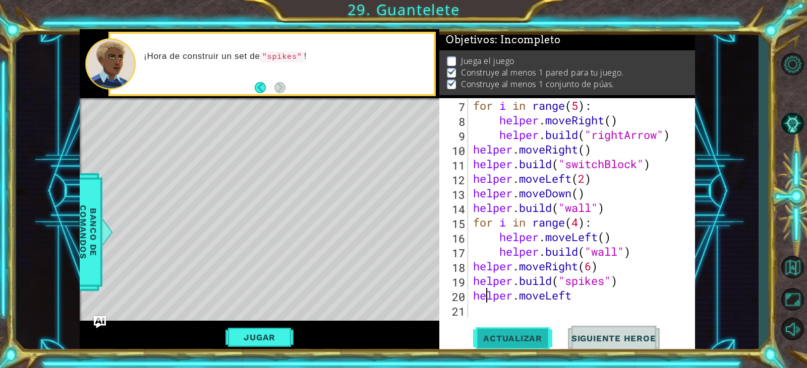
click at [526, 340] on span "Actualizar" at bounding box center [512, 339] width 79 height 10
click at [525, 339] on span "Actualizar" at bounding box center [512, 339] width 79 height 10
click at [585, 297] on div "for i in range ( 5 ) : helper . moveRight ( ) helper . build ( "rightArrow" ) h…" at bounding box center [580, 222] width 218 height 249
type textarea "helper.moveLeft()"
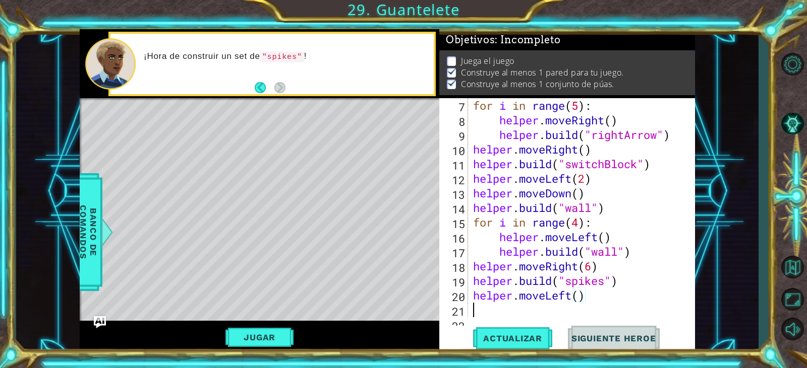
scroll to position [146, 0]
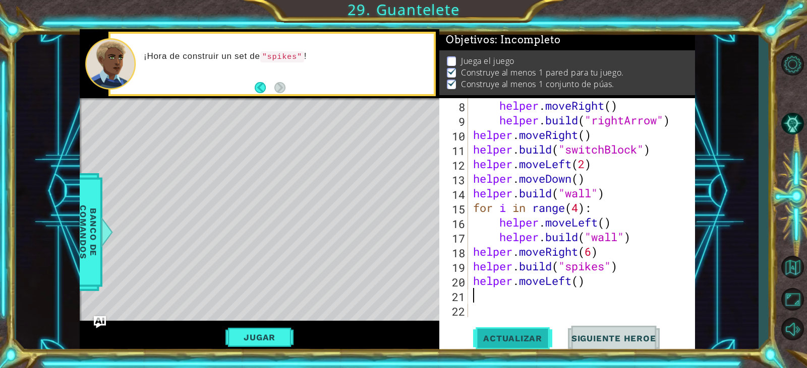
click at [532, 338] on span "Actualizar" at bounding box center [512, 339] width 79 height 10
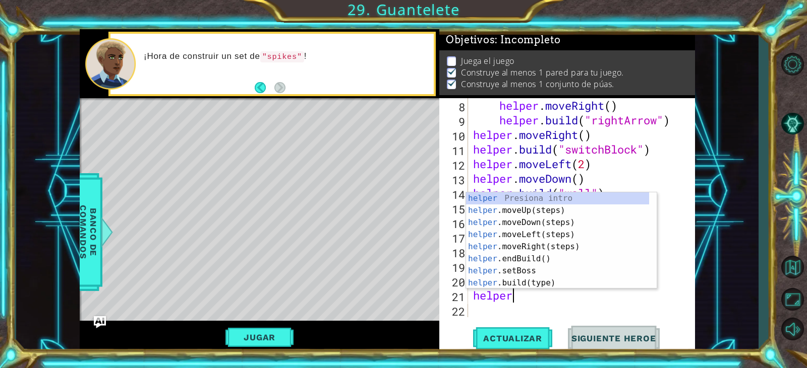
scroll to position [0, 2]
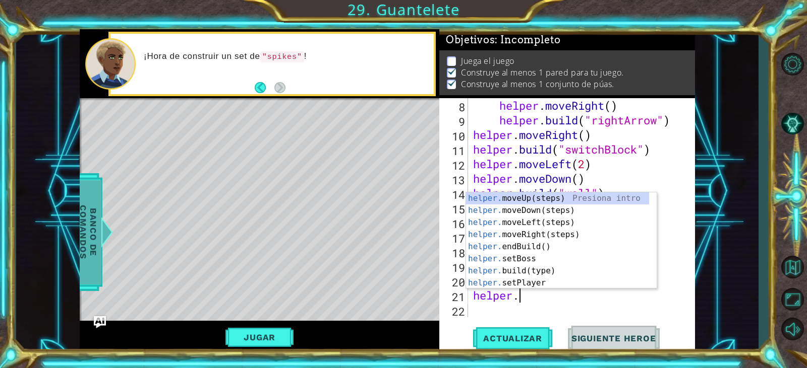
click at [87, 233] on span "Banco de comandos" at bounding box center [88, 232] width 26 height 104
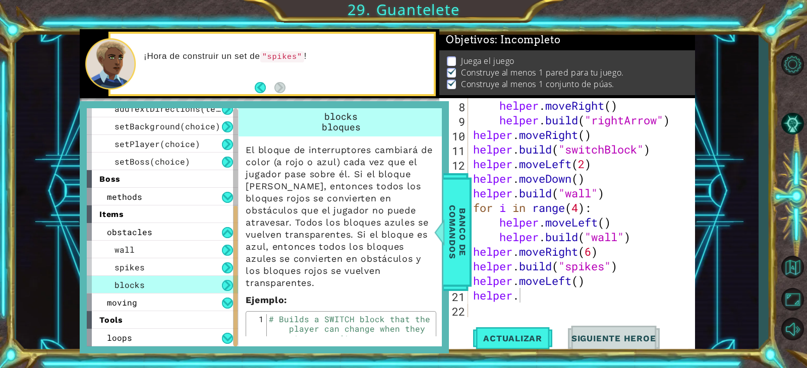
scroll to position [0, 0]
click at [456, 247] on span "Banco de comandos" at bounding box center [457, 232] width 26 height 104
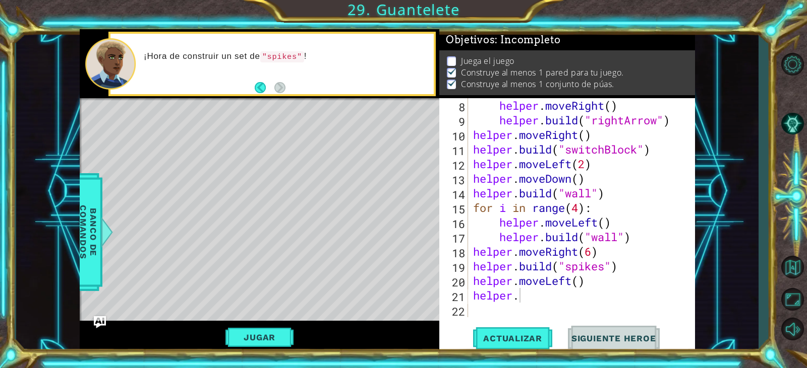
click at [555, 296] on div "helper . moveRight ( ) helper . build ( "rightArrow" ) helper . moveRight ( ) h…" at bounding box center [580, 222] width 218 height 249
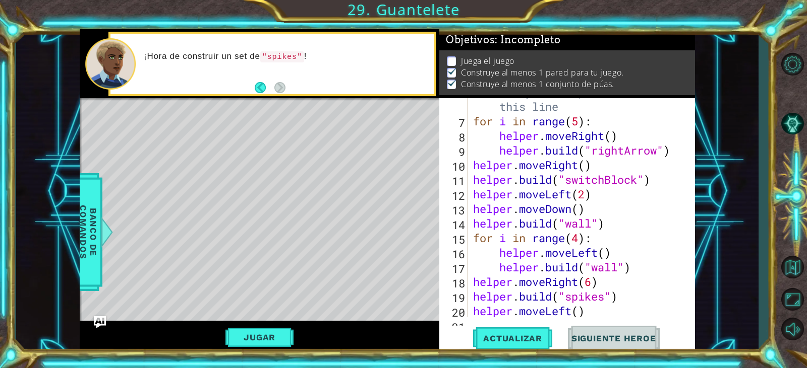
scroll to position [146, 0]
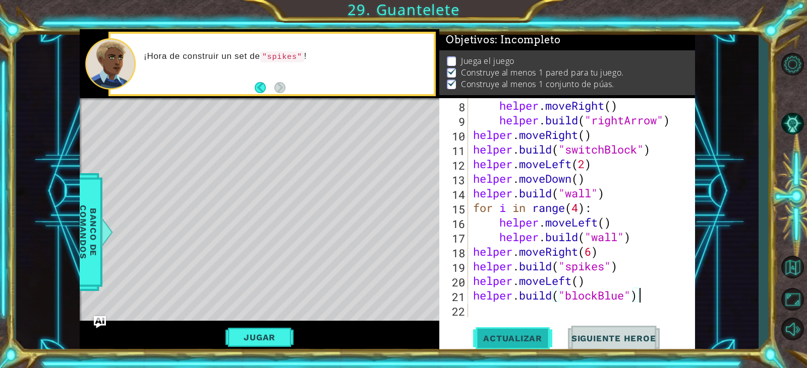
click at [541, 332] on button "Actualizar" at bounding box center [512, 339] width 79 height 26
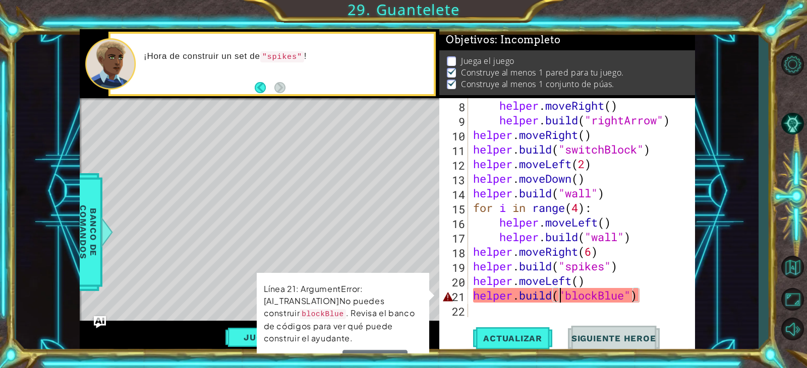
click at [561, 303] on div "helper . moveRight ( ) helper . build ( "rightArrow" ) helper . moveRight ( ) h…" at bounding box center [580, 222] width 218 height 249
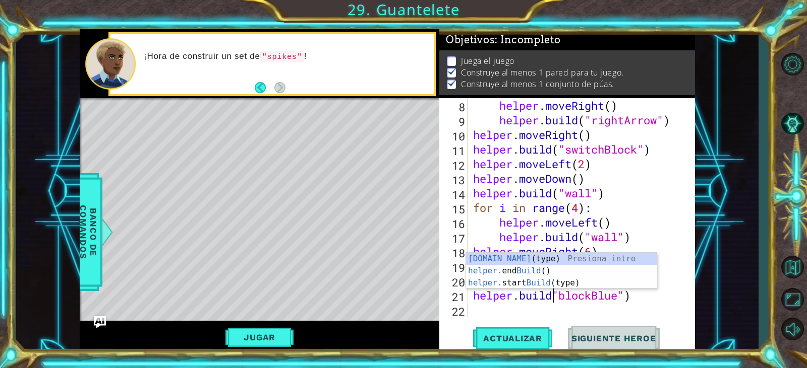
click at [641, 299] on div "helper . moveRight ( ) helper . build ( "rightArrow" ) helper . moveRight ( ) h…" at bounding box center [580, 222] width 218 height 249
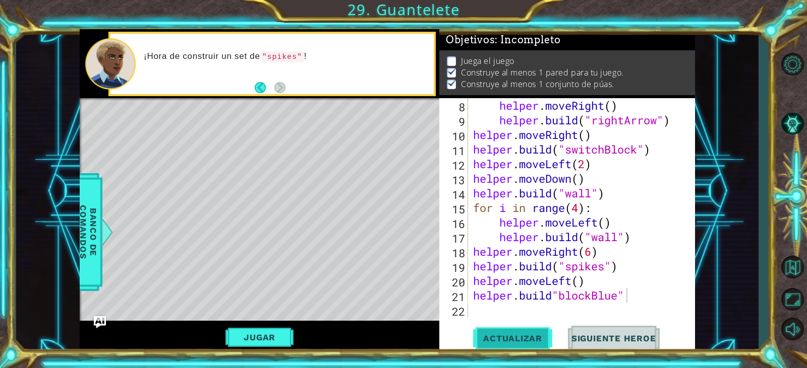
click at [509, 341] on span "Actualizar" at bounding box center [512, 339] width 79 height 10
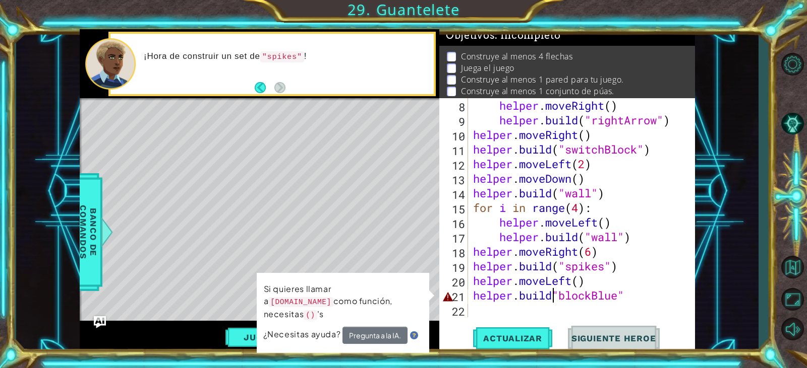
click at [554, 296] on div "helper . moveRight ( ) helper . build ( "rightArrow" ) helper . moveRight ( ) h…" at bounding box center [580, 222] width 218 height 249
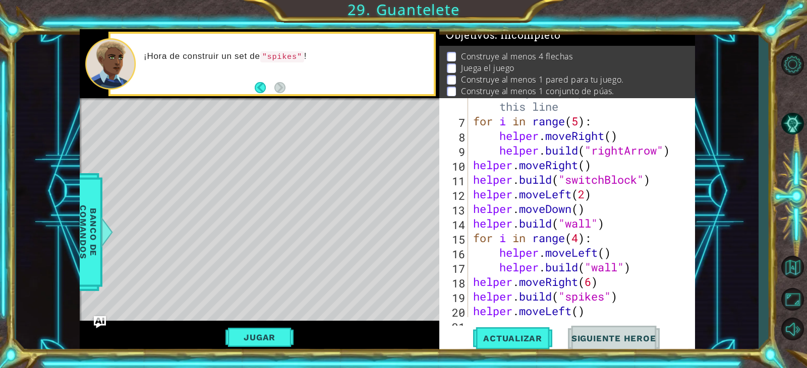
scroll to position [146, 0]
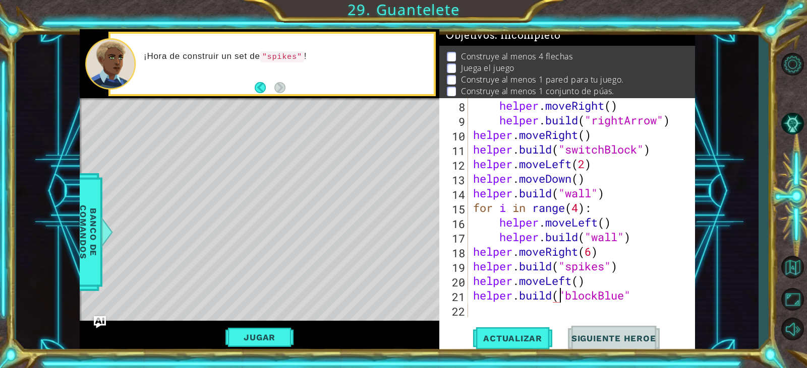
click at [649, 297] on div "helper . moveRight ( ) helper . build ( "rightArrow" ) helper . moveRight ( ) h…" at bounding box center [580, 222] width 218 height 249
click at [529, 333] on button "Actualizar" at bounding box center [512, 339] width 79 height 26
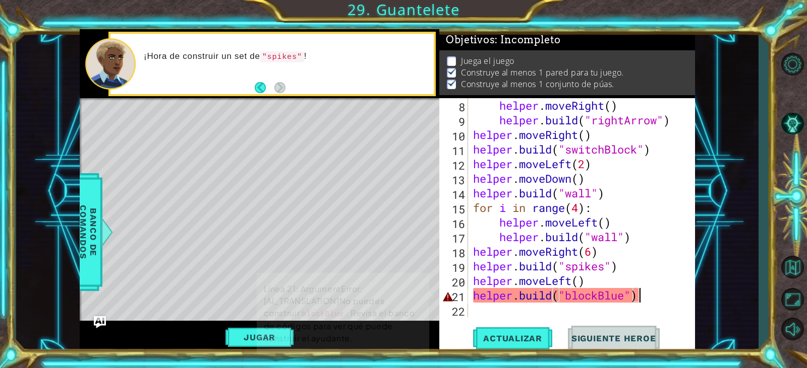
scroll to position [9, 0]
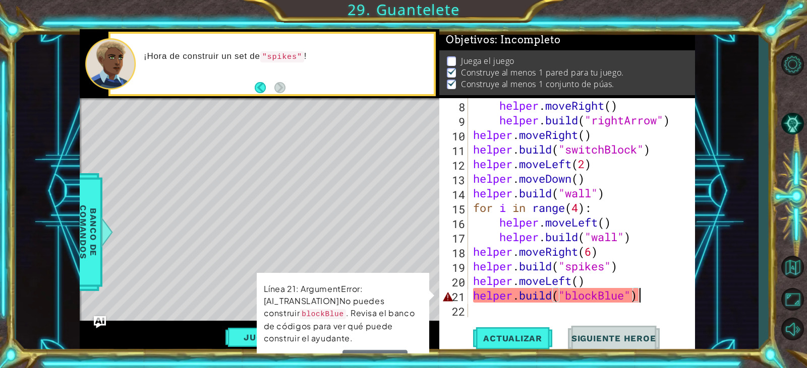
click at [565, 296] on div "helper . moveRight ( ) helper . build ( "rightArrow" ) helper . moveRight ( ) h…" at bounding box center [580, 222] width 218 height 249
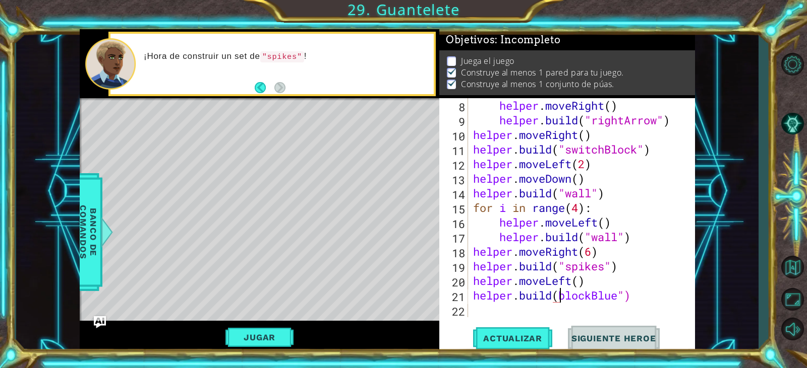
click at [624, 297] on div "helper . moveRight ( ) helper . build ( "rightArrow" ) helper . moveRight ( ) h…" at bounding box center [580, 222] width 218 height 249
click at [512, 343] on span "Actualizar" at bounding box center [512, 339] width 79 height 10
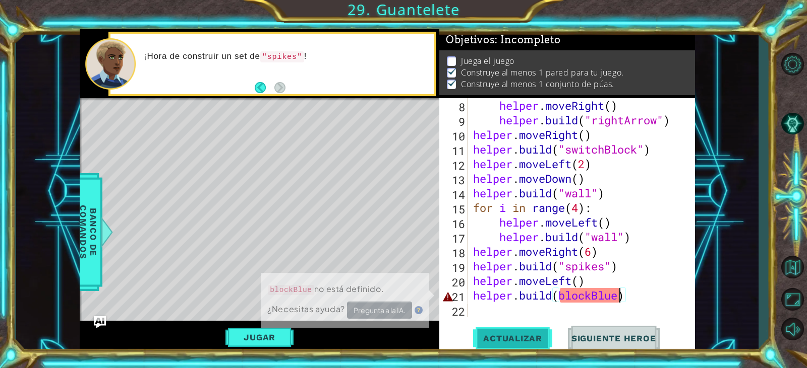
scroll to position [5, 0]
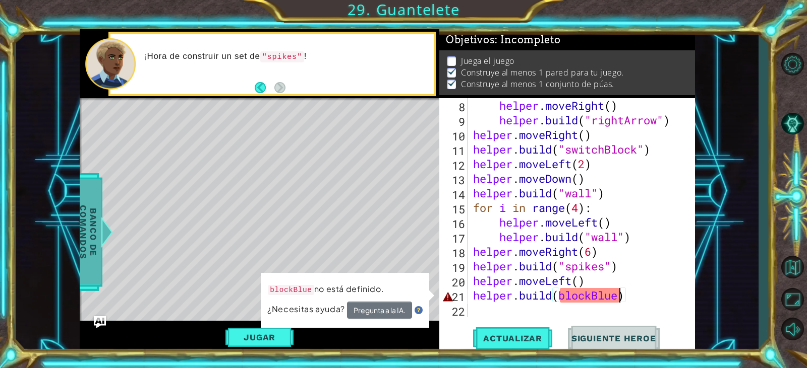
click at [92, 263] on span "Banco de comandos" at bounding box center [88, 232] width 26 height 104
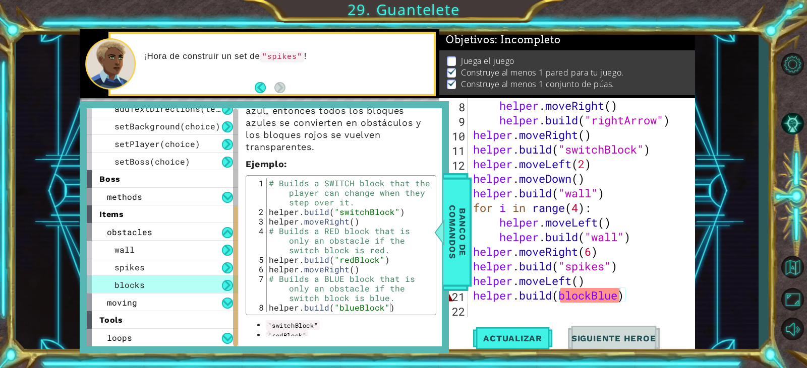
scroll to position [151, 0]
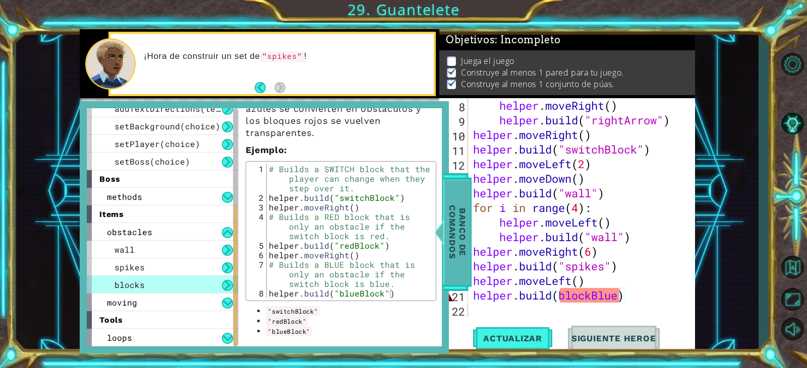
click at [450, 246] on span "Banco de comandos" at bounding box center [457, 232] width 26 height 104
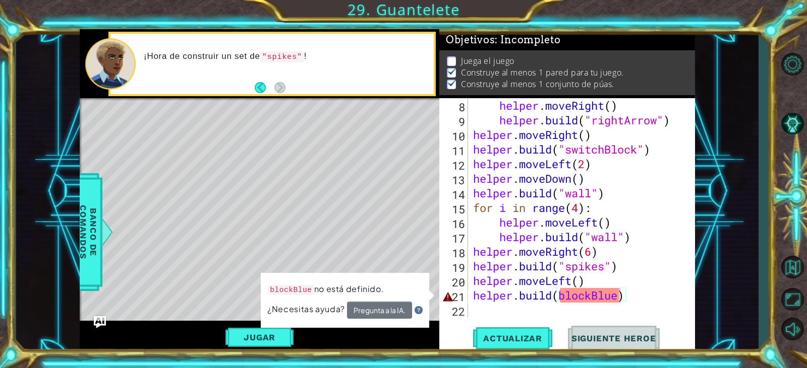
scroll to position [146, 0]
click at [619, 297] on div "helper . moveRight ( ) helper . build ( "rightArrow" ) helper . moveRight ( ) h…" at bounding box center [580, 222] width 218 height 249
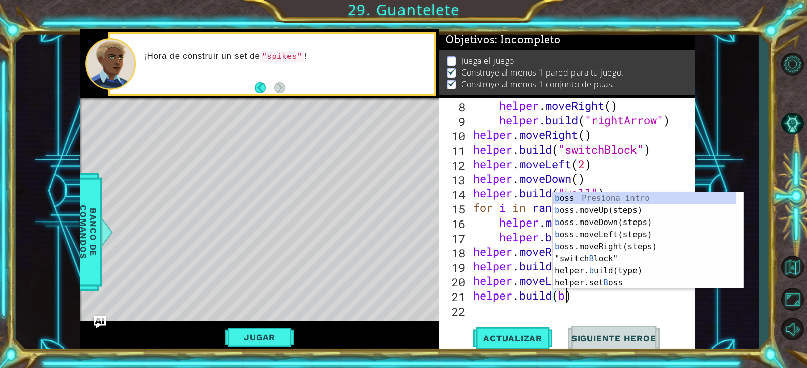
scroll to position [0, 4]
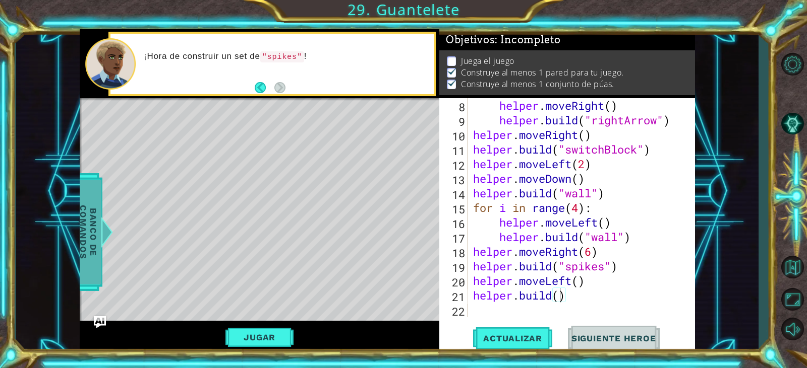
click at [86, 250] on span "Banco de comandos" at bounding box center [88, 232] width 26 height 104
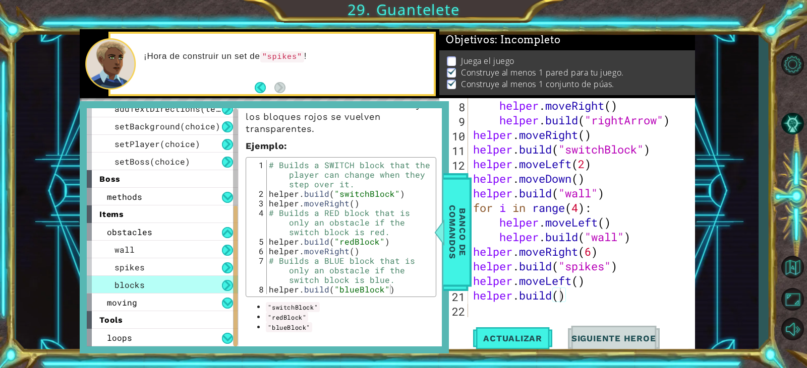
scroll to position [156, 0]
click at [563, 297] on div "helper . moveRight ( ) helper . build ( "rightArrow" ) helper . moveRight ( ) h…" at bounding box center [580, 222] width 218 height 249
click at [560, 298] on div "helper . moveRight ( ) helper . build ( "rightArrow" ) helper . moveRight ( ) h…" at bounding box center [580, 222] width 218 height 249
click at [538, 335] on span "Actualizar" at bounding box center [512, 339] width 79 height 10
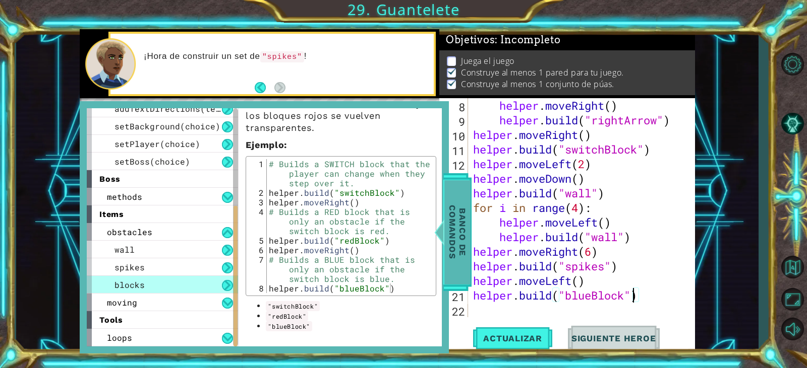
click at [446, 252] on span "Banco de comandos" at bounding box center [457, 232] width 26 height 104
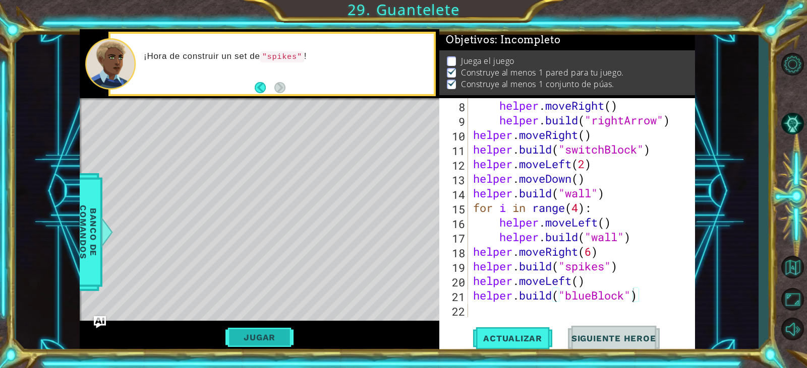
click at [269, 333] on button "Jugar" at bounding box center [259, 337] width 68 height 19
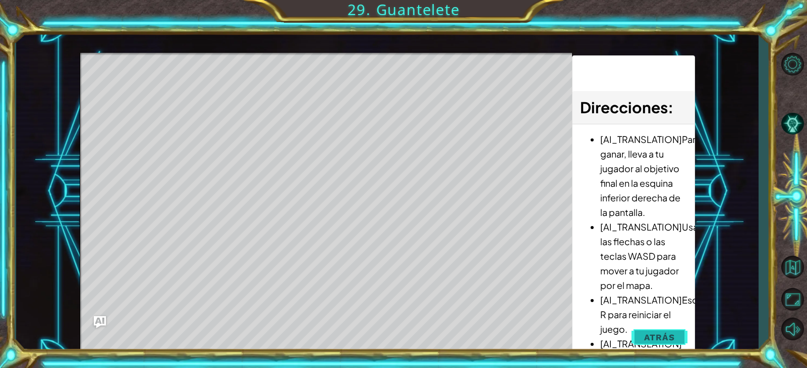
click at [652, 342] on span "Atrás" at bounding box center [659, 338] width 31 height 10
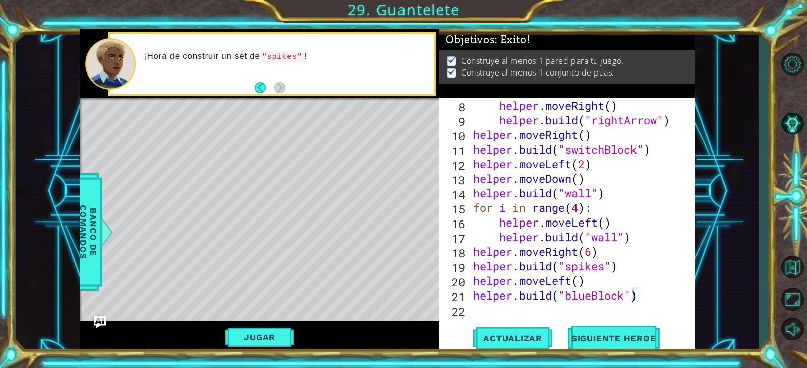
scroll to position [0, 0]
click at [590, 295] on div "helper . moveRight ( ) helper . build ( "rightArrow" ) helper . moveRight ( ) h…" at bounding box center [580, 222] width 218 height 249
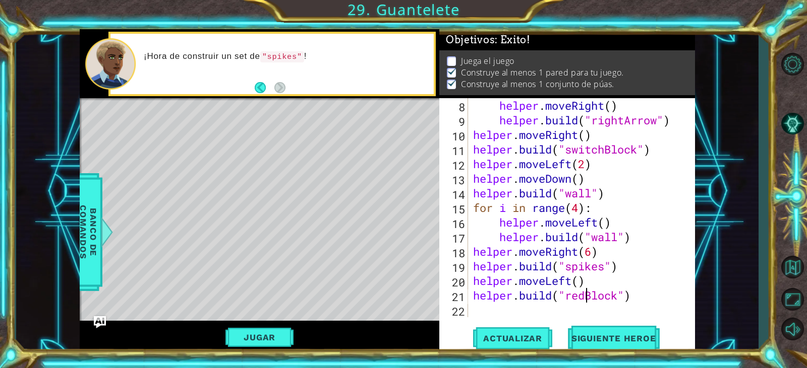
scroll to position [0, 6]
type textarea "[DOMAIN_NAME]("redBlock")"
click at [499, 332] on button "Actualizar" at bounding box center [512, 339] width 79 height 26
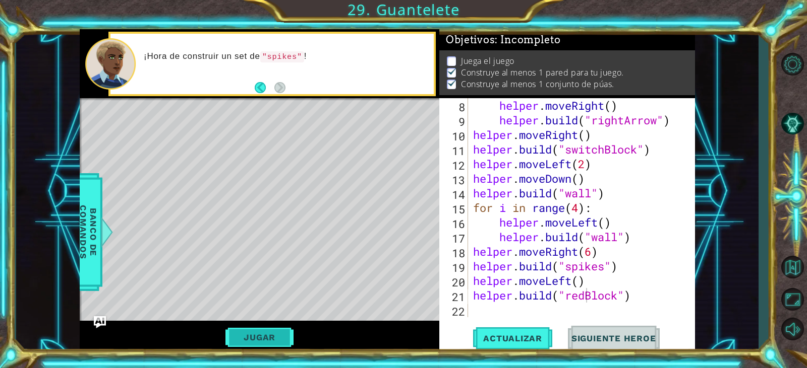
click at [269, 339] on button "Jugar" at bounding box center [259, 337] width 68 height 19
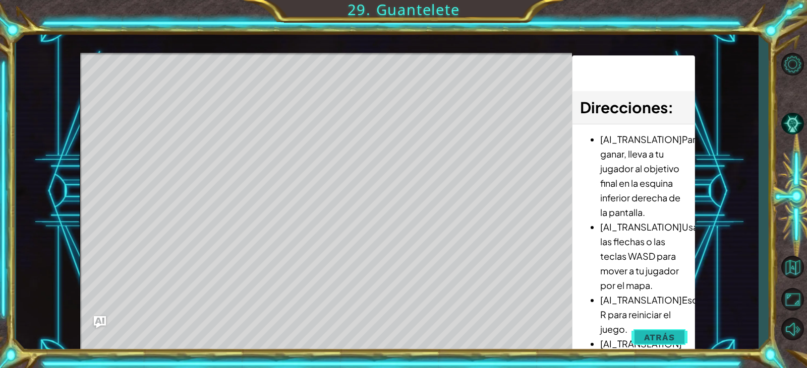
click at [669, 338] on span "Atrás" at bounding box center [659, 338] width 31 height 10
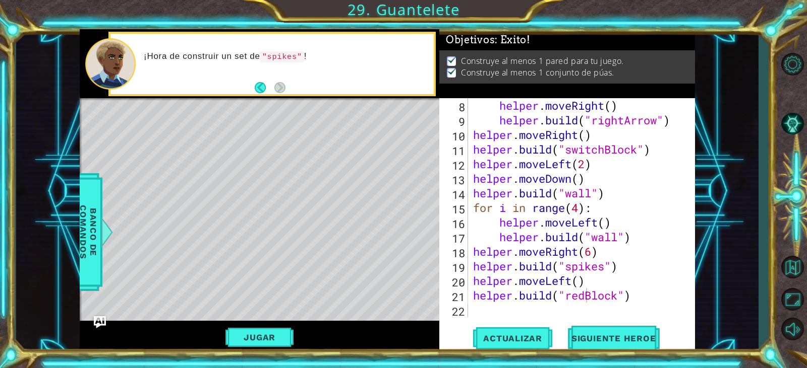
scroll to position [0, 0]
click at [567, 311] on div "helper . moveRight ( ) helper . build ( "rightArrow" ) helper . moveRight ( ) h…" at bounding box center [580, 222] width 218 height 249
click at [635, 301] on div "helper . moveRight ( ) helper . build ( "rightArrow" ) helper . moveRight ( ) h…" at bounding box center [580, 222] width 218 height 249
type textarea "[DOMAIN_NAME]("redBlock")"
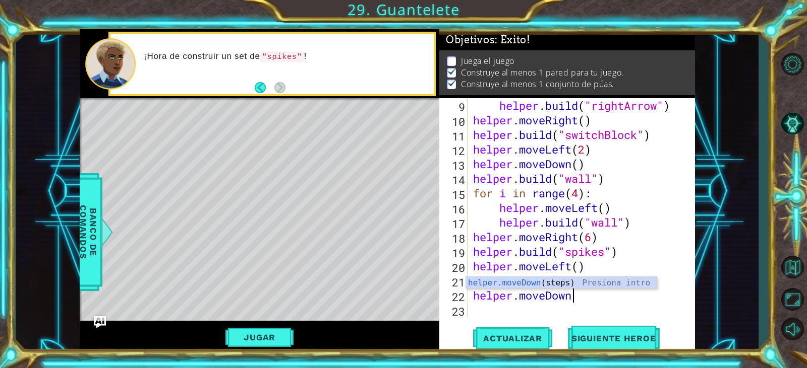
scroll to position [0, 5]
type textarea "helper.moveDown()"
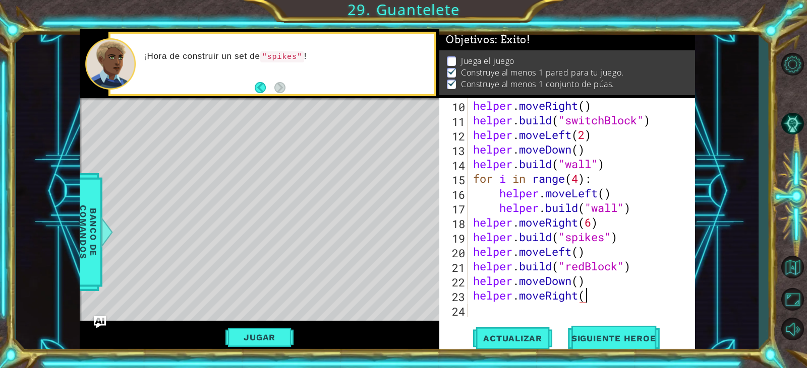
type textarea "helper.moveRight()"
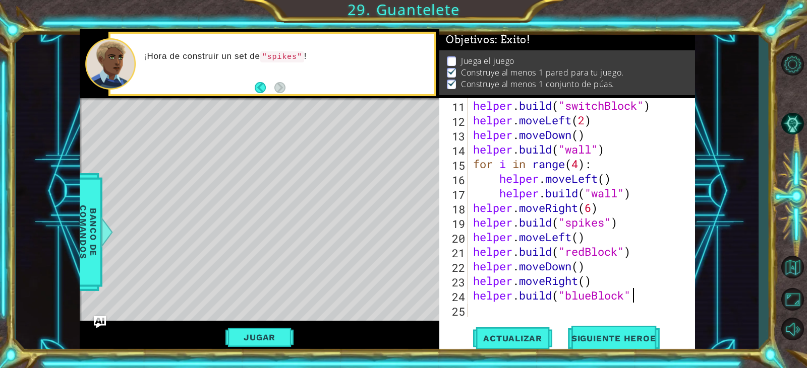
scroll to position [0, 7]
type textarea "[DOMAIN_NAME]("blueBlock")"
click at [504, 338] on span "Actualizar" at bounding box center [512, 339] width 79 height 10
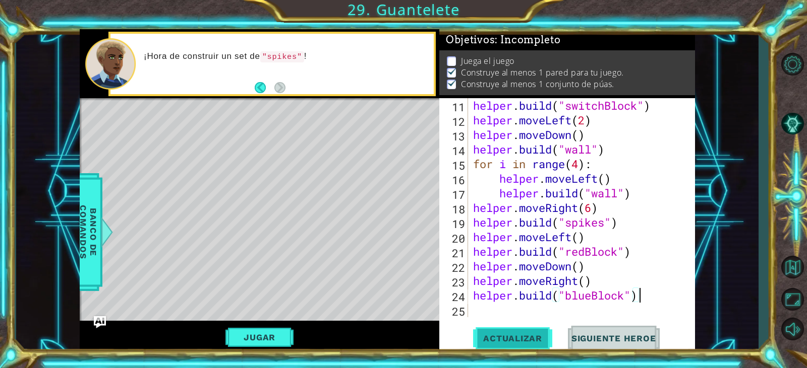
click at [501, 337] on span "Actualizar" at bounding box center [512, 339] width 79 height 10
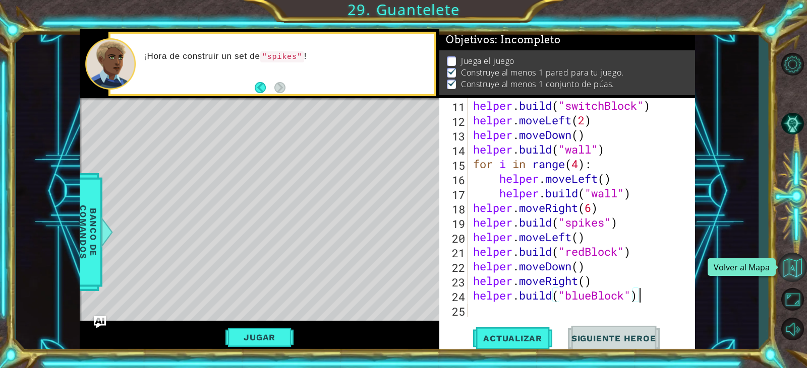
click at [792, 265] on button "Volver al Mapa" at bounding box center [791, 267] width 29 height 29
